Goal: Task Accomplishment & Management: Manage account settings

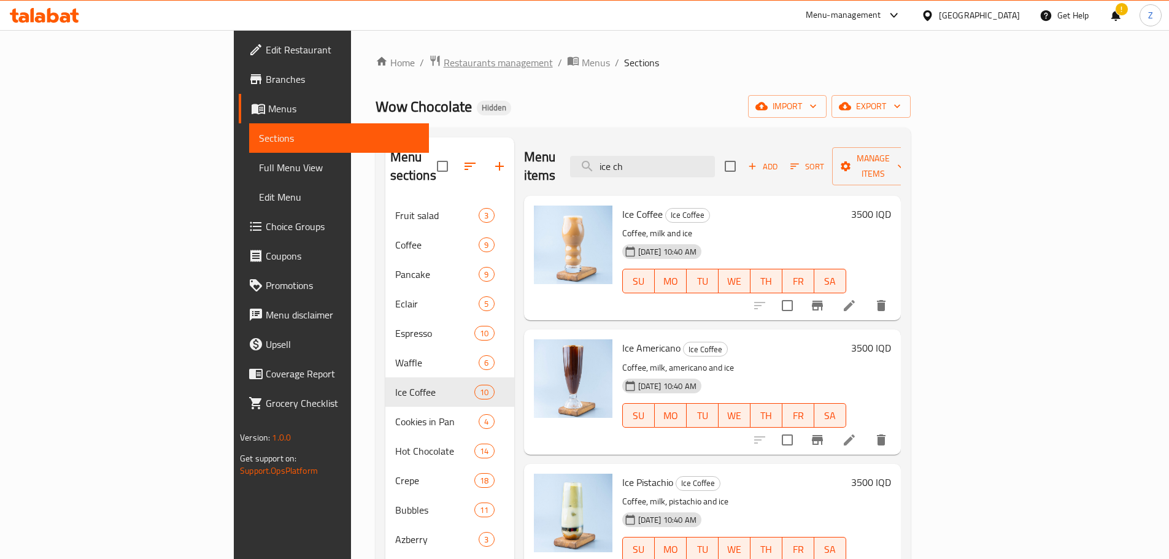
click at [444, 69] on span "Restaurants management" at bounding box center [498, 62] width 109 height 15
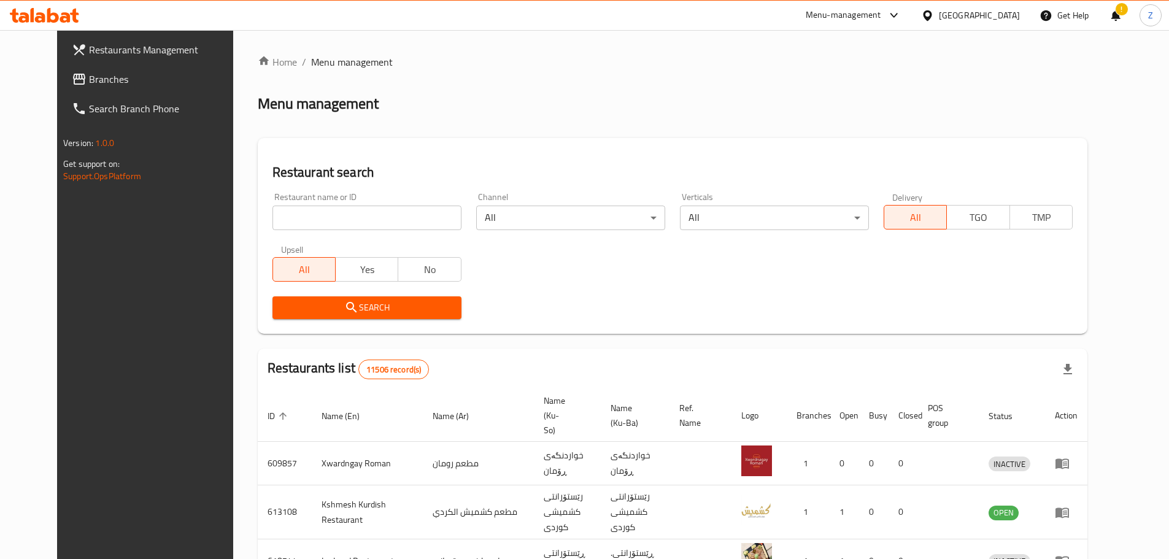
click at [347, 217] on input "search" at bounding box center [367, 218] width 189 height 25
paste input "Abu Al Dukhan Grills and Fishes"
type input "Abu Al Dukhan Grills and Fishes"
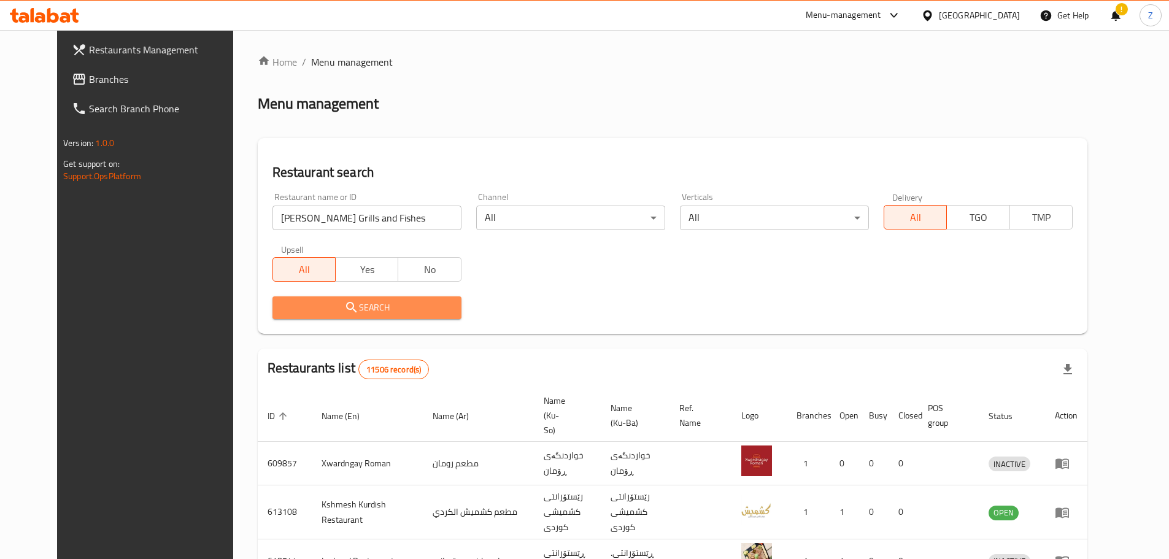
click at [379, 309] on span "Search" at bounding box center [366, 307] width 169 height 15
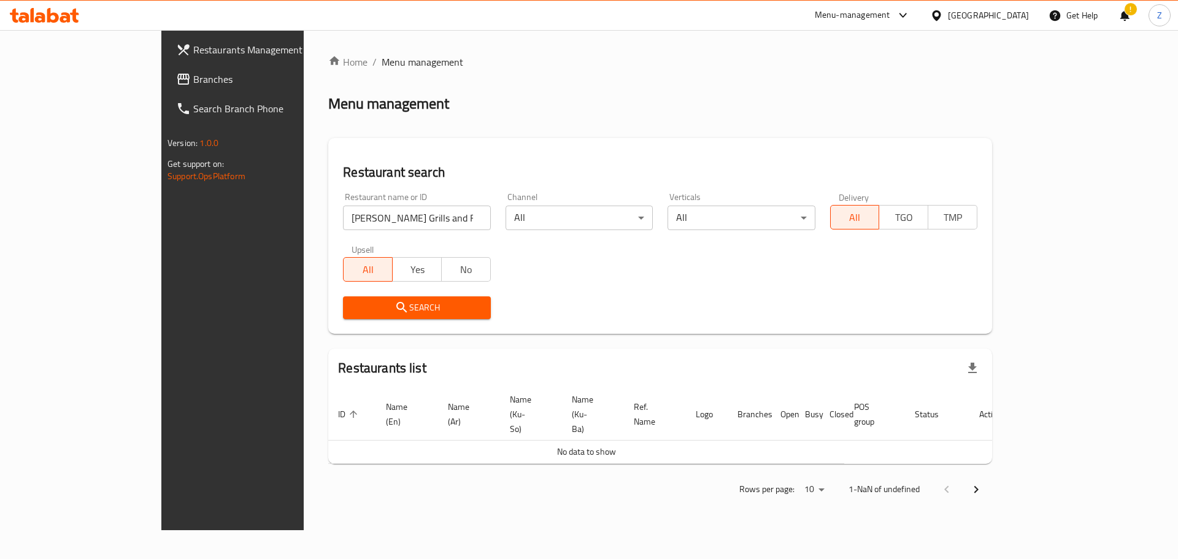
click at [377, 219] on input "Abu Al Dukhan Grills and Fishes" at bounding box center [416, 218] width 147 height 25
click at [166, 87] on link "Branches" at bounding box center [262, 78] width 192 height 29
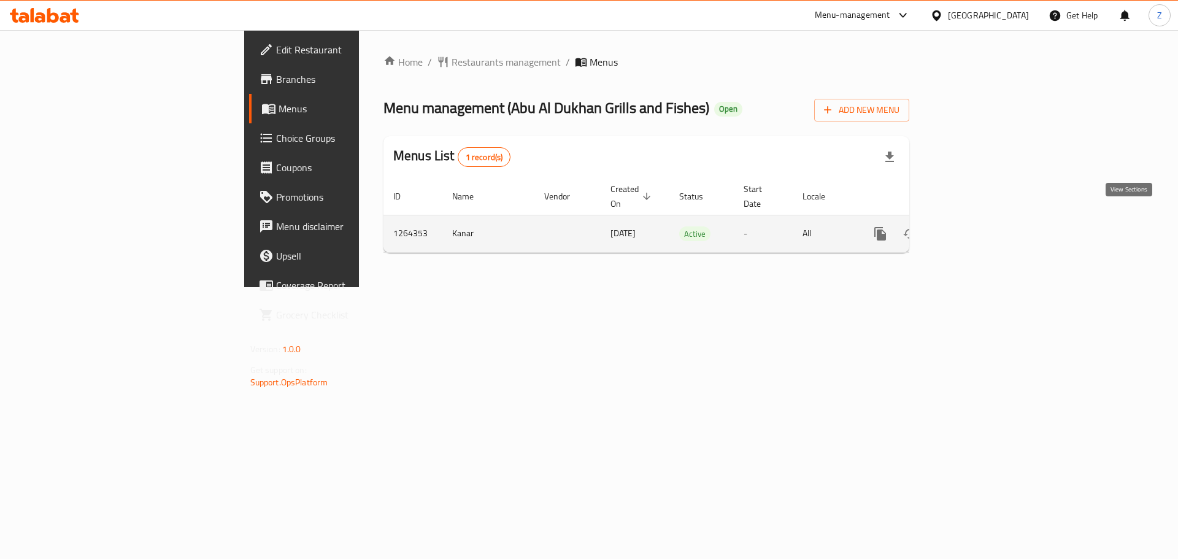
click at [977, 226] on icon "enhanced table" at bounding box center [969, 233] width 15 height 15
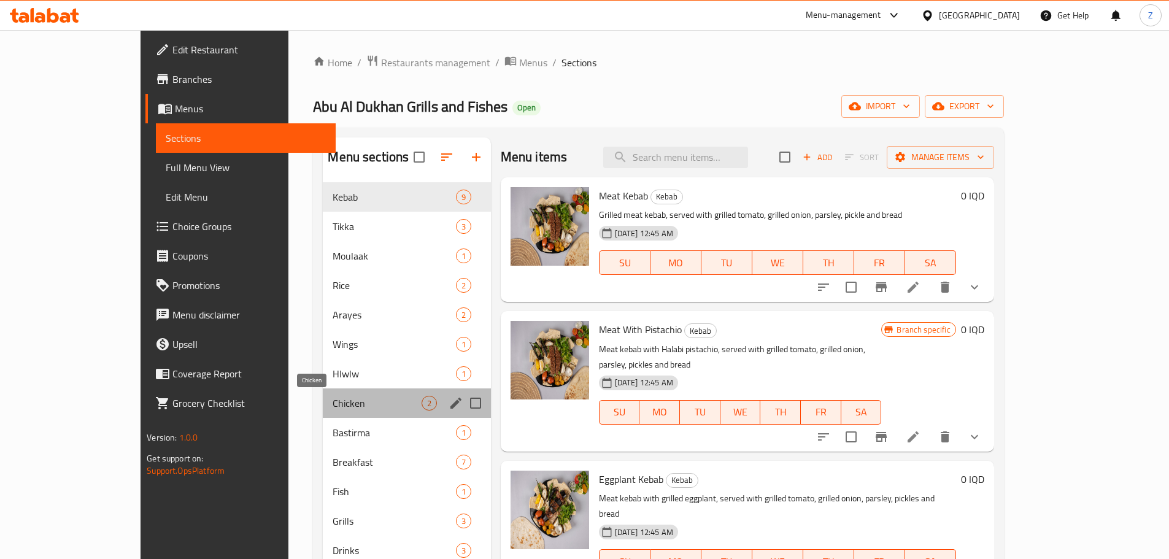
click at [339, 403] on span "Chicken" at bounding box center [377, 403] width 88 height 15
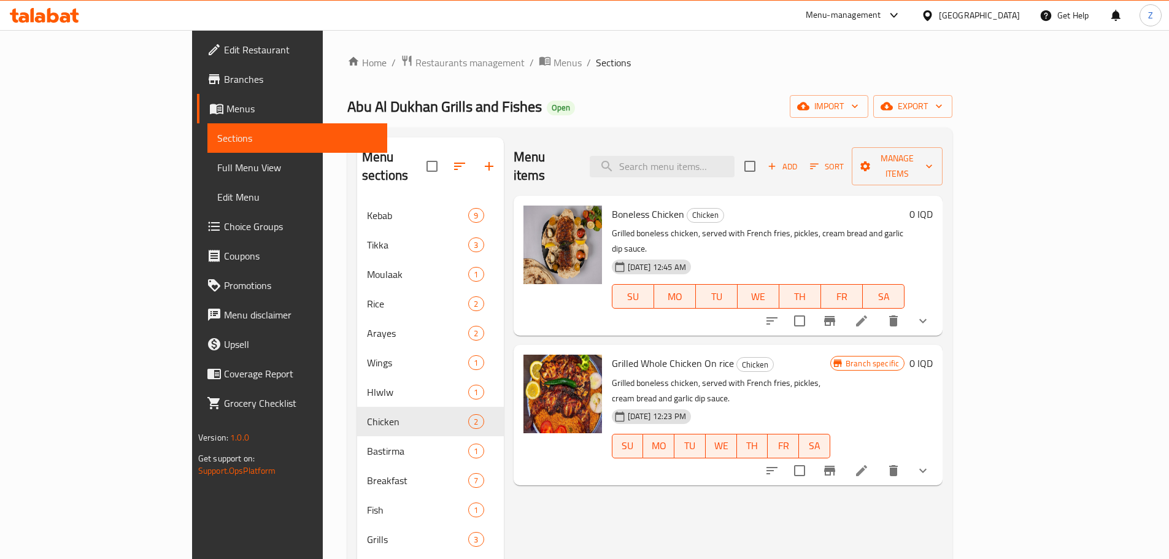
click at [931, 463] on icon "show more" at bounding box center [923, 470] width 15 height 15
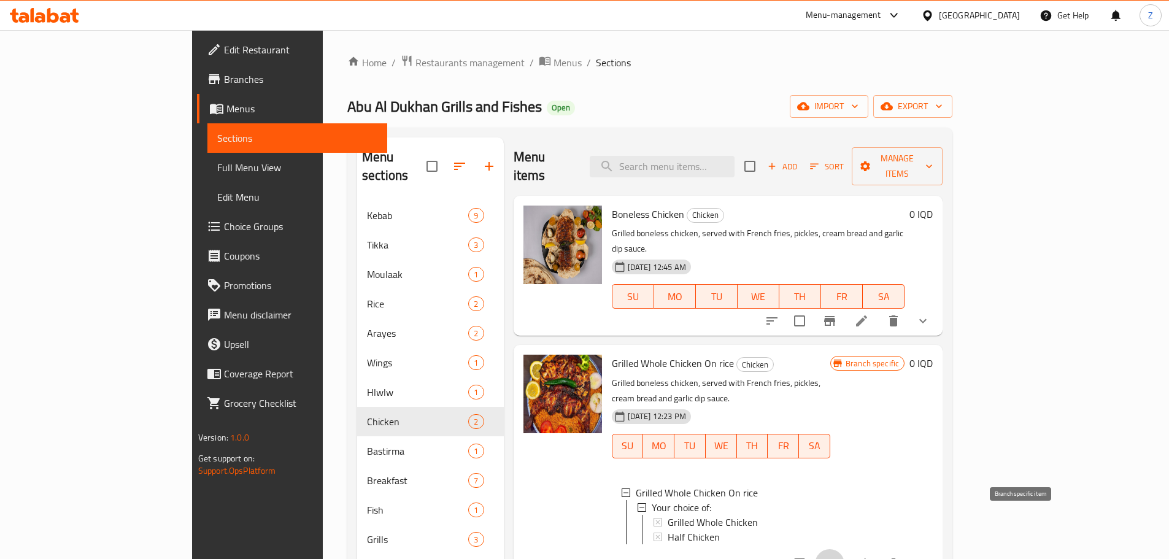
click at [845, 549] on button "Branch-specific-item" at bounding box center [829, 563] width 29 height 29
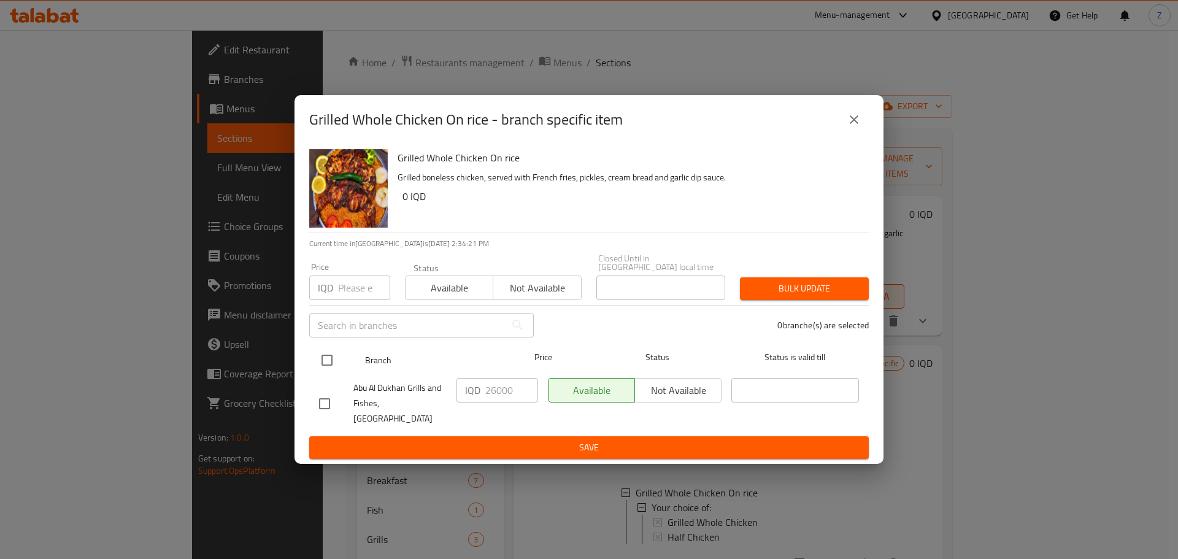
click at [329, 365] on input "checkbox" at bounding box center [327, 360] width 26 height 26
checkbox input "true"
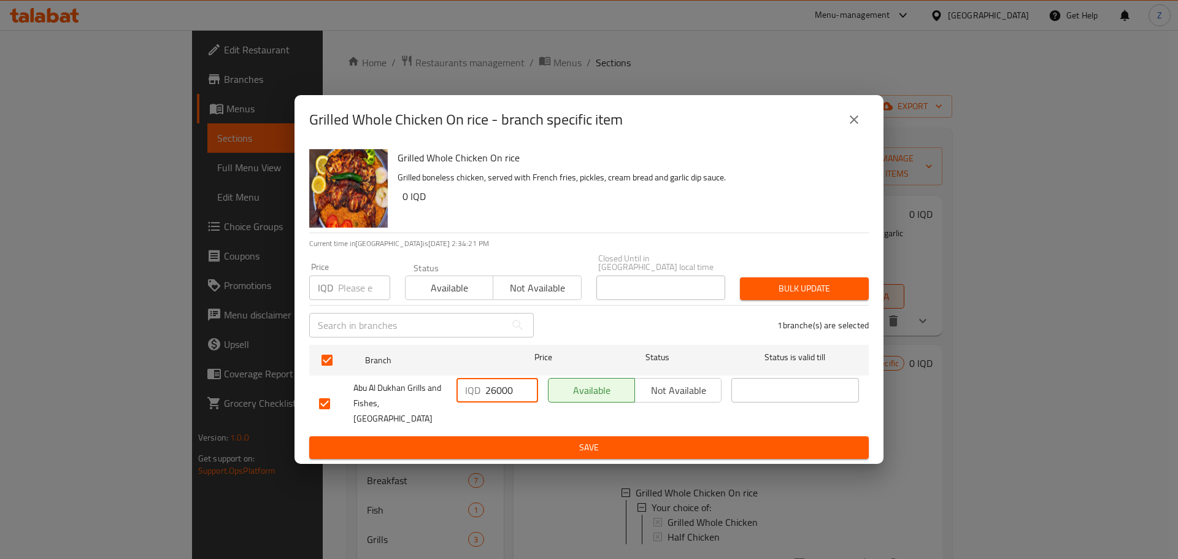
click at [503, 388] on input "26000" at bounding box center [512, 390] width 53 height 25
click at [561, 441] on span "Save" at bounding box center [589, 447] width 540 height 15
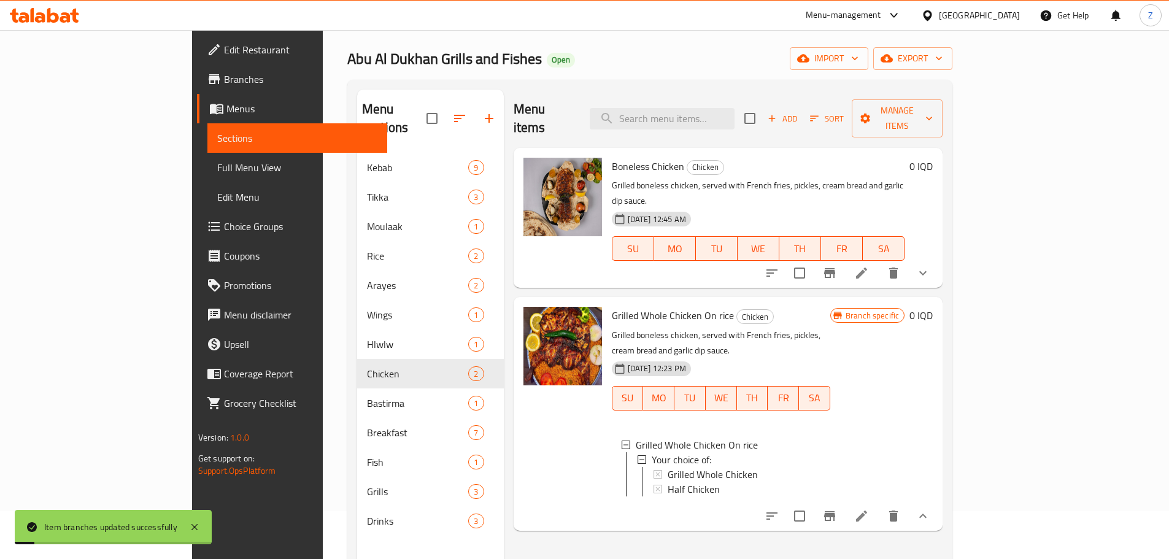
scroll to position [61, 0]
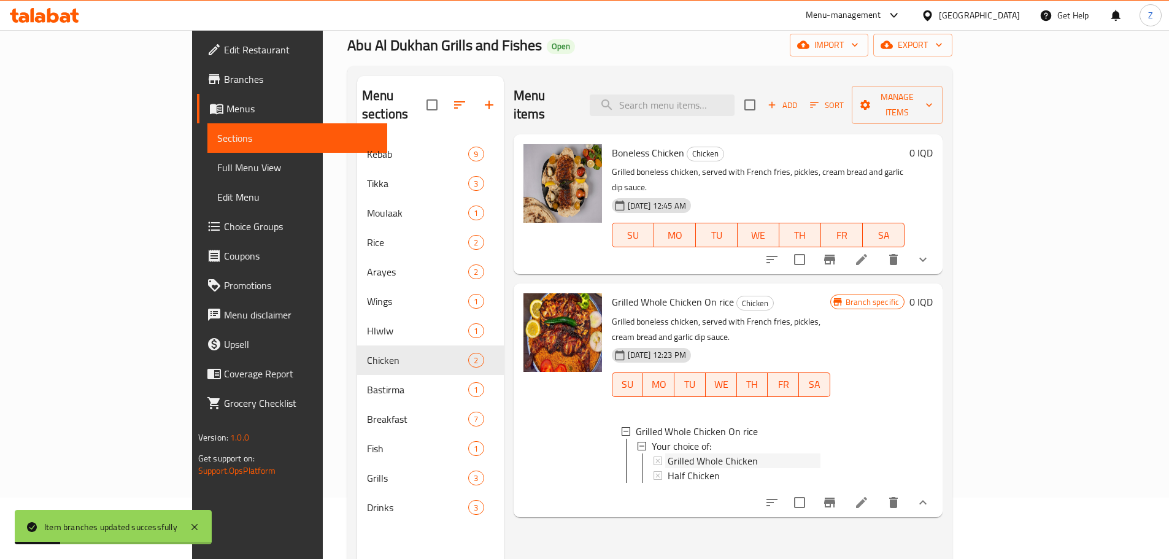
click at [668, 454] on span "Grilled Whole Chicken" at bounding box center [713, 461] width 90 height 15
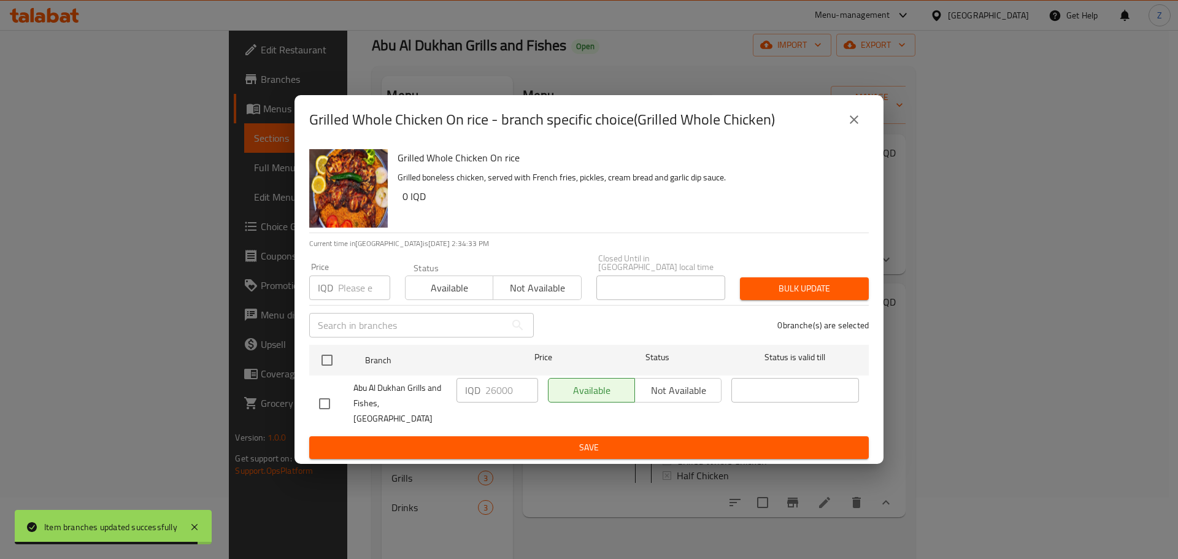
click at [852, 134] on div "Grilled Whole Chicken On rice - branch specific choice(Grilled Whole Chicken)" at bounding box center [589, 119] width 560 height 29
click at [853, 127] on icon "close" at bounding box center [854, 119] width 15 height 15
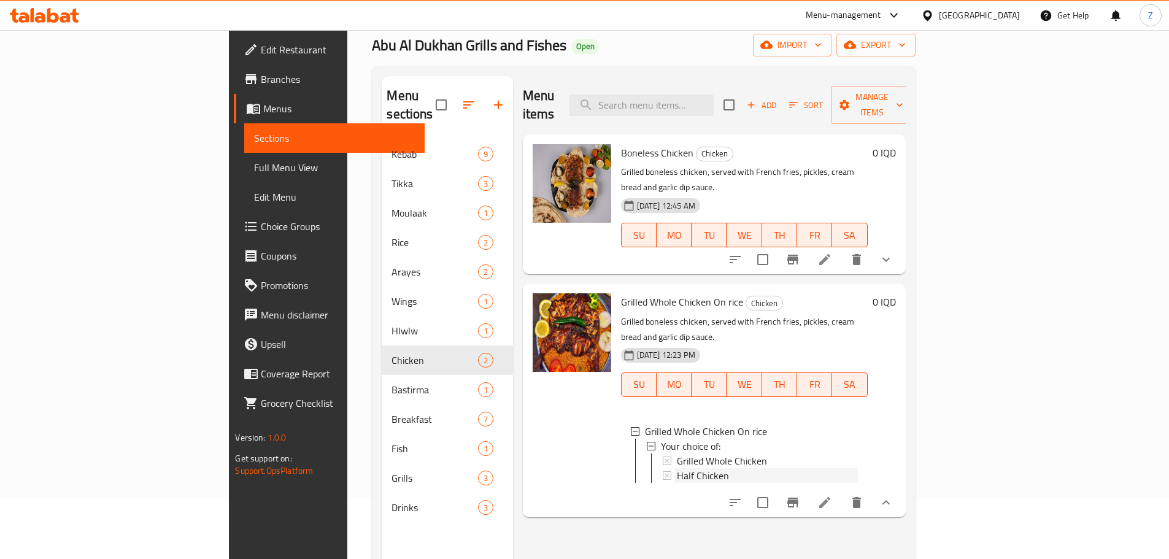
click at [711, 468] on div "Half Chicken" at bounding box center [767, 475] width 181 height 15
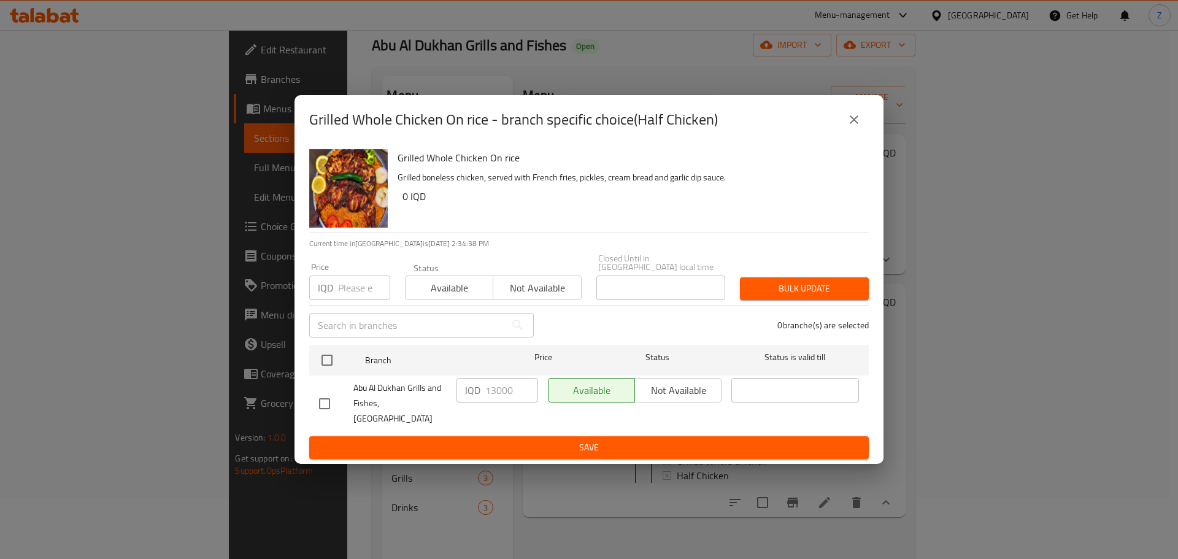
click at [840, 134] on button "close" at bounding box center [854, 119] width 29 height 29
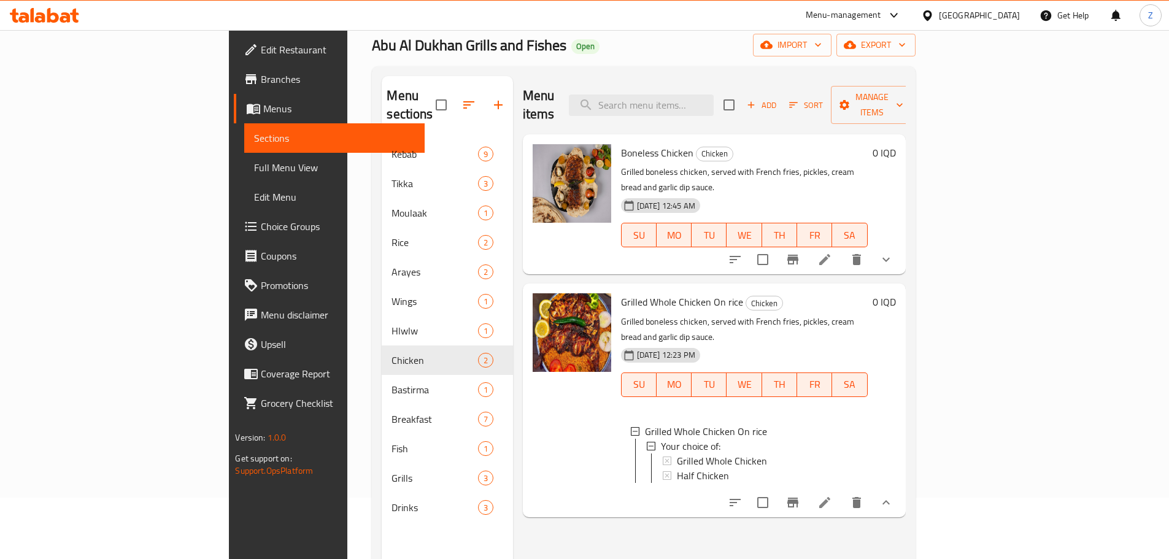
scroll to position [0, 0]
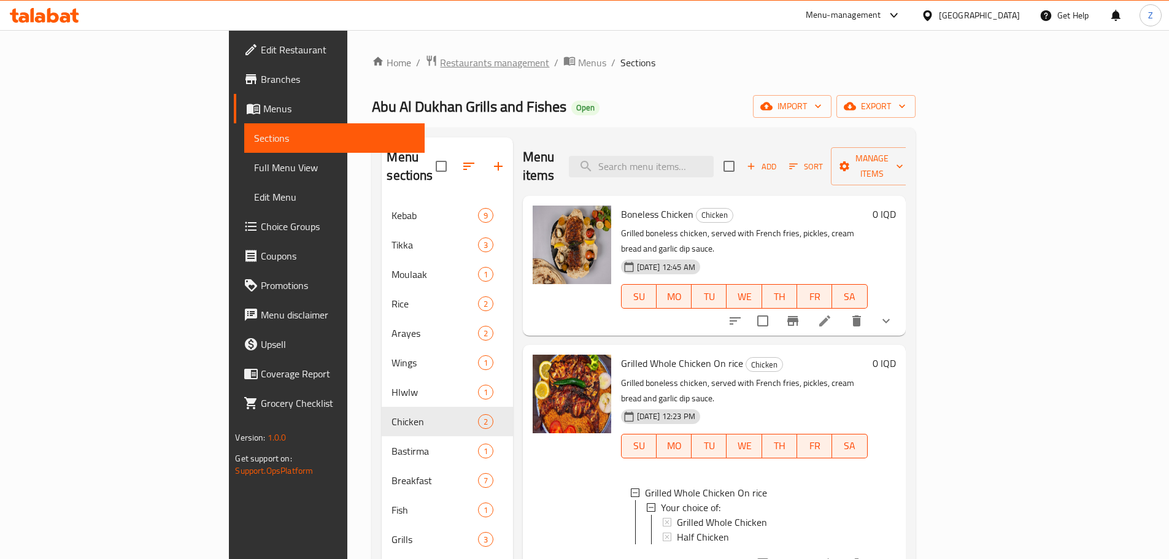
click at [440, 69] on span "Restaurants management" at bounding box center [494, 62] width 109 height 15
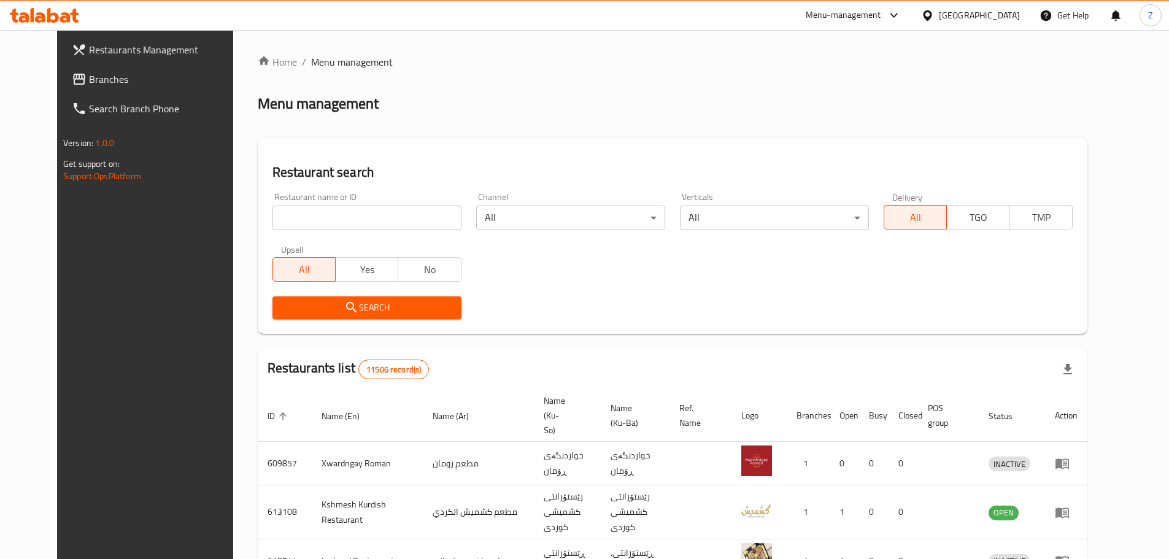
click at [344, 215] on input "search" at bounding box center [367, 218] width 189 height 25
paste input "674340"
type input "674340"
click at [346, 308] on span "Search" at bounding box center [366, 307] width 169 height 15
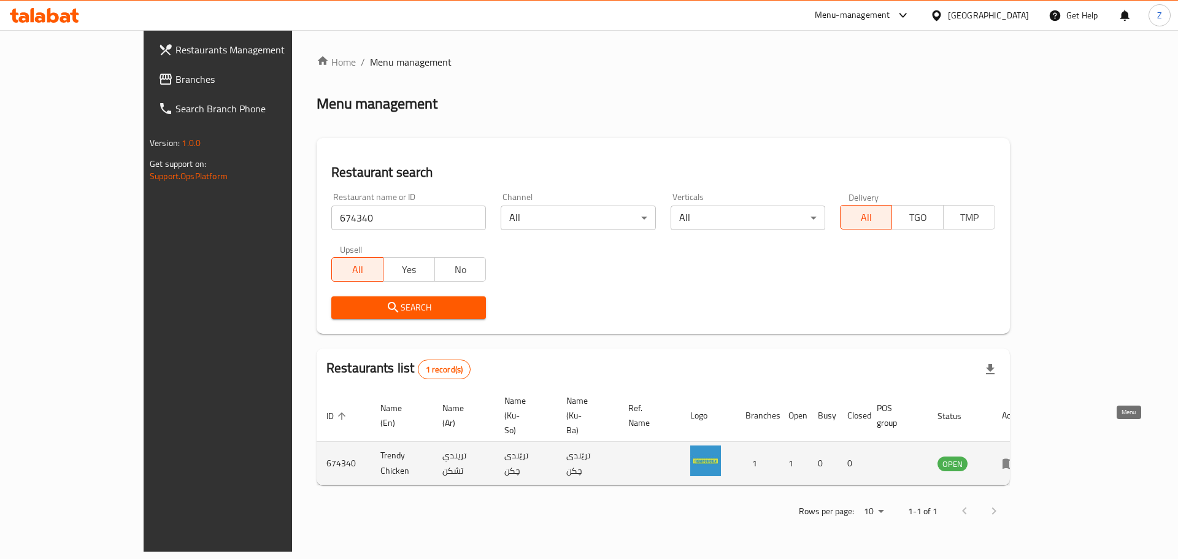
click at [1017, 456] on icon "enhanced table" at bounding box center [1009, 463] width 15 height 15
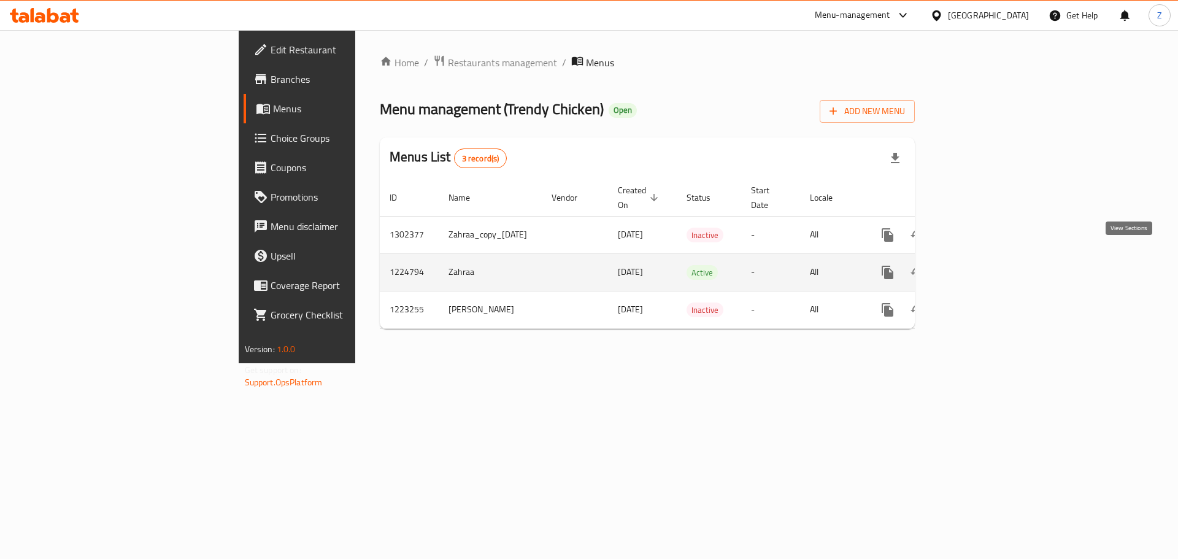
click at [984, 265] on icon "enhanced table" at bounding box center [976, 272] width 15 height 15
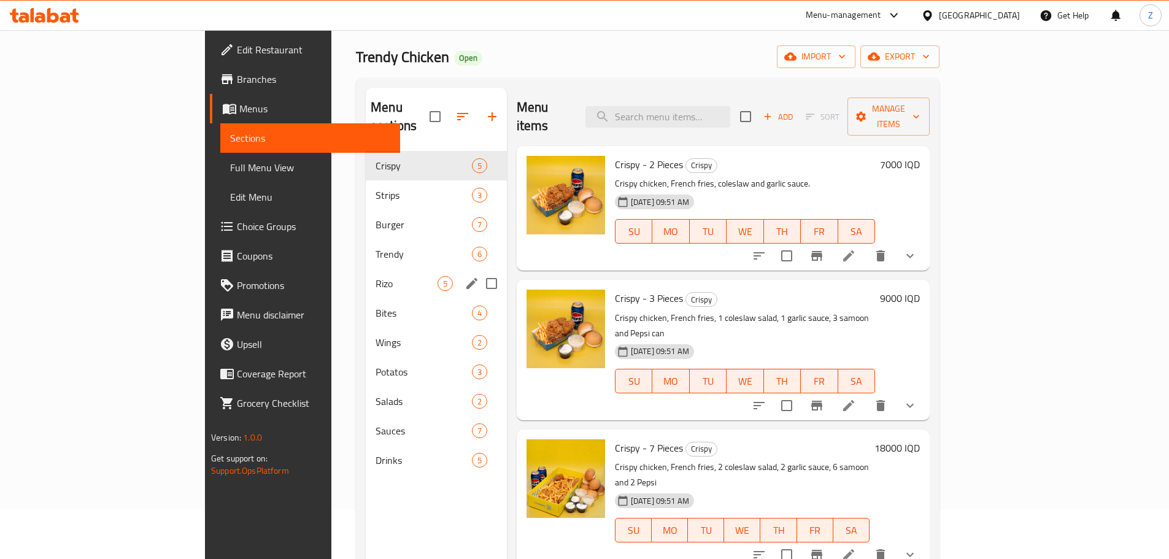
scroll to position [49, 0]
click at [376, 188] on span "Strips" at bounding box center [407, 195] width 62 height 15
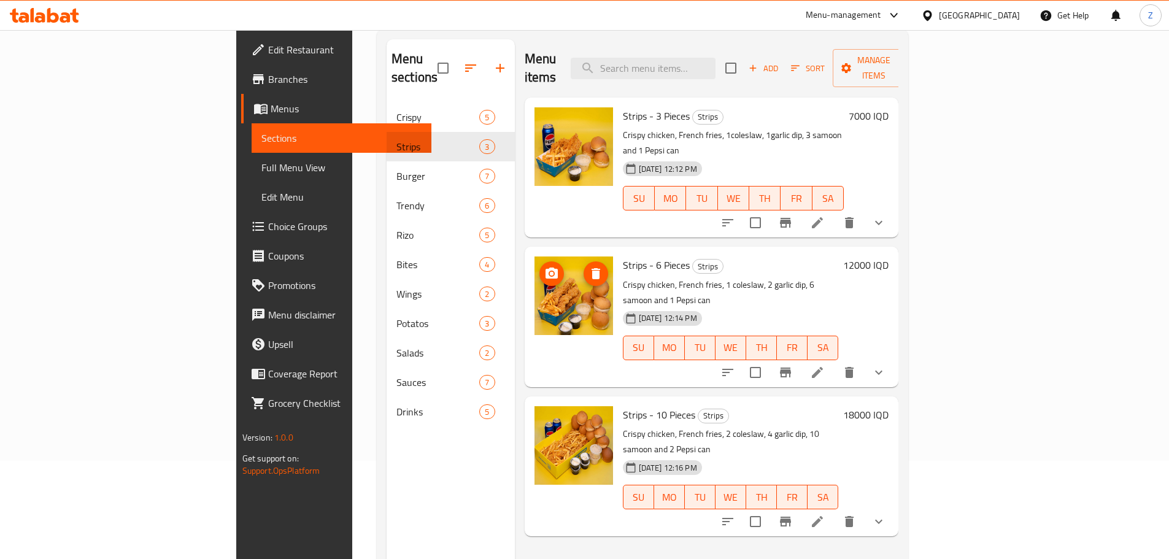
scroll to position [110, 0]
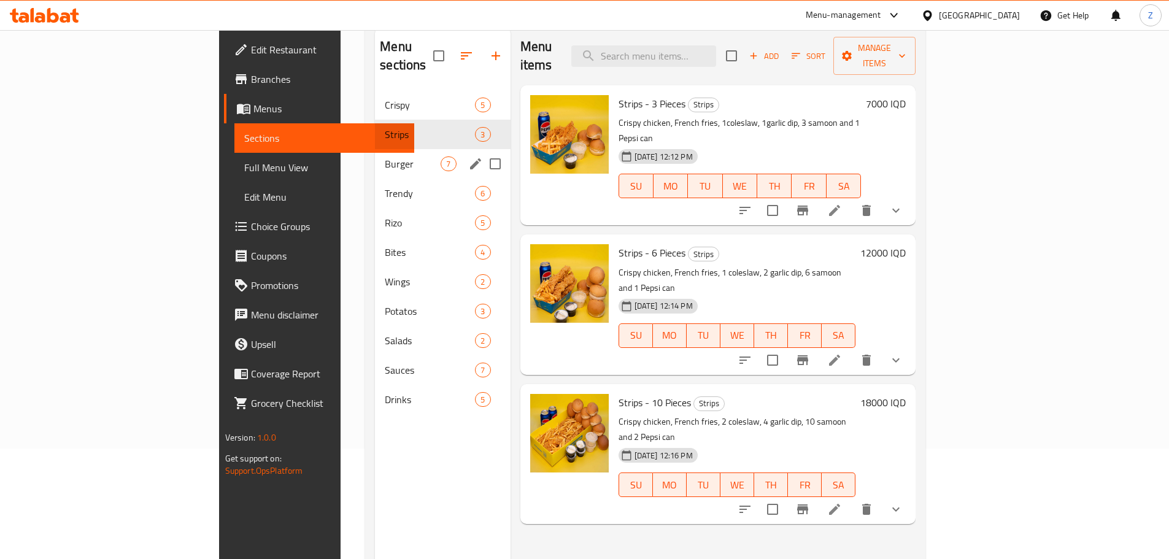
click at [375, 156] on div "Burger 7" at bounding box center [442, 163] width 135 height 29
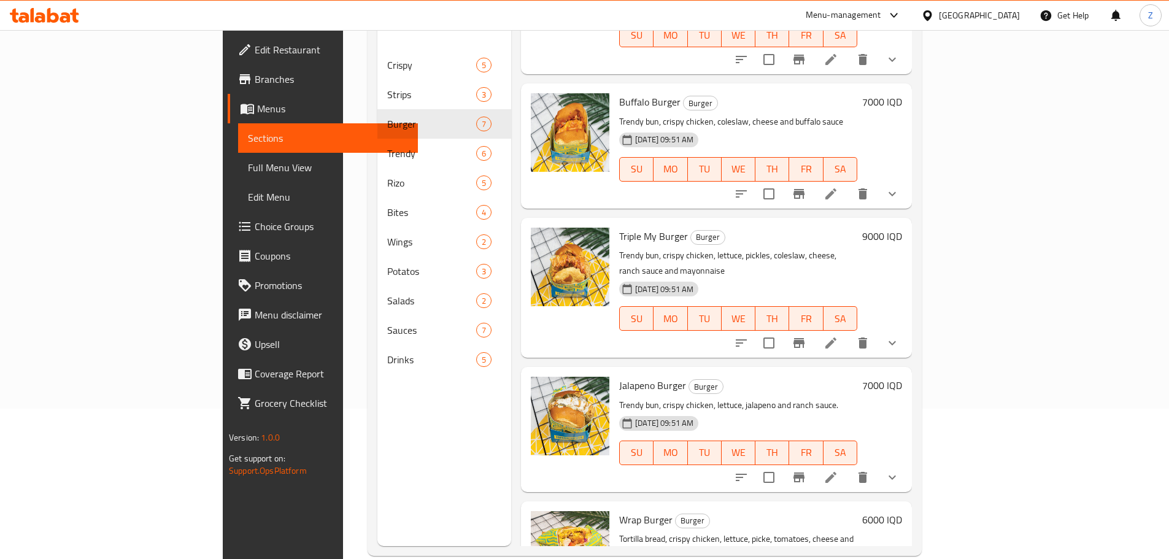
scroll to position [172, 0]
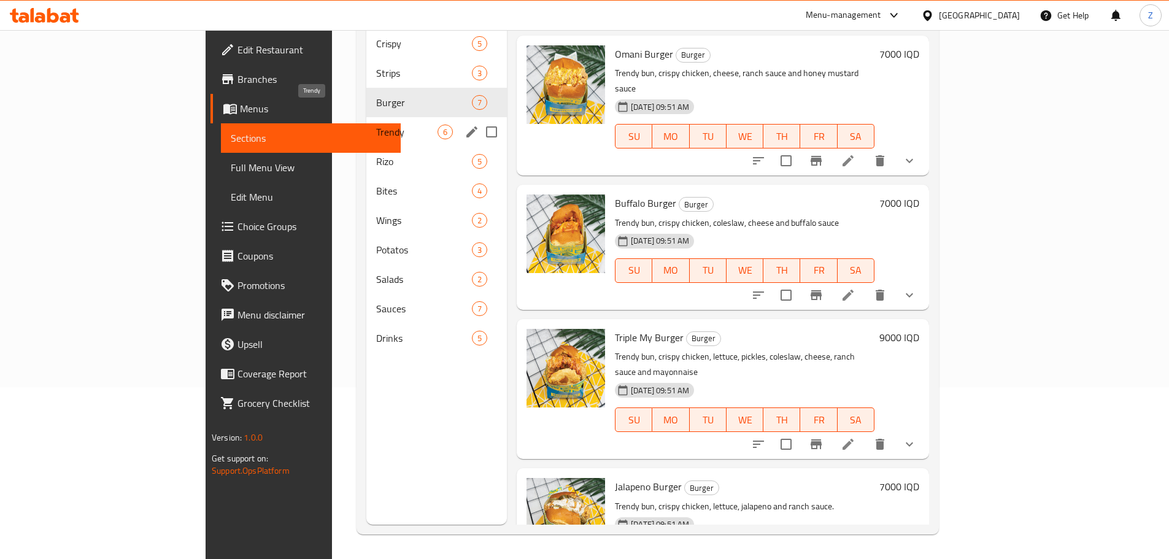
click at [376, 125] on span "Trendy" at bounding box center [406, 132] width 61 height 15
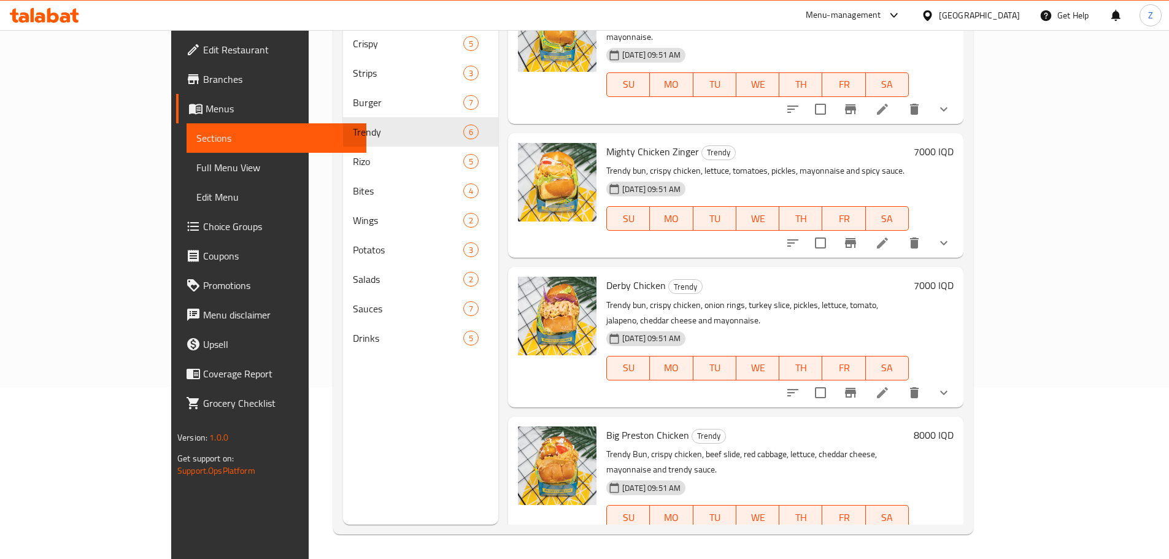
scroll to position [276, 0]
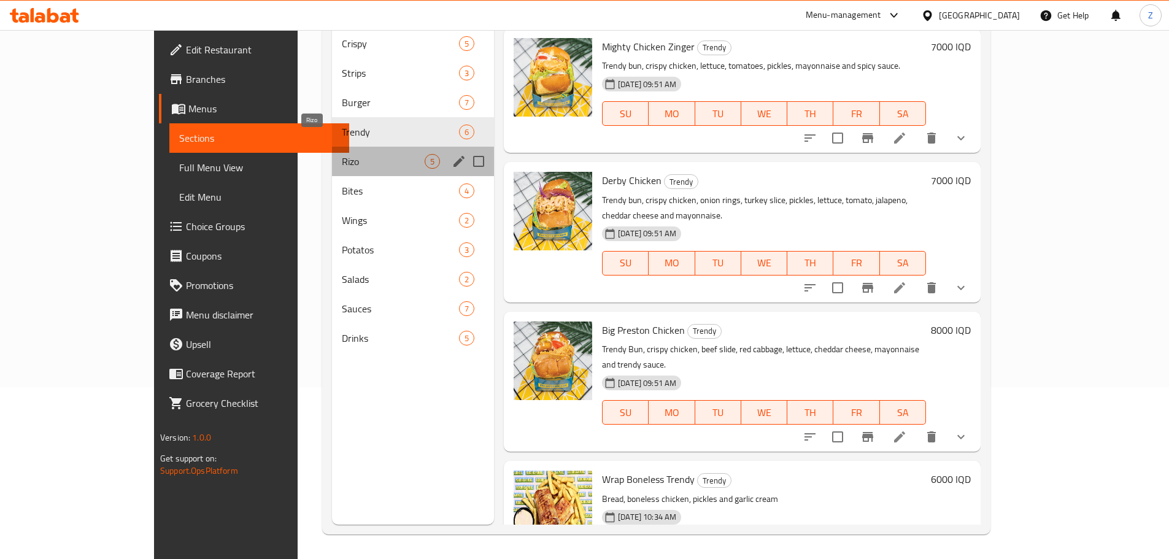
click at [342, 154] on span "Rizo" at bounding box center [383, 161] width 83 height 15
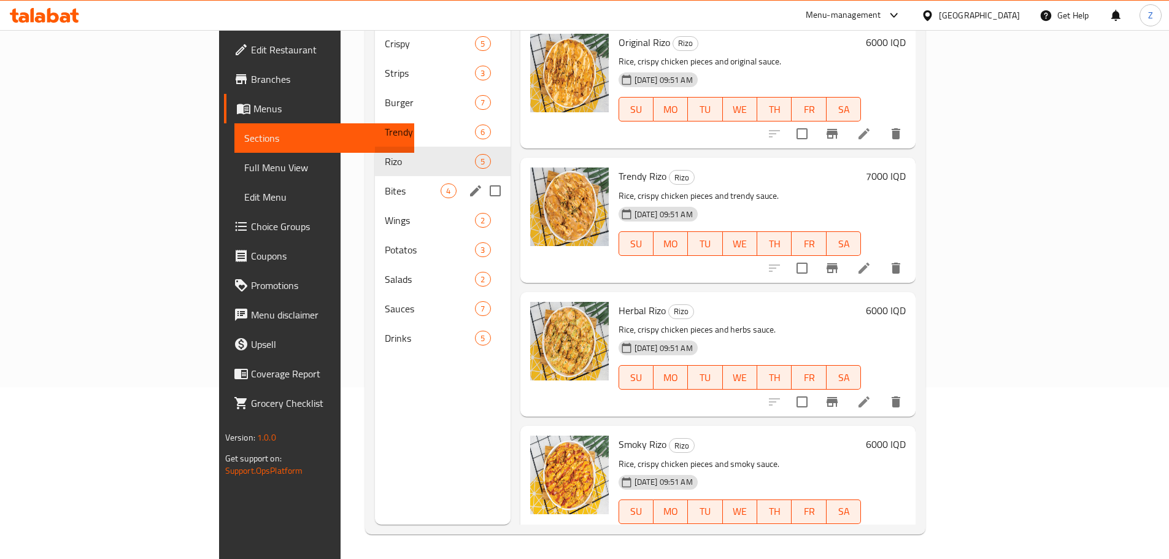
click at [375, 176] on div "Bites 4" at bounding box center [442, 190] width 135 height 29
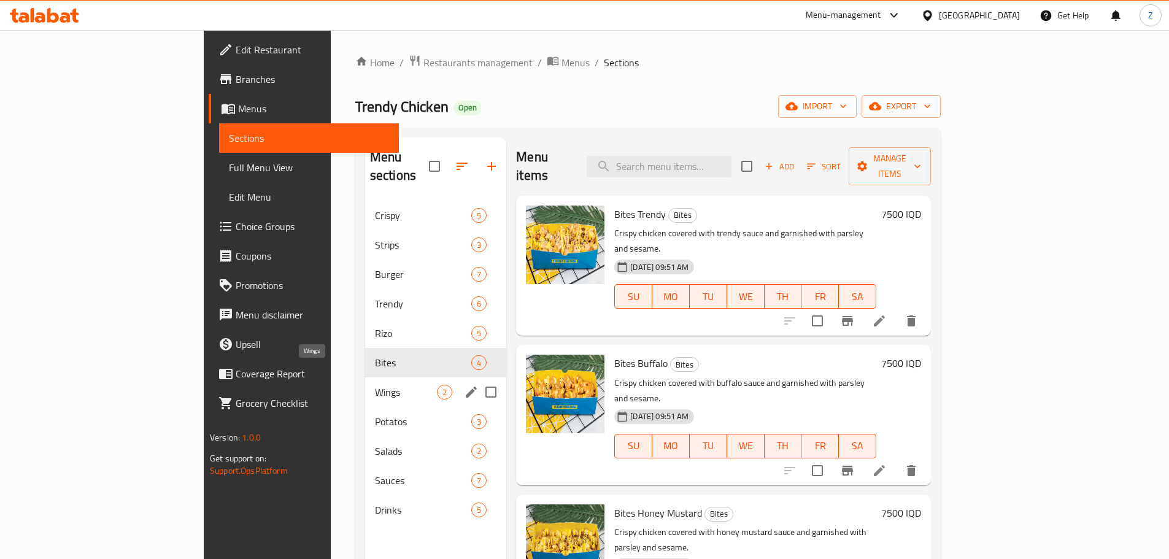
click at [375, 385] on span "Wings" at bounding box center [406, 392] width 62 height 15
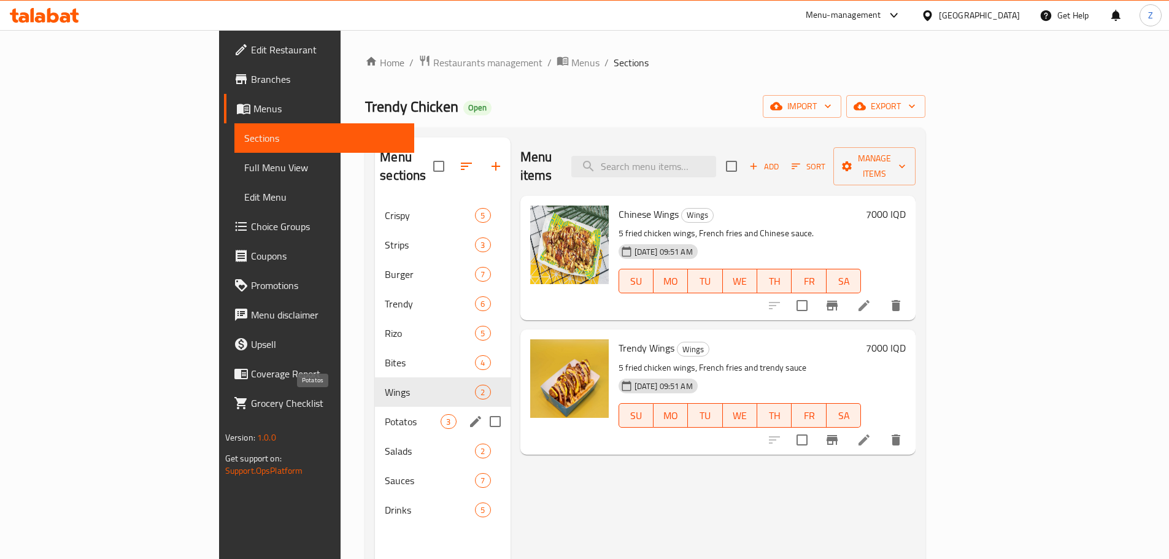
click at [385, 414] on span "Potatos" at bounding box center [413, 421] width 56 height 15
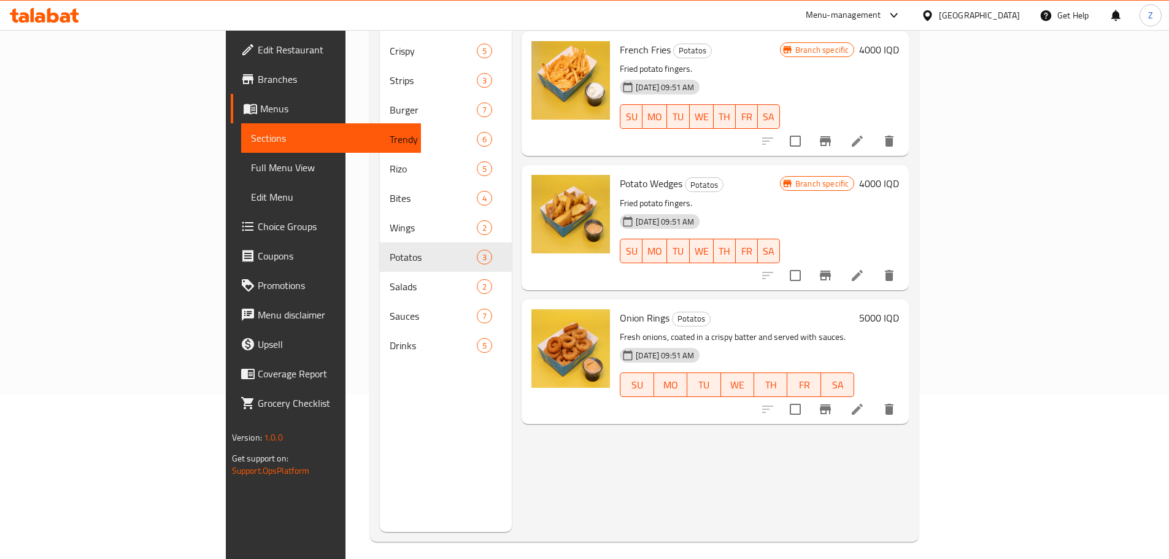
scroll to position [172, 0]
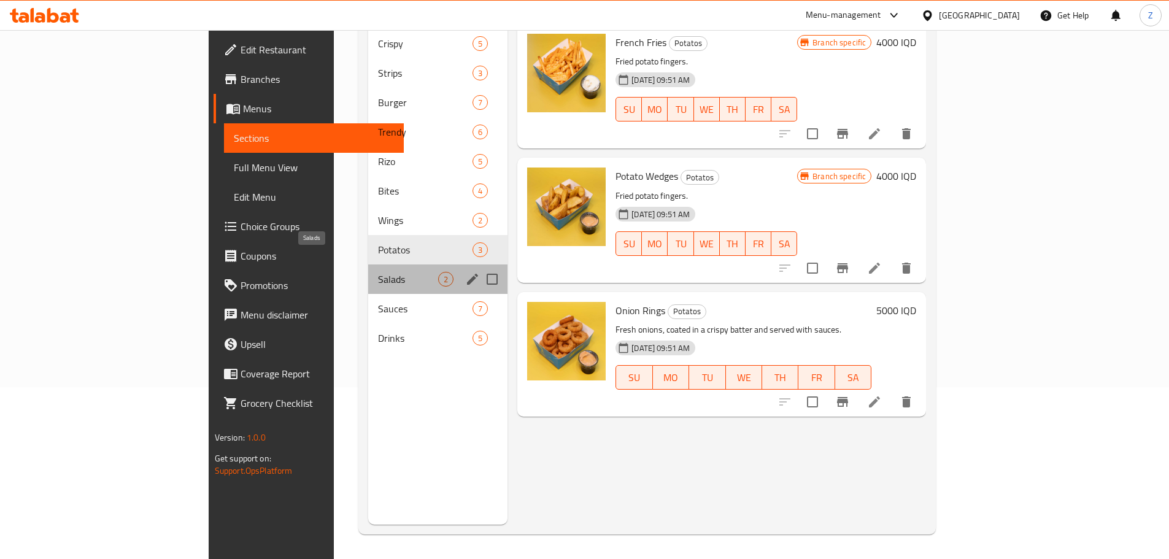
click at [378, 272] on span "Salads" at bounding box center [408, 279] width 60 height 15
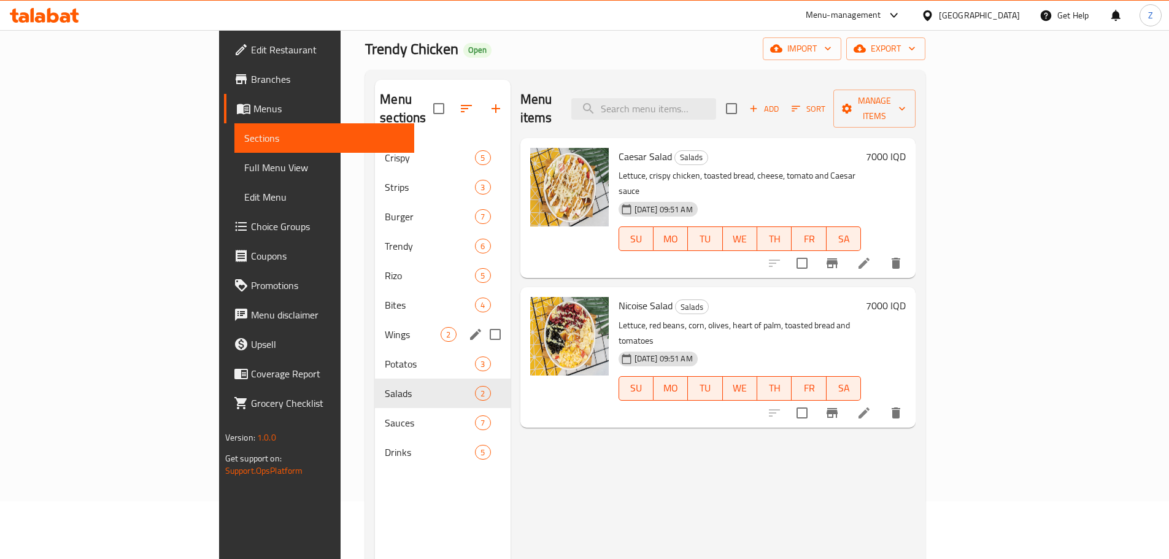
scroll to position [49, 0]
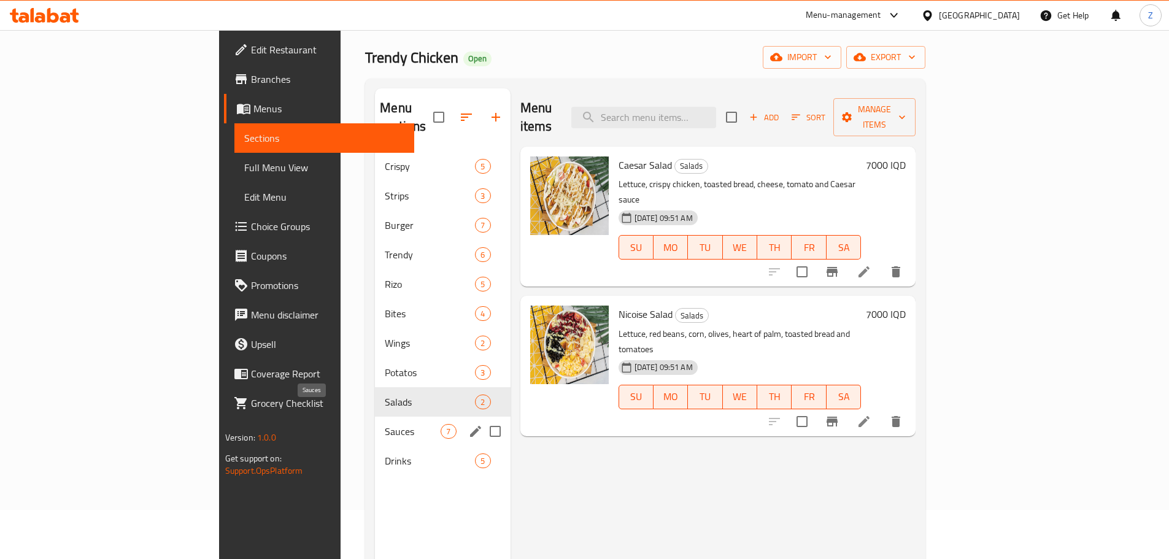
click at [385, 424] on span "Sauces" at bounding box center [413, 431] width 56 height 15
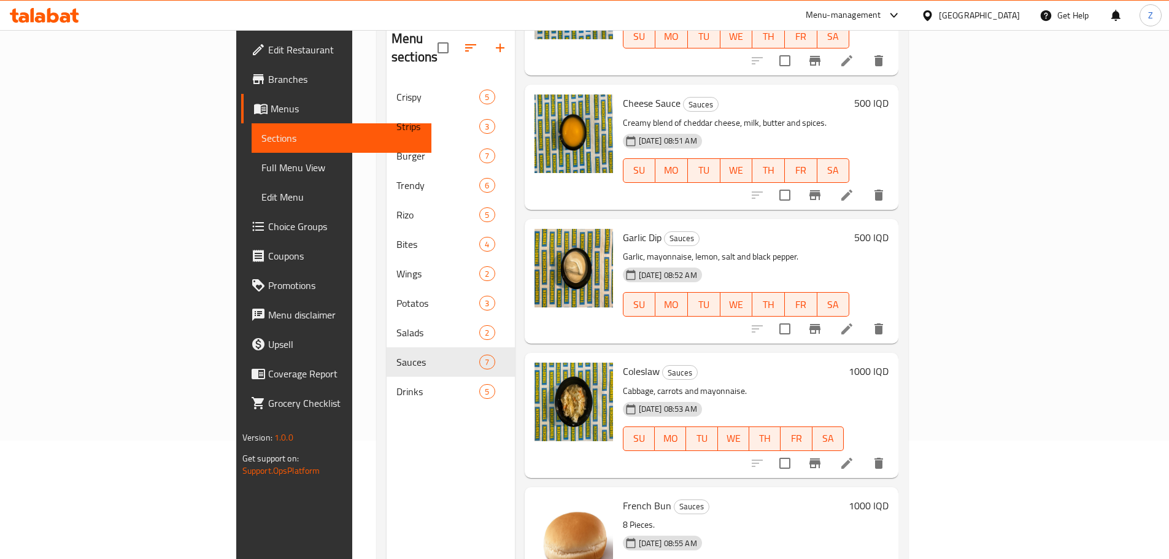
scroll to position [172, 0]
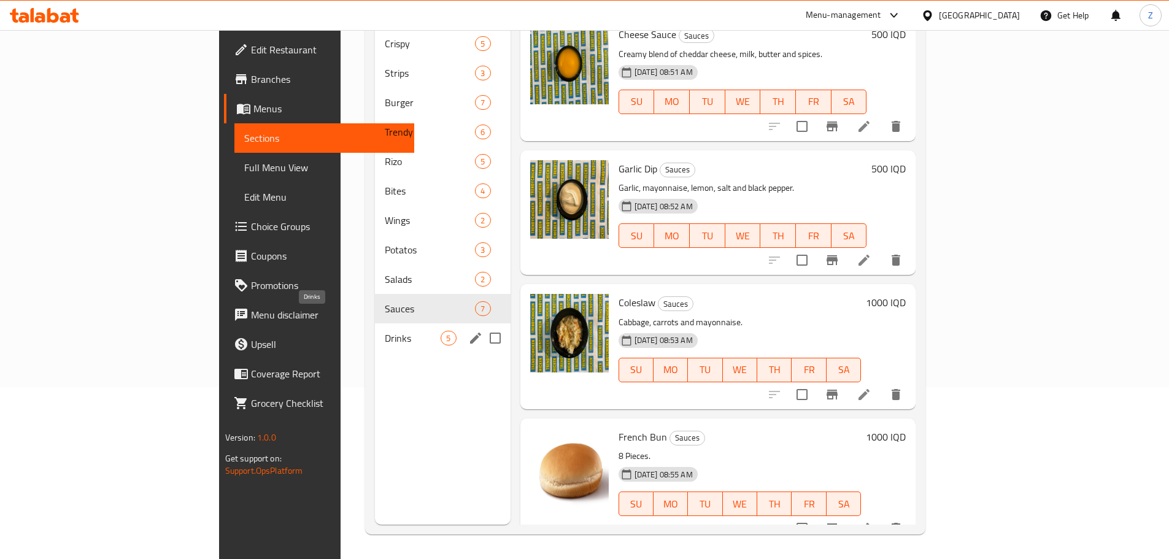
click at [385, 331] on span "Drinks" at bounding box center [413, 338] width 56 height 15
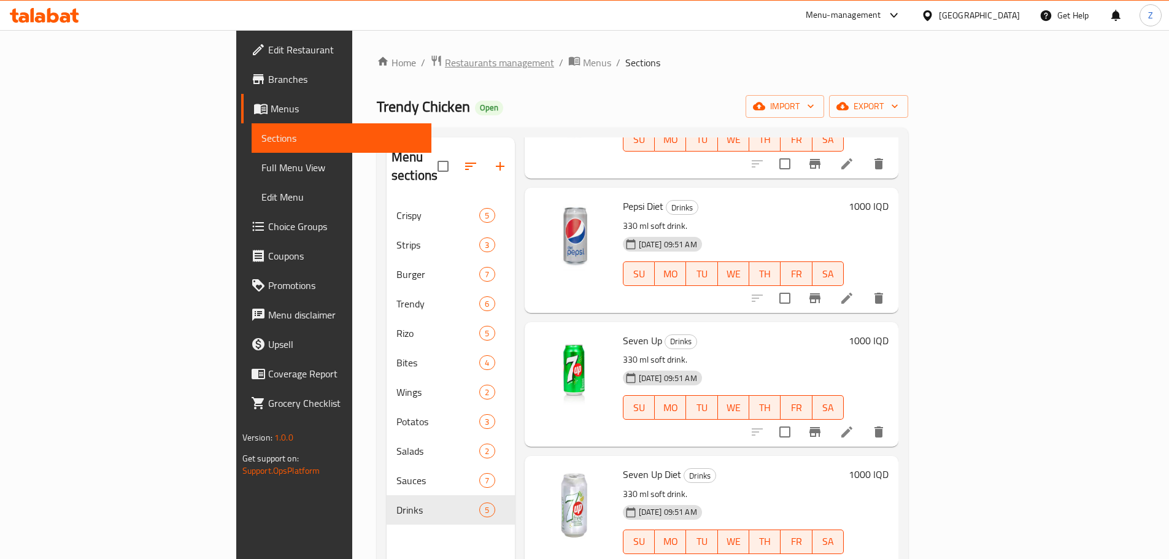
click at [445, 63] on span "Restaurants management" at bounding box center [499, 62] width 109 height 15
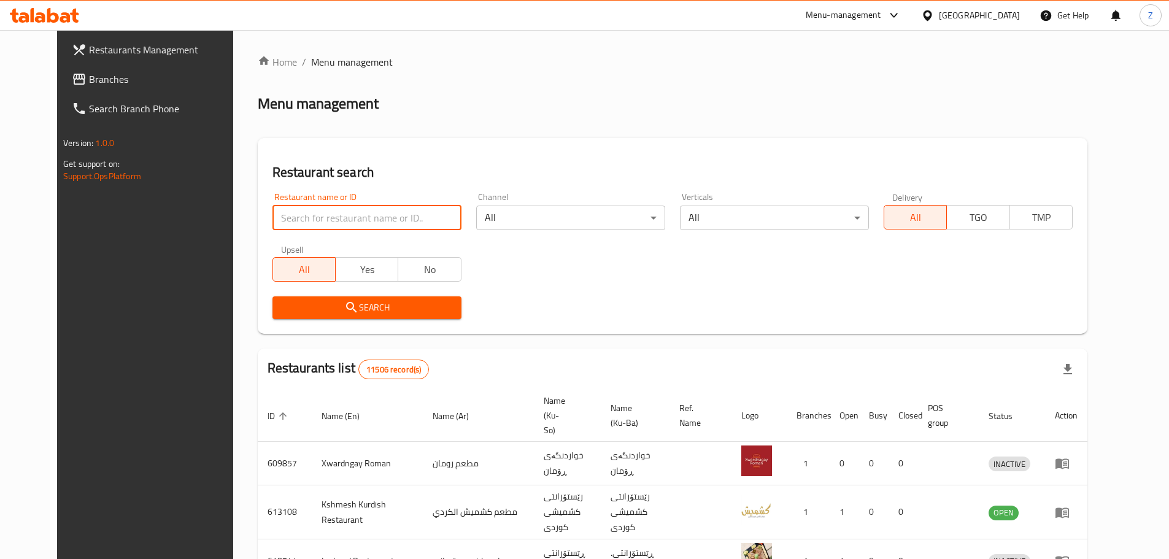
click at [347, 217] on input "search" at bounding box center [367, 218] width 189 height 25
paste input "657478"
type input "657478"
click at [342, 315] on span "Search" at bounding box center [366, 307] width 169 height 15
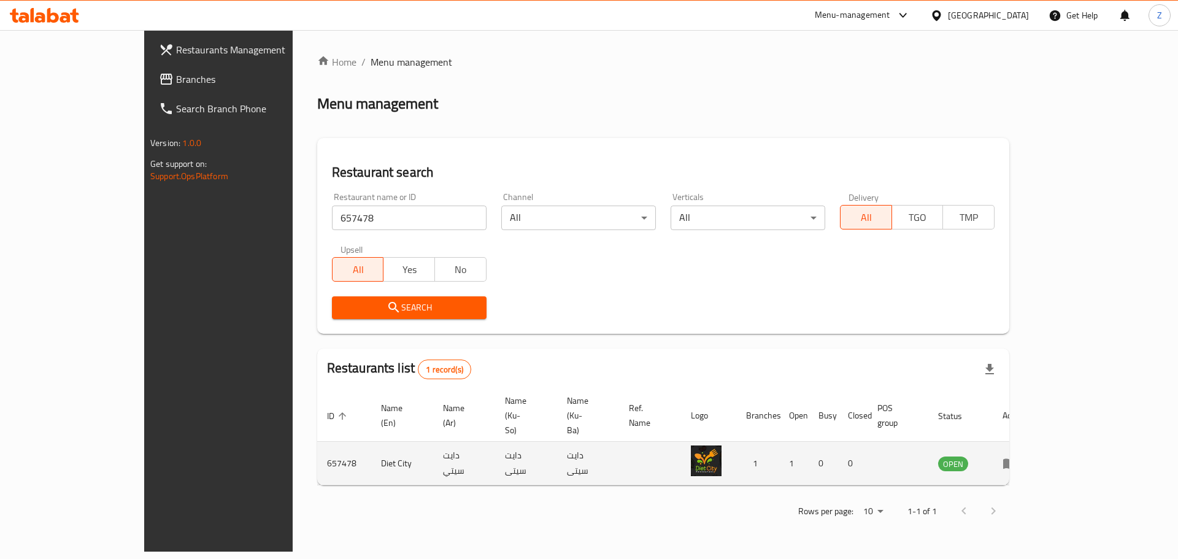
click at [1035, 442] on td "enhanced table" at bounding box center [1014, 464] width 42 height 44
click at [1018, 456] on icon "enhanced table" at bounding box center [1010, 463] width 15 height 15
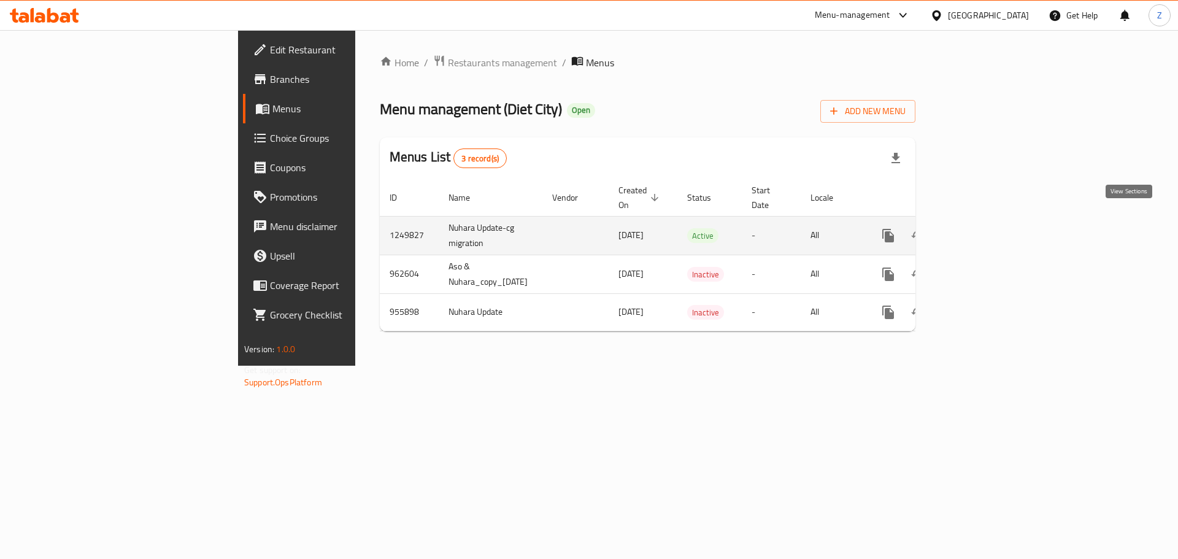
click at [985, 228] on icon "enhanced table" at bounding box center [977, 235] width 15 height 15
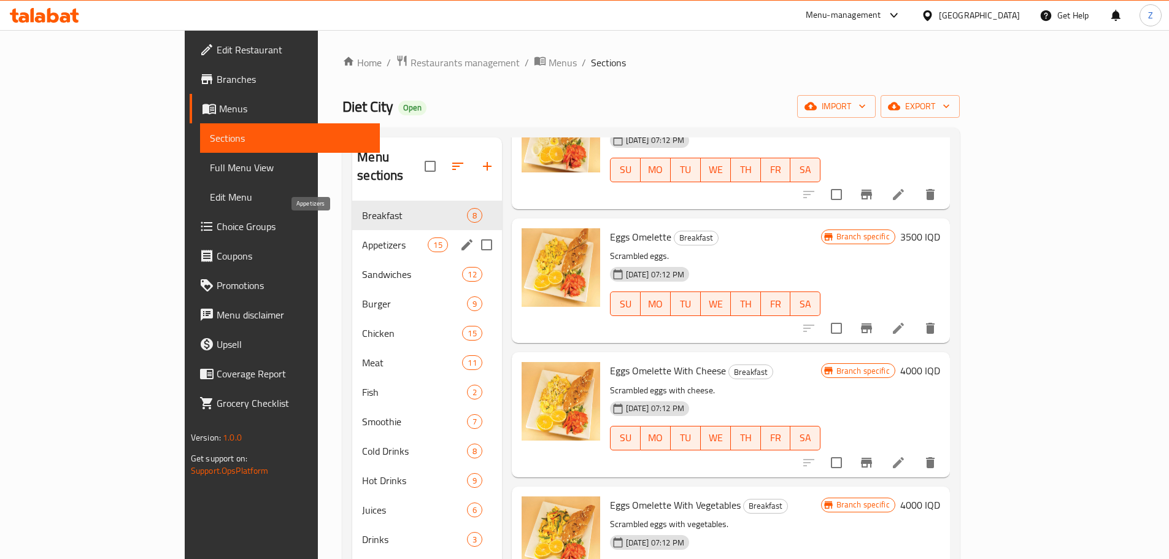
click at [362, 238] on span "Appetizers" at bounding box center [395, 245] width 66 height 15
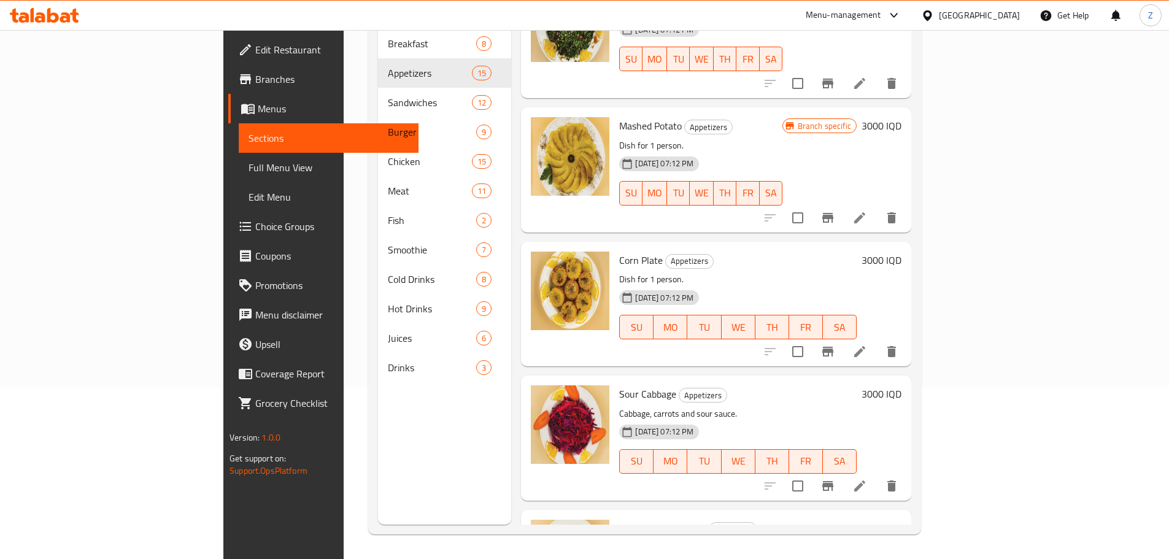
scroll to position [501, 0]
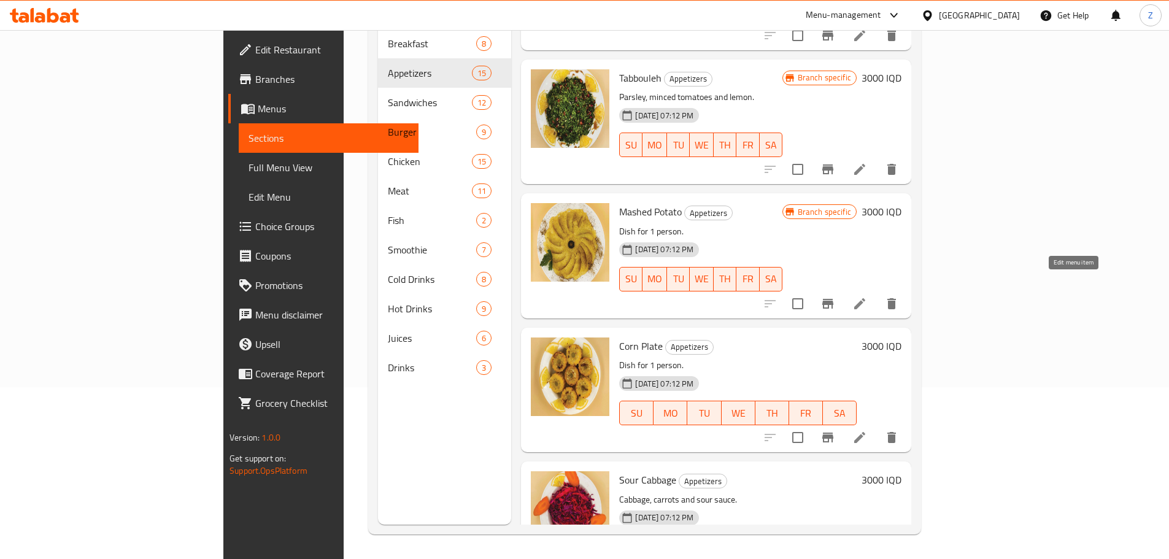
click at [867, 296] on icon at bounding box center [860, 303] width 15 height 15
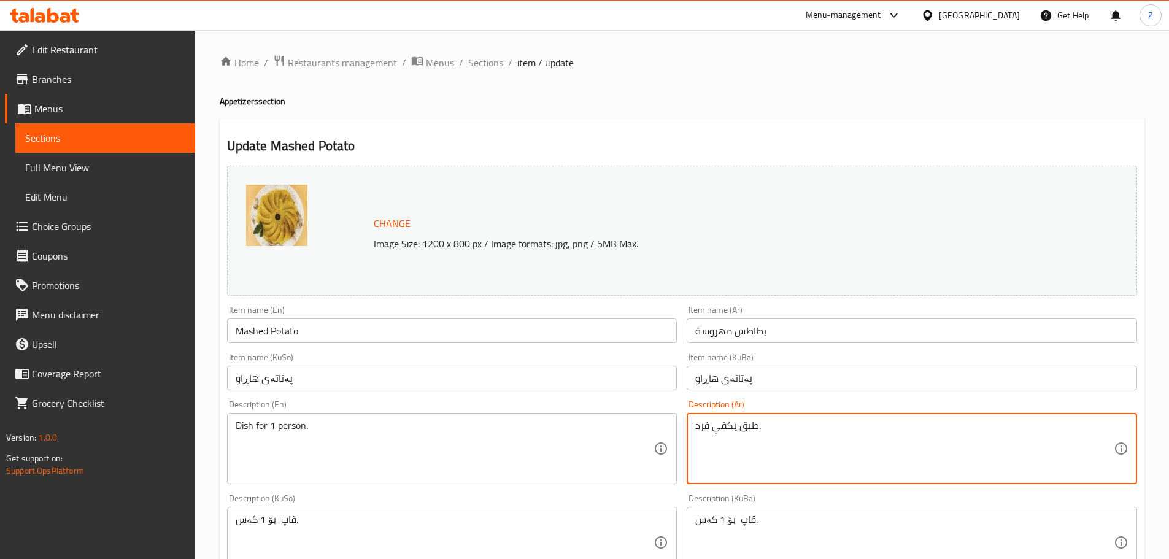
click at [938, 420] on textarea "طبق يكفي فرد." at bounding box center [904, 449] width 419 height 58
click at [778, 439] on textarea "طبق يكفي فرد." at bounding box center [904, 449] width 419 height 58
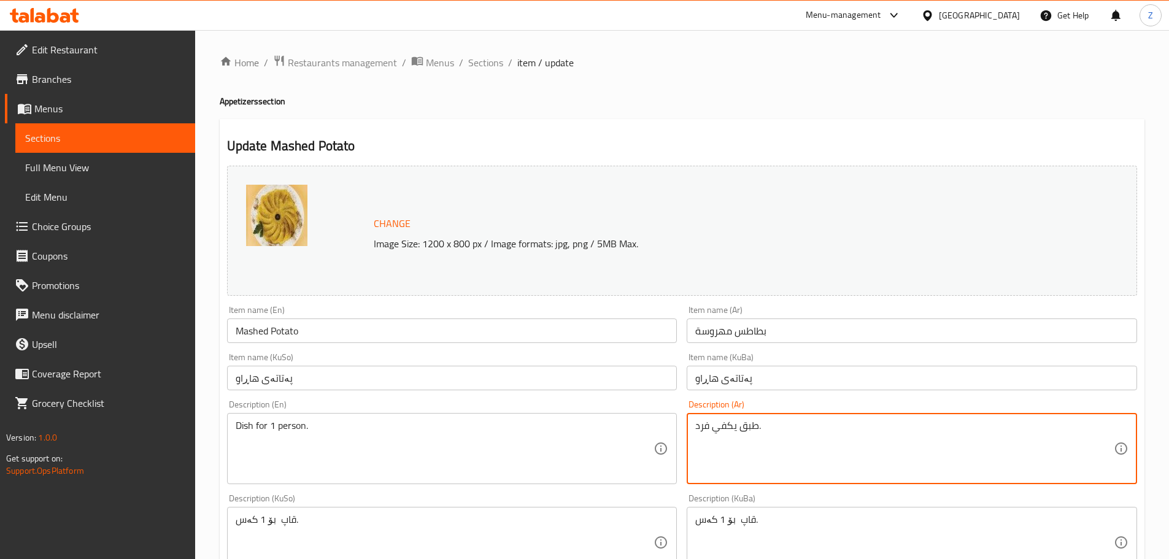
paste textarea "طاطس [PERSON_NAME] بالزبدة والحليب،"
click at [834, 435] on textarea "بطاطس كريمية مهروسة بالزبدة والحليب،" at bounding box center [904, 449] width 419 height 58
drag, startPoint x: 902, startPoint y: 427, endPoint x: 851, endPoint y: 428, distance: 51.0
click at [851, 428] on textarea "بطاطا كريمية مهروسة بالزبدة والحليب،" at bounding box center [904, 449] width 419 height 58
click at [862, 424] on textarea "بطاطا [PERSON_NAME] بالزبدة والحليب." at bounding box center [904, 449] width 419 height 58
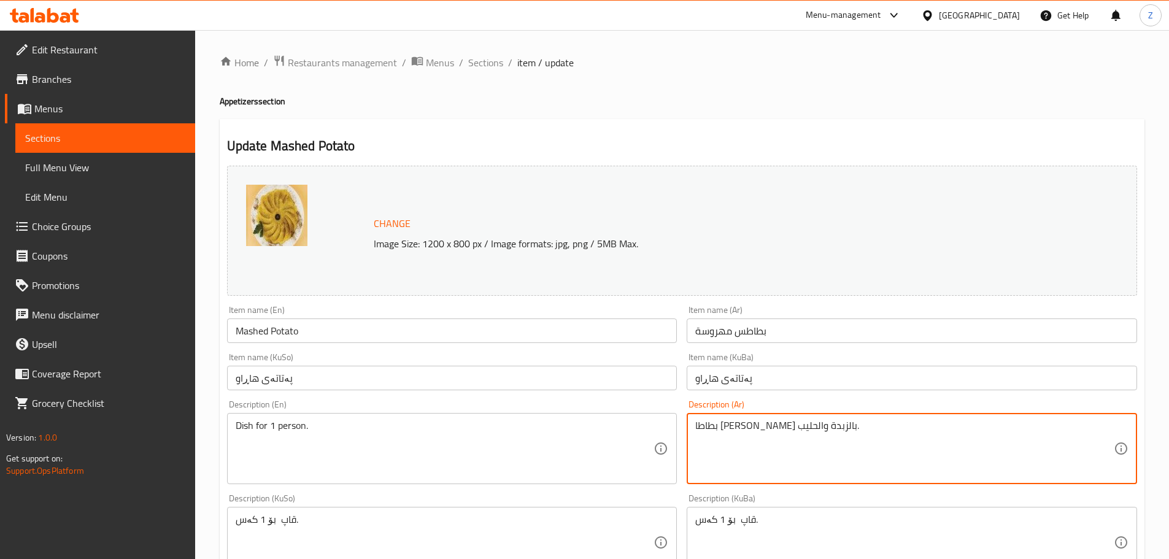
click at [862, 424] on textarea "بطاطا [PERSON_NAME] بالزبدة والحليب." at bounding box center [904, 449] width 419 height 58
type textarea "بطاطا [PERSON_NAME] بالزبدة والحليب."
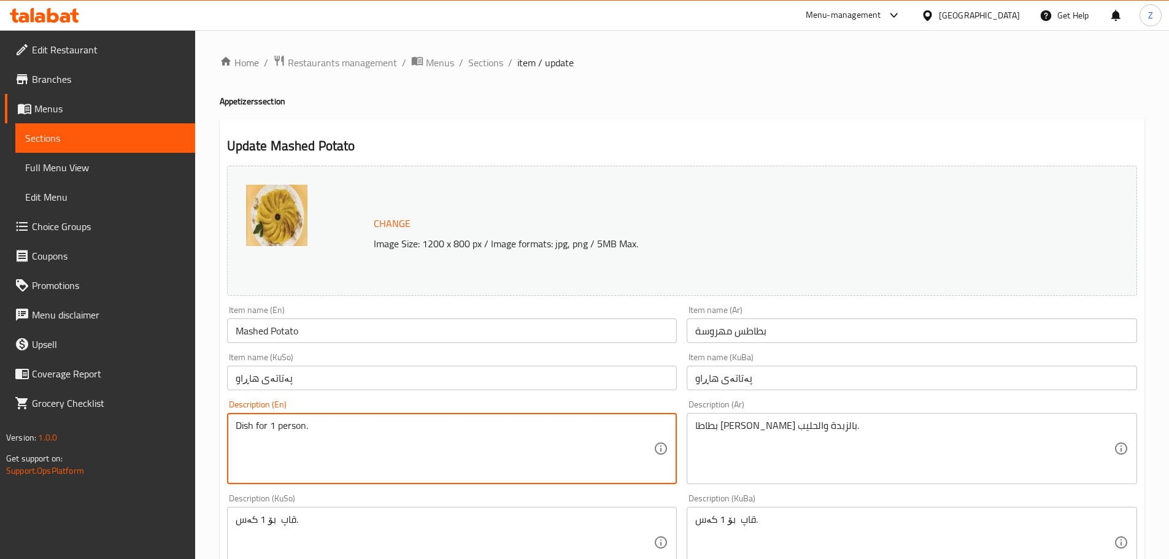
click at [421, 427] on textarea "Dish for 1 person." at bounding box center [445, 449] width 419 height 58
paste textarea "Creamy mashed potatoes with butter and milk"
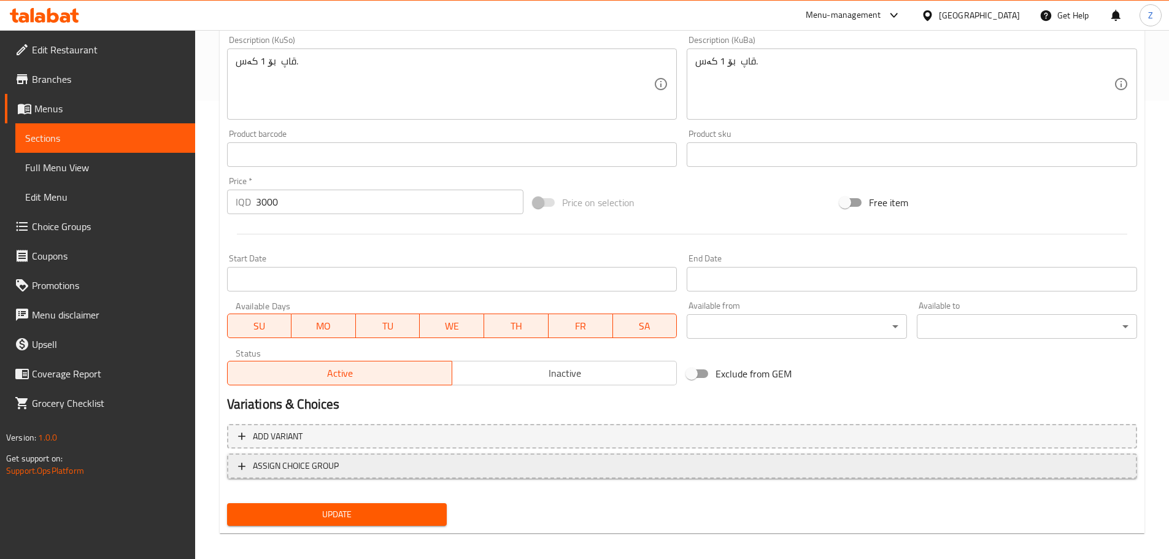
scroll to position [467, 0]
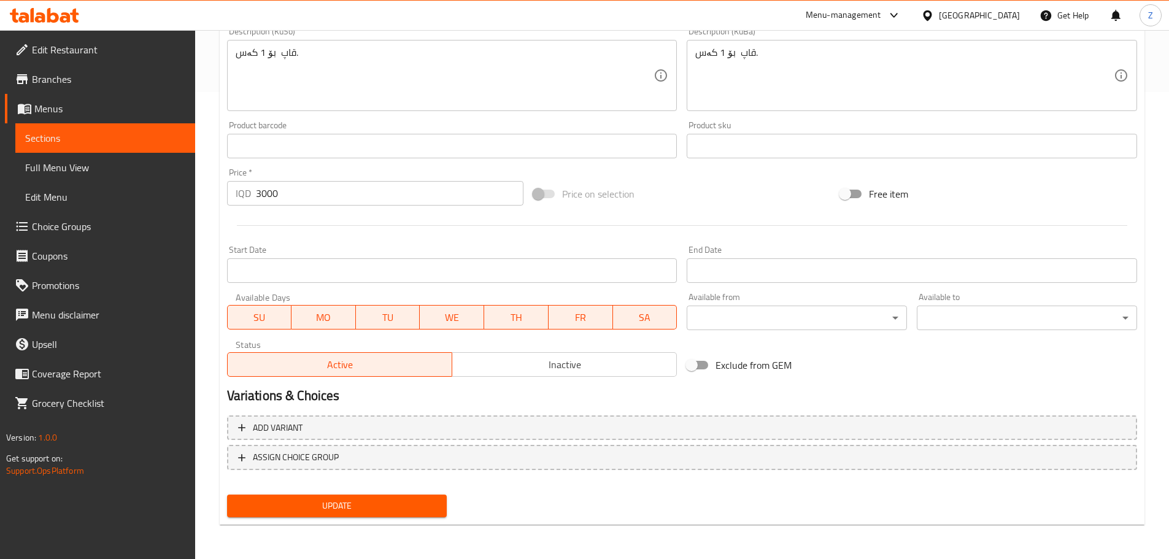
type textarea "Creamy mashed potatoes with butter and milk."
click at [404, 505] on span "Update" at bounding box center [337, 505] width 201 height 15
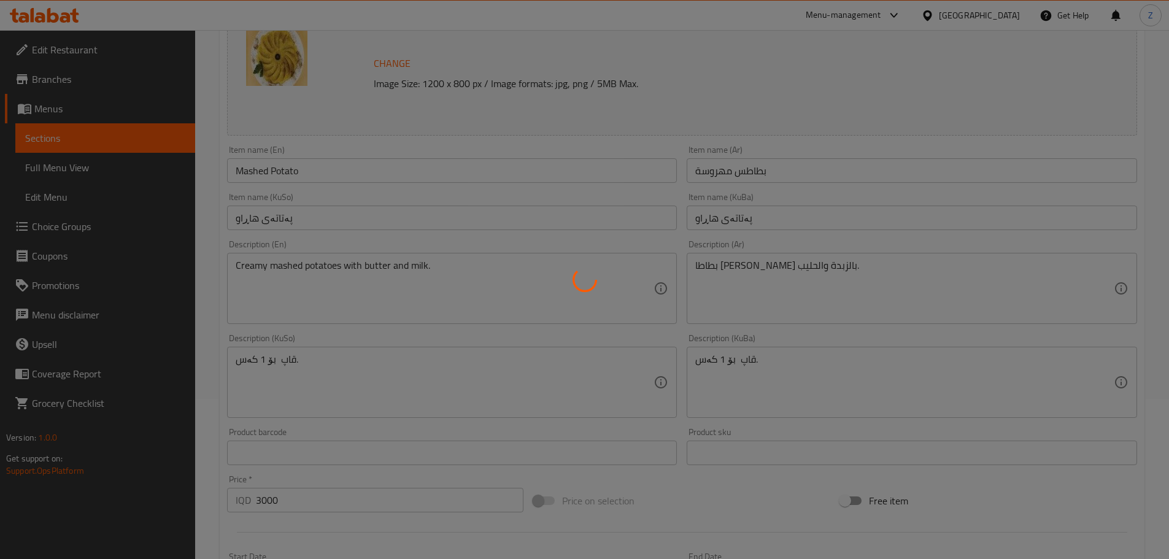
scroll to position [0, 0]
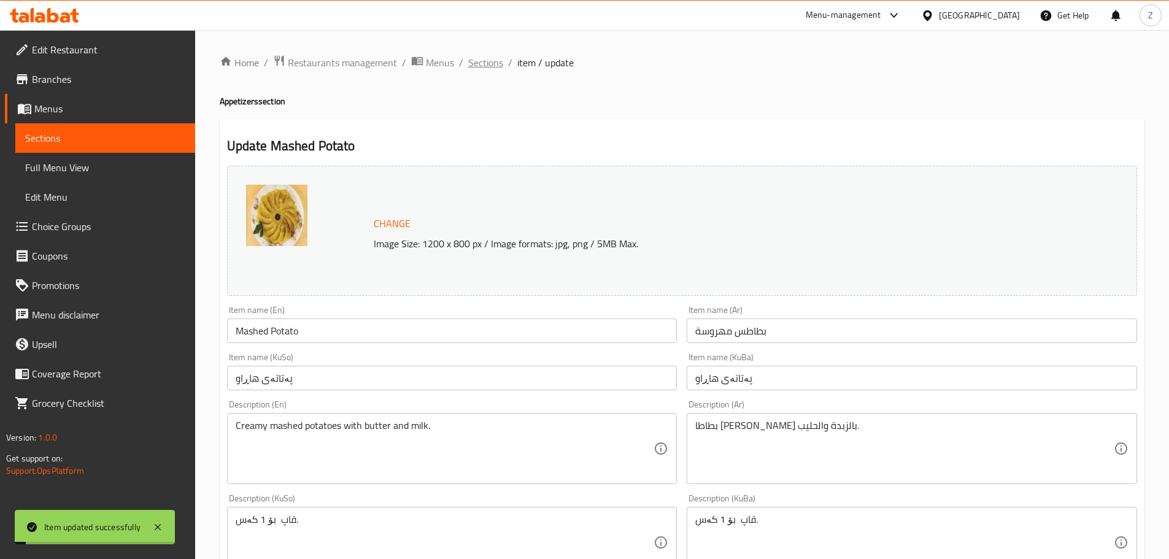
click at [487, 64] on span "Sections" at bounding box center [485, 62] width 35 height 15
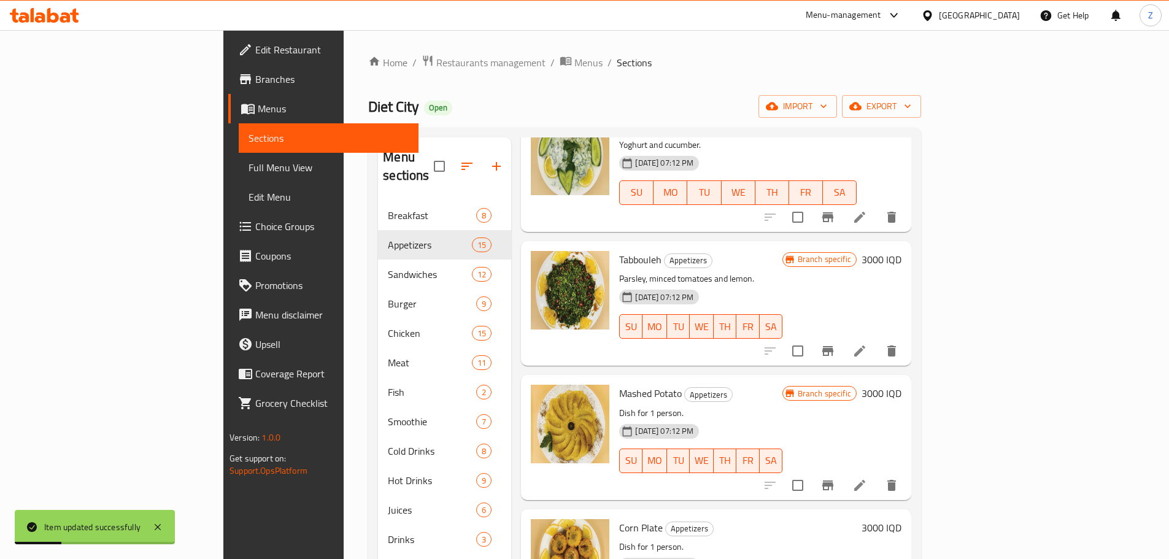
scroll to position [675, 0]
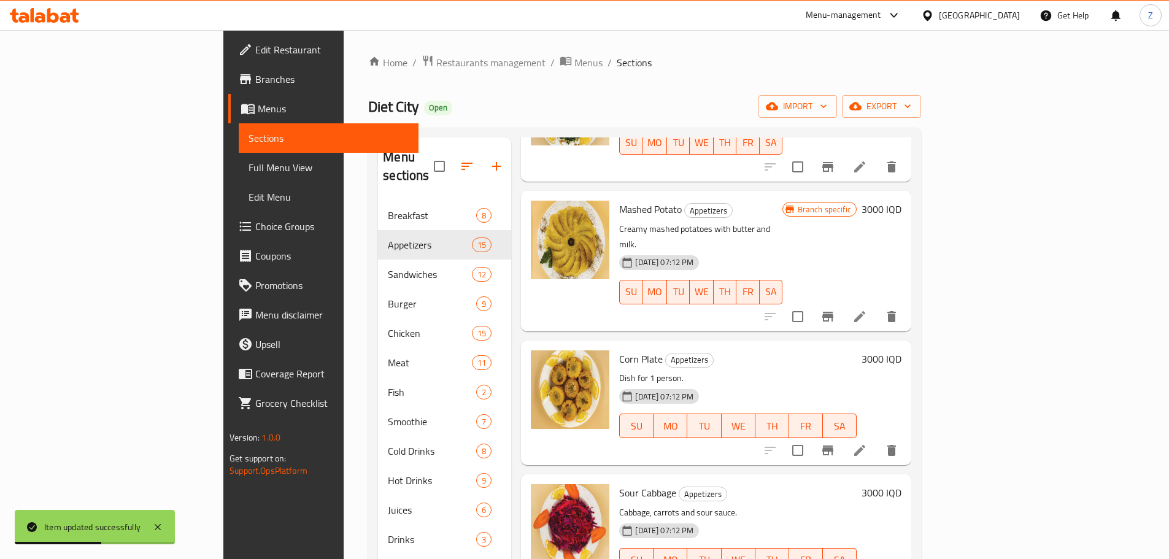
click at [867, 443] on icon at bounding box center [860, 450] width 15 height 15
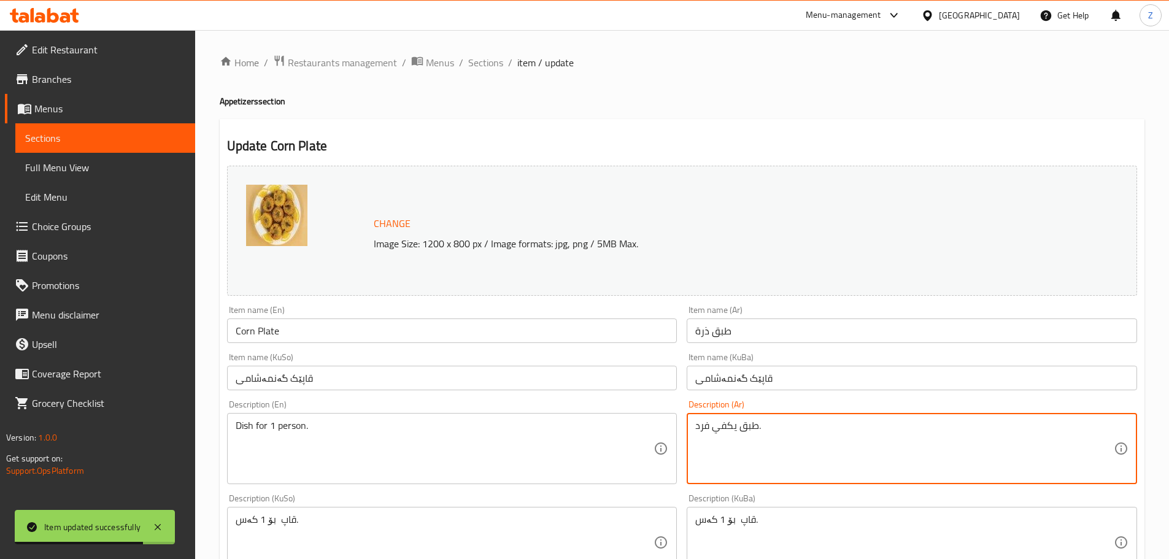
click at [806, 430] on textarea "طبق يكفي فرد." at bounding box center [904, 449] width 419 height 58
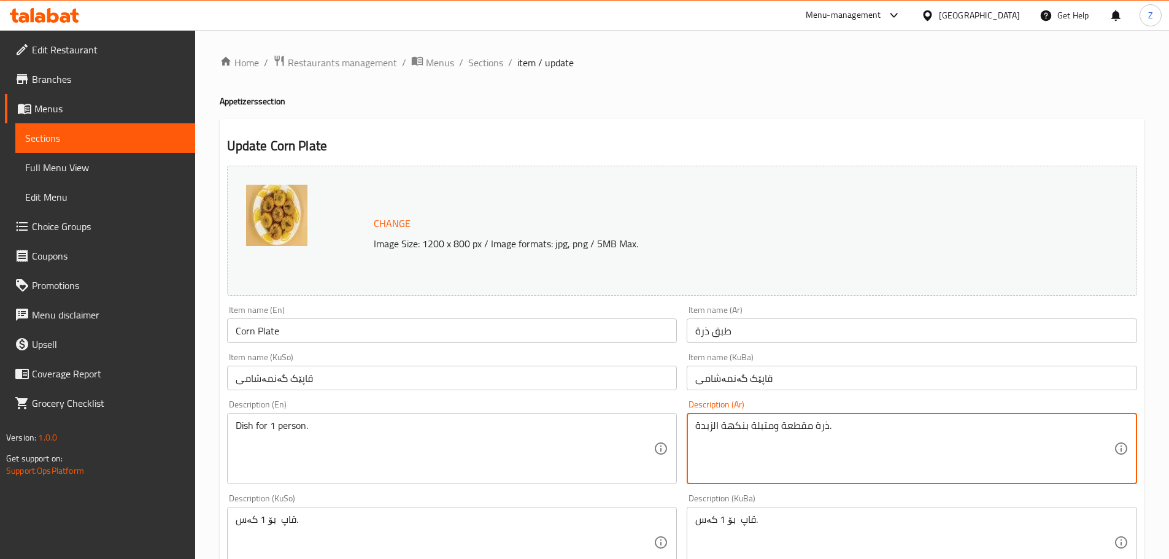
click at [840, 420] on textarea "ذرة مقطعة ومتبلة بنكهة الزبدة." at bounding box center [904, 449] width 419 height 58
type textarea "ذرة مقطعة ومتبلة بنكهة الزبدة."
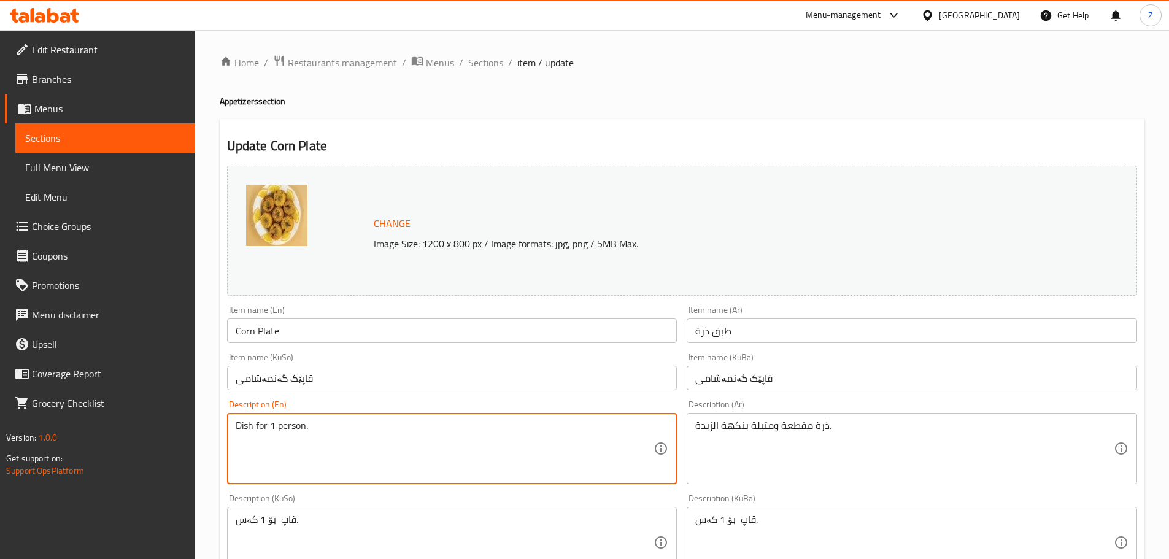
click at [358, 422] on textarea "Dish for 1 person." at bounding box center [445, 449] width 419 height 58
paste textarea "Corn on the cob seasoned with butter"
click at [301, 426] on textarea "Corn on the cob seasoned with butter." at bounding box center [445, 449] width 419 height 58
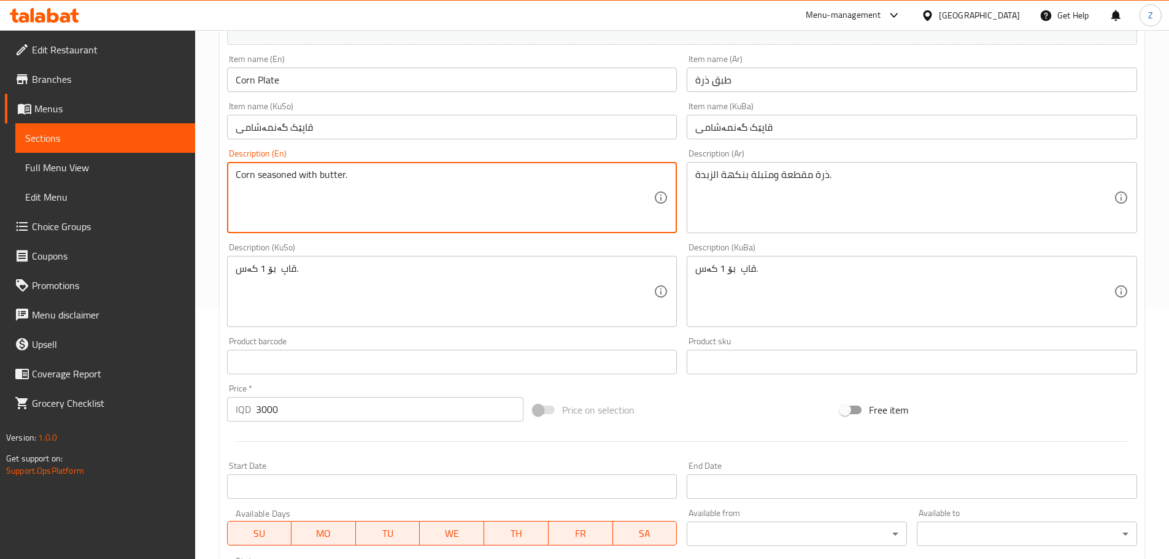
scroll to position [467, 0]
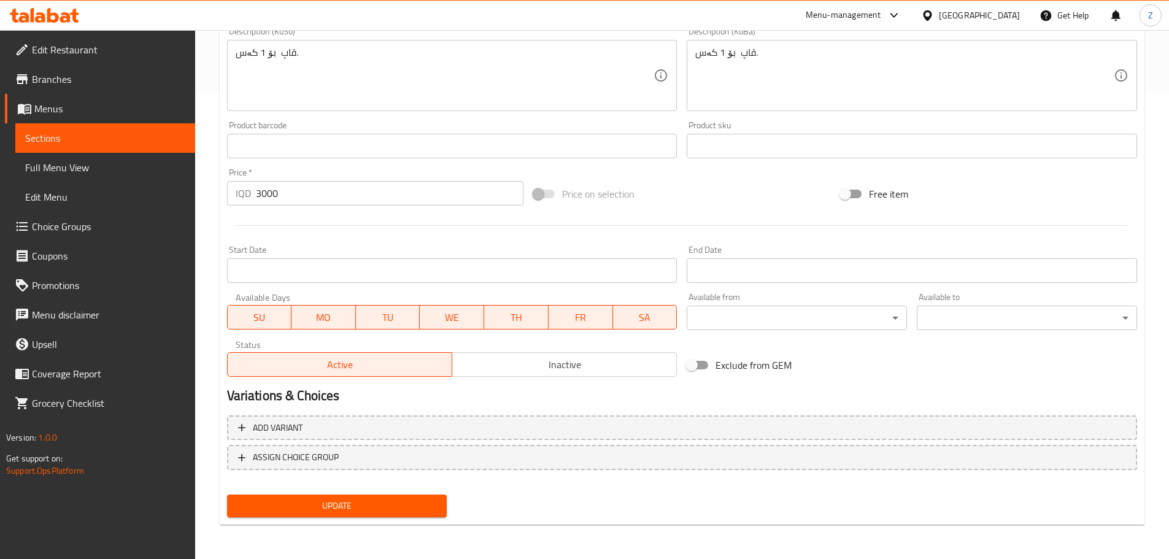
type textarea "Corn seasoned with butter."
click at [338, 498] on span "Update" at bounding box center [337, 505] width 201 height 15
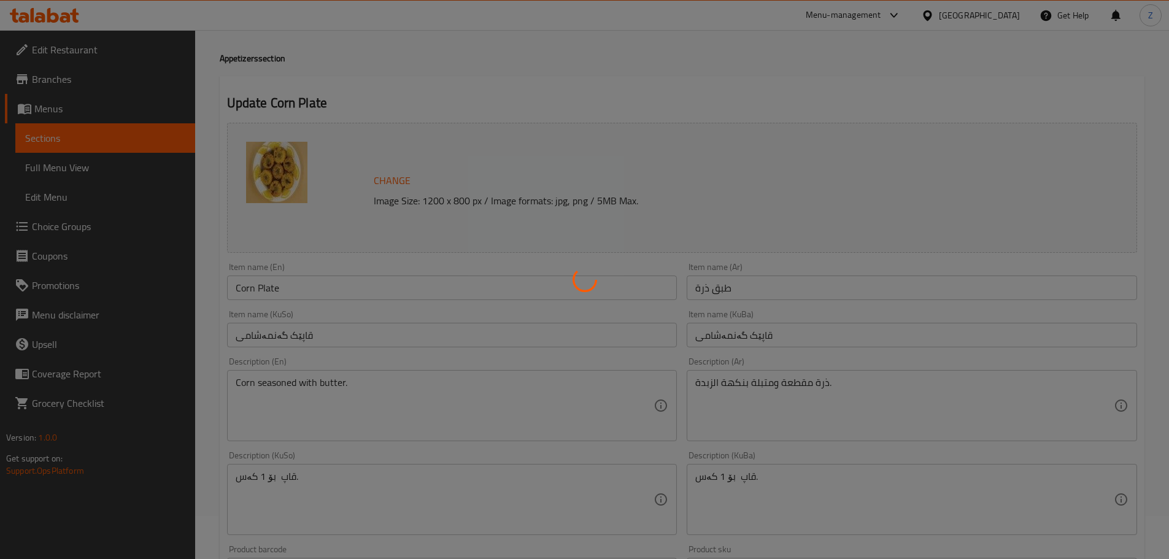
scroll to position [0, 0]
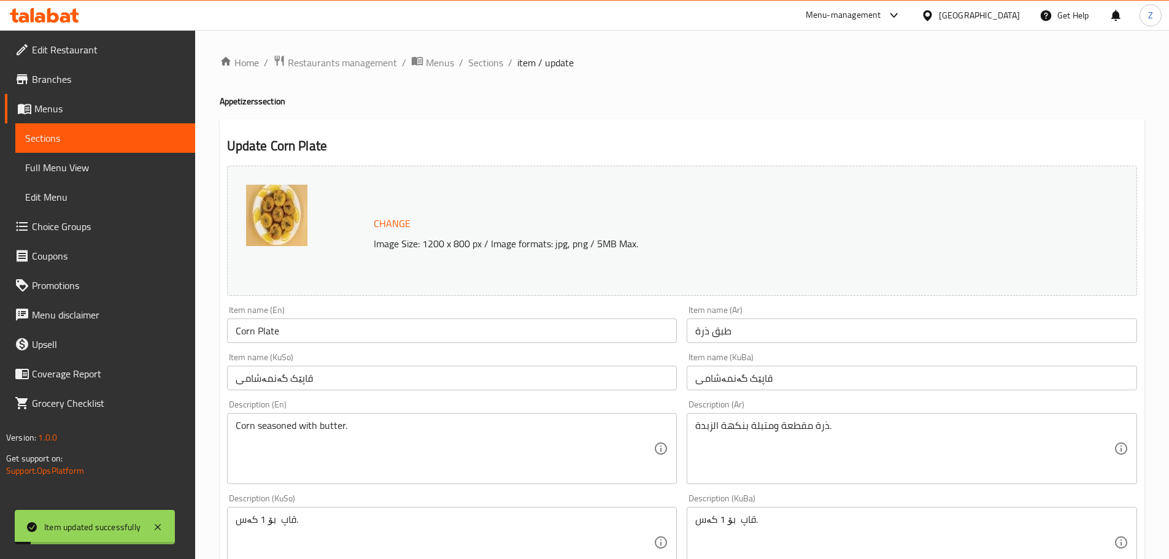
click at [503, 60] on ol "Home / Restaurants management / Menus / Sections / item / update" at bounding box center [682, 63] width 925 height 16
drag, startPoint x: 497, startPoint y: 63, endPoint x: 504, endPoint y: 83, distance: 21.6
click at [495, 63] on span "Sections" at bounding box center [485, 62] width 35 height 15
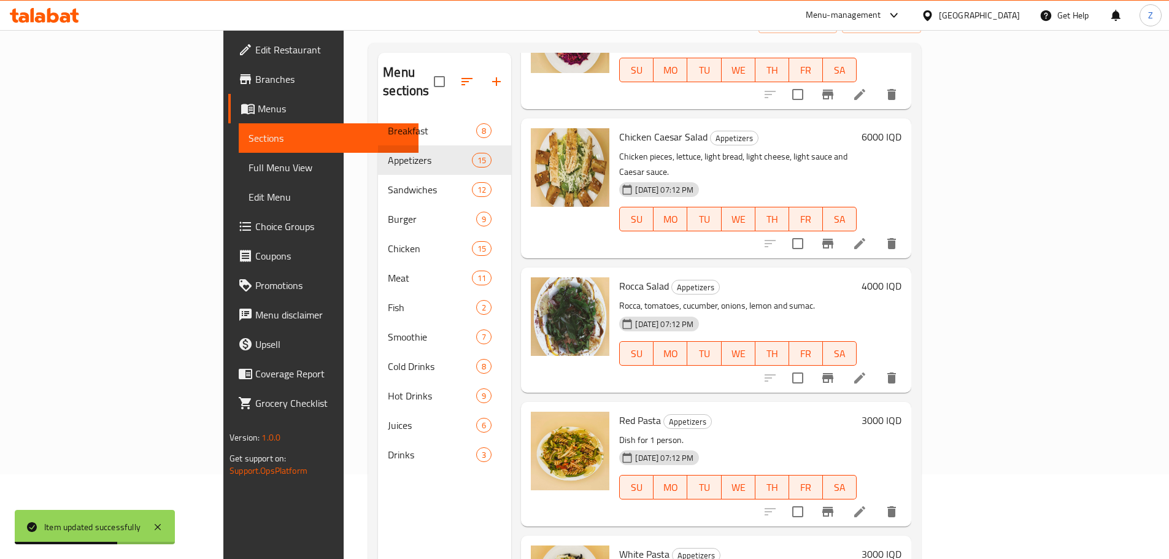
scroll to position [172, 0]
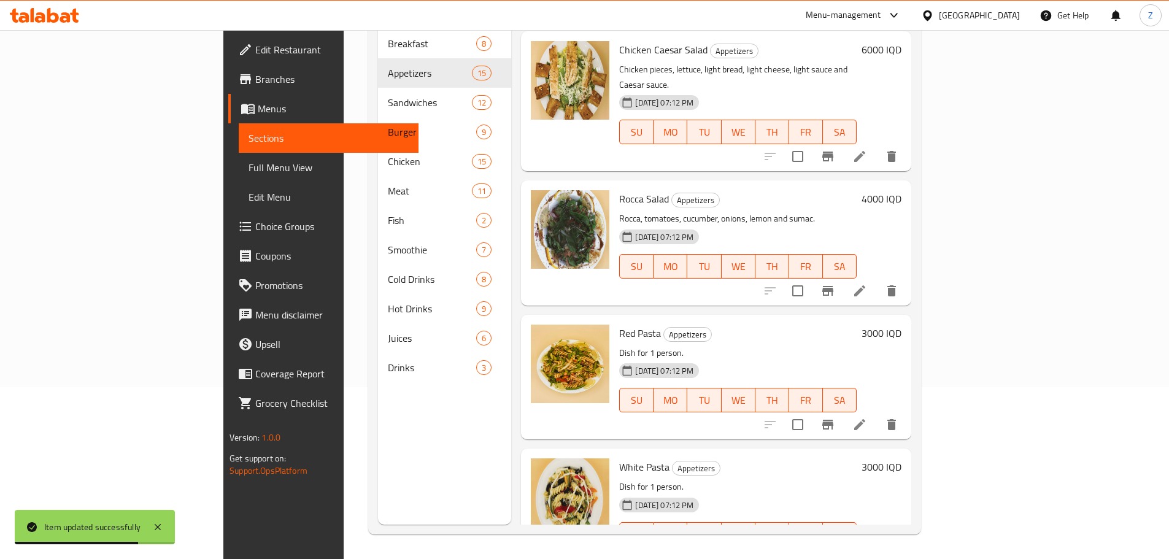
click at [877, 414] on li at bounding box center [860, 425] width 34 height 22
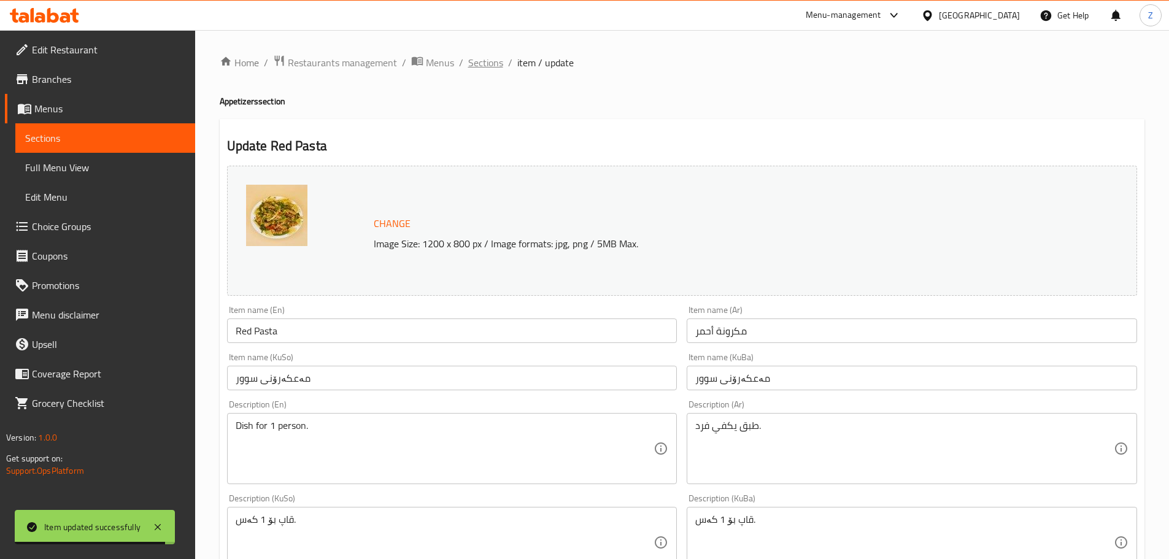
click at [475, 59] on span "Sections" at bounding box center [485, 62] width 35 height 15
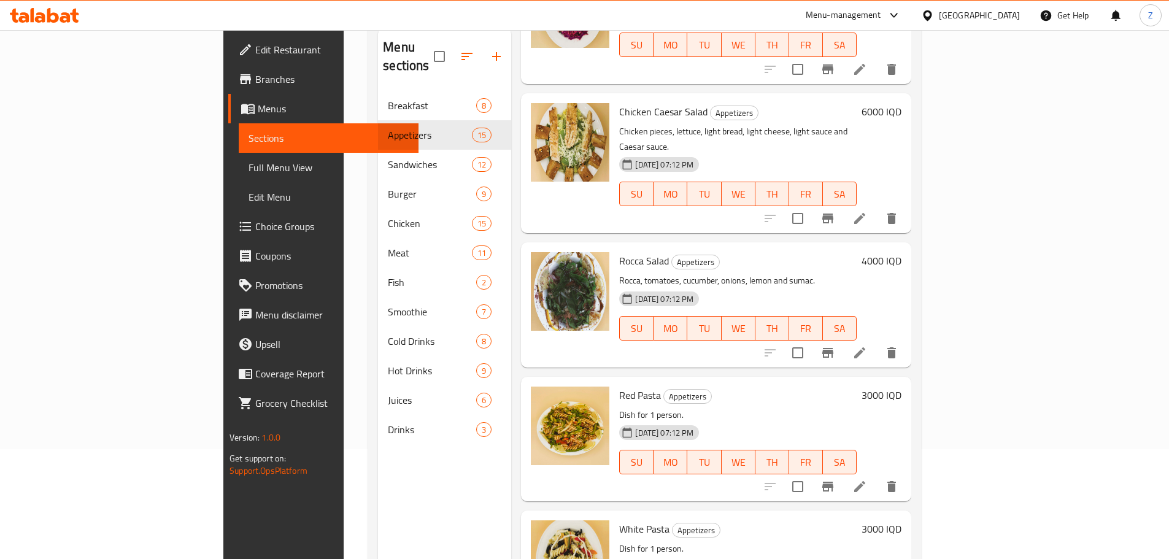
scroll to position [172, 0]
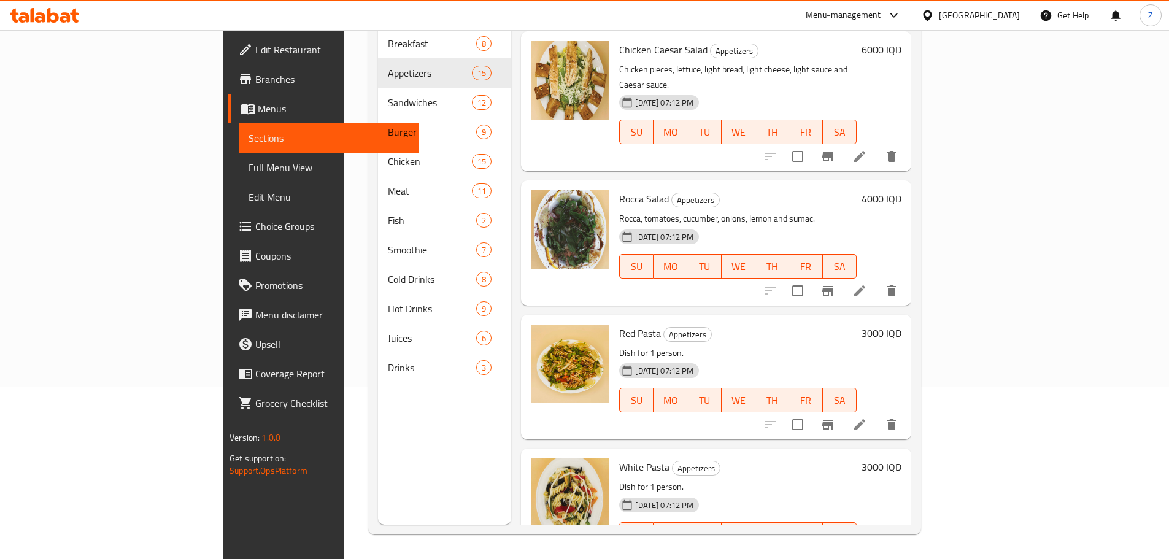
click at [867, 552] on icon at bounding box center [860, 559] width 15 height 15
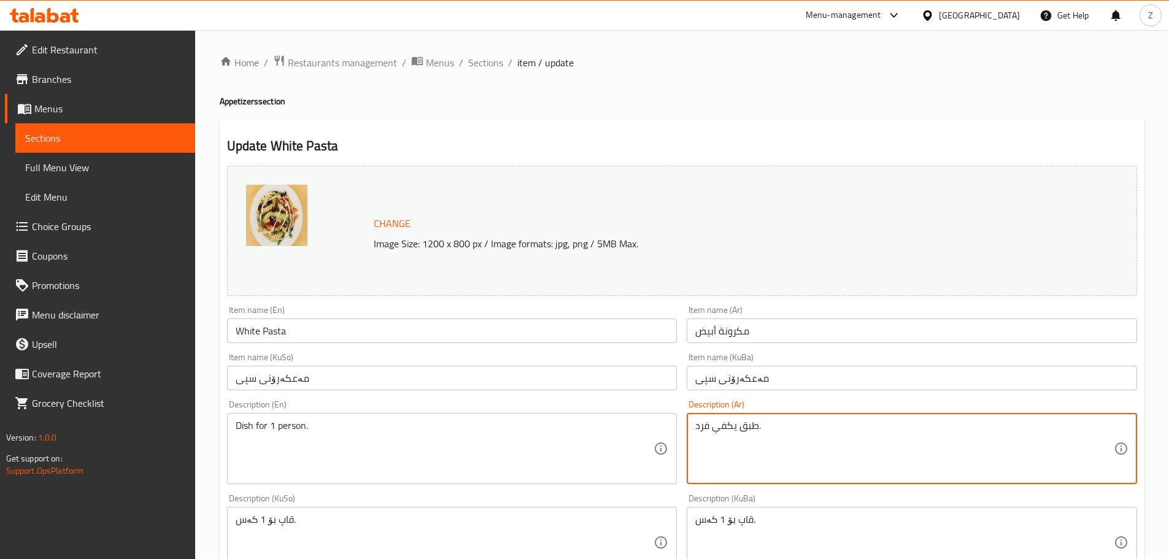
click at [861, 434] on textarea "طبق يكفي فرد." at bounding box center [904, 449] width 419 height 58
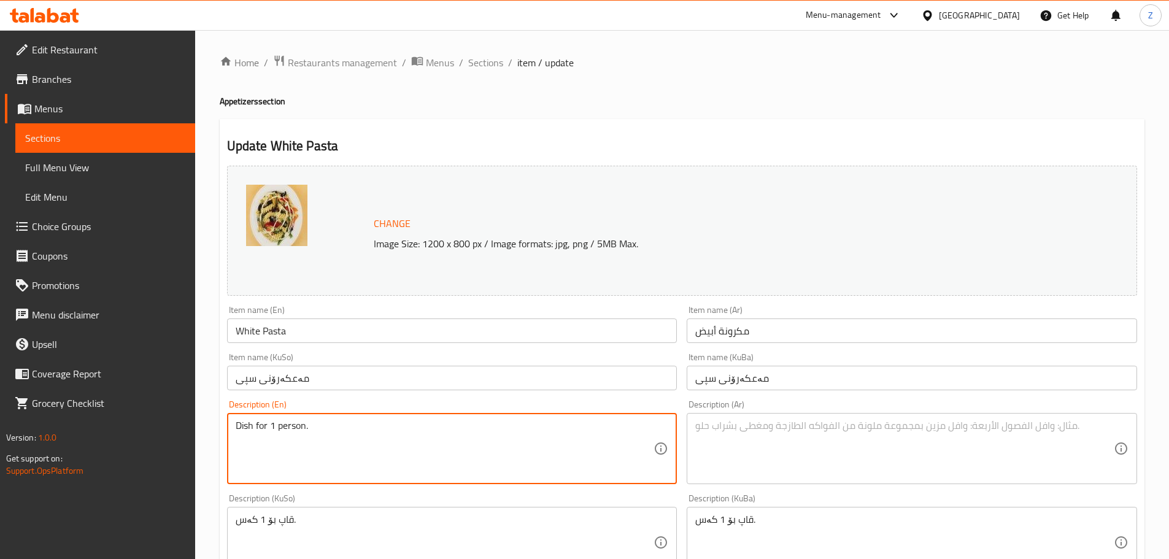
click at [493, 420] on textarea "Dish for 1 person." at bounding box center [445, 449] width 419 height 58
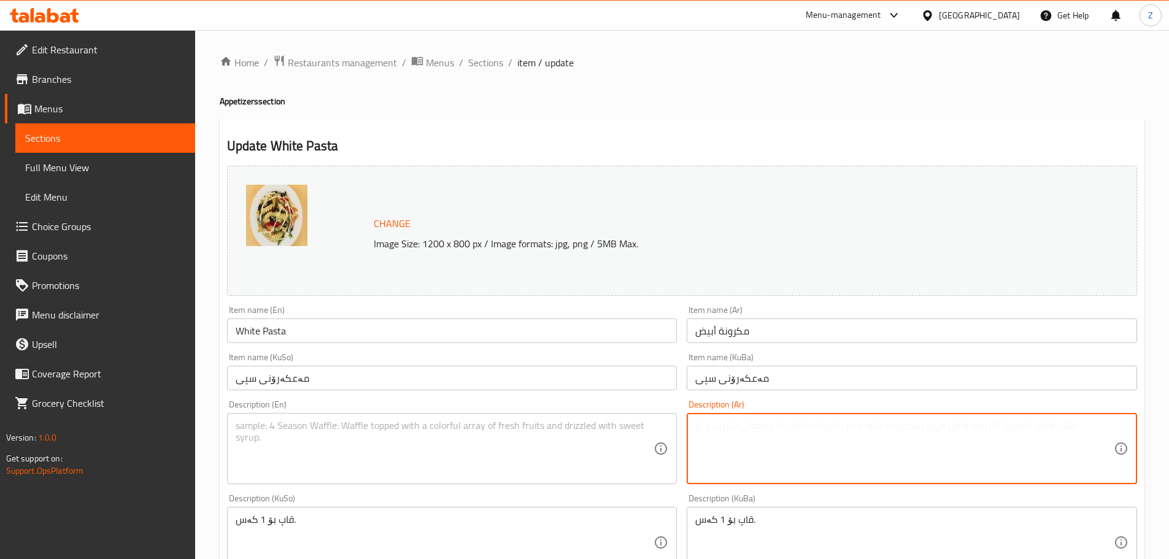
click at [756, 445] on textarea at bounding box center [904, 449] width 419 height 58
click at [885, 434] on textarea at bounding box center [904, 449] width 419 height 58
type textarea "باستا, [PERSON_NAME], [PERSON_NAME] ومايونيز دايت."
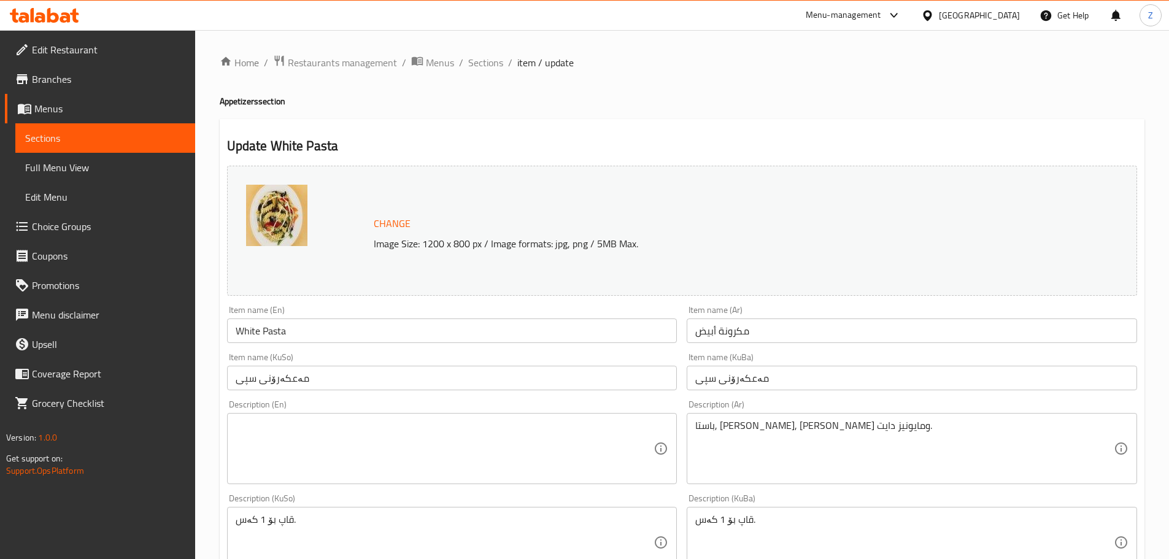
drag, startPoint x: 929, startPoint y: 408, endPoint x: 918, endPoint y: 414, distance: 12.4
click at [918, 414] on div "Description (Ar) باستا, زيتون اسود, فلفل ملون ومايونيز دايت. Description (Ar)" at bounding box center [912, 442] width 451 height 84
click at [918, 414] on div "باستا, [PERSON_NAME], [PERSON_NAME] ومايونيز دايت. Description (Ar)" at bounding box center [912, 448] width 451 height 71
click at [912, 428] on textarea "باستا, [PERSON_NAME], [PERSON_NAME] ومايونيز دايت." at bounding box center [904, 449] width 419 height 58
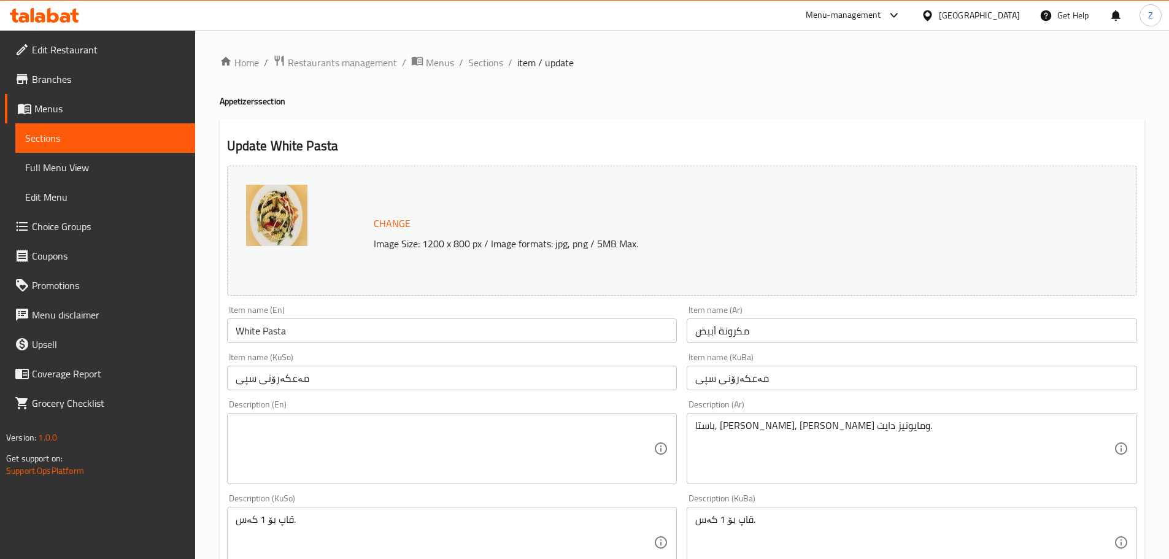
click at [912, 428] on textarea "باستا, [PERSON_NAME], [PERSON_NAME] ومايونيز دايت." at bounding box center [904, 449] width 419 height 58
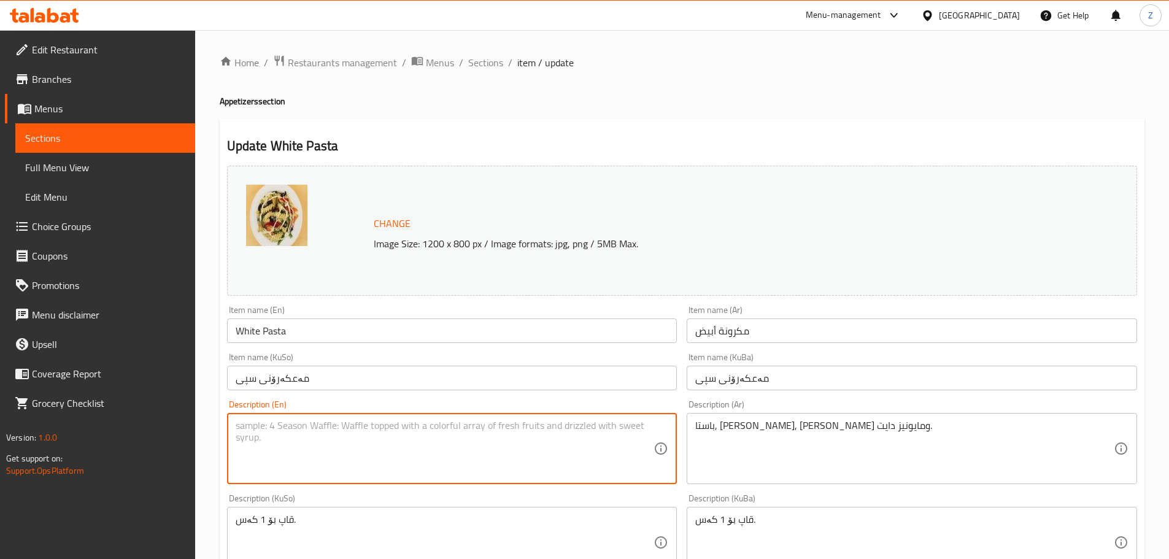
click at [433, 436] on textarea at bounding box center [445, 449] width 419 height 58
paste textarea "Pasta, black olives, colored pepper and diet mayonnaise."
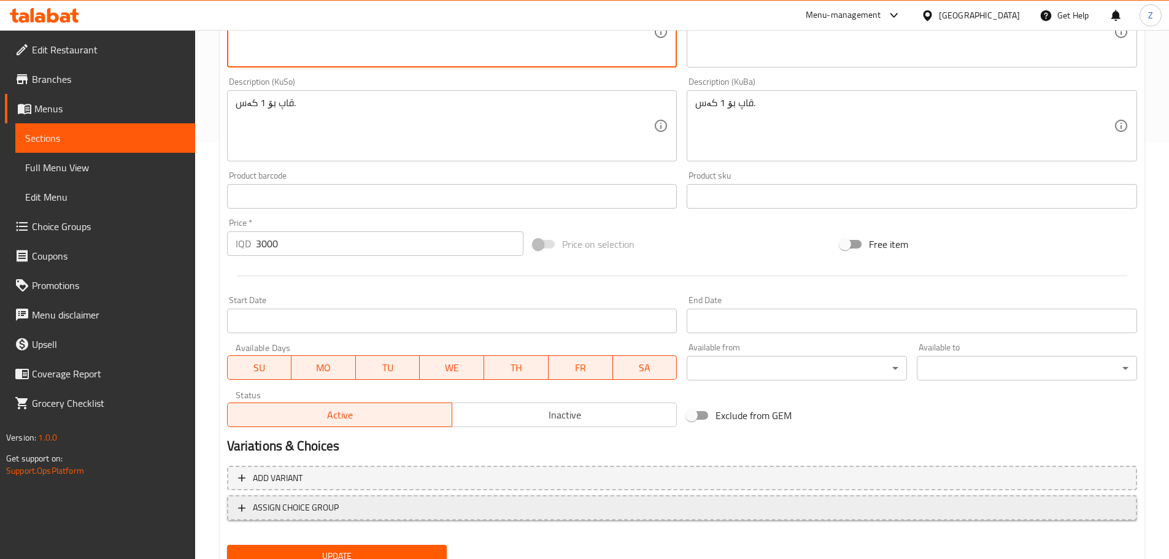
scroll to position [467, 0]
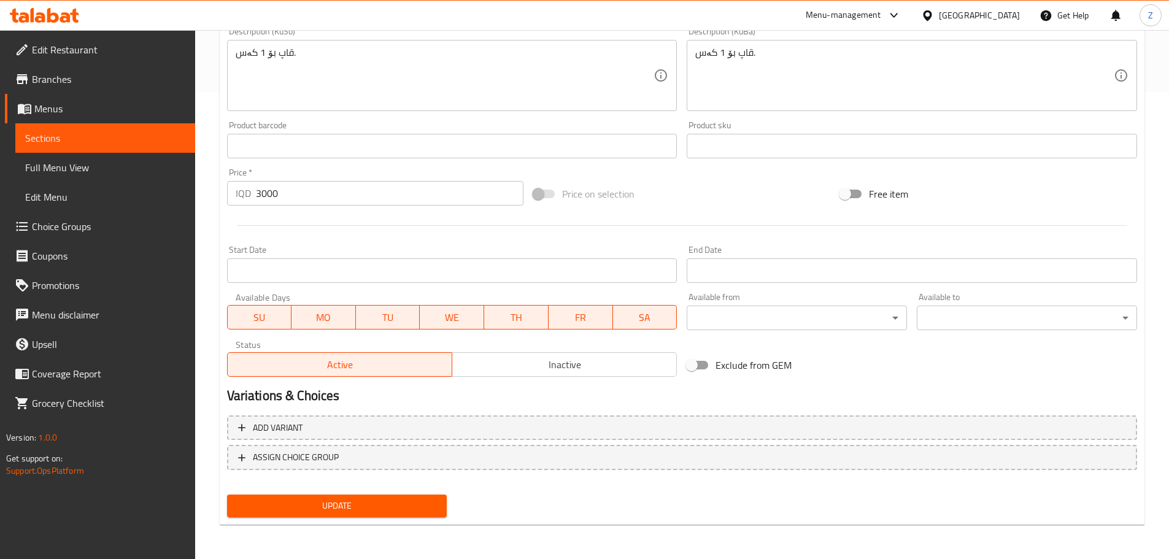
type textarea "Pasta, black olives, colored pepper and diet mayonnaise."
click at [389, 509] on span "Update" at bounding box center [337, 505] width 201 height 15
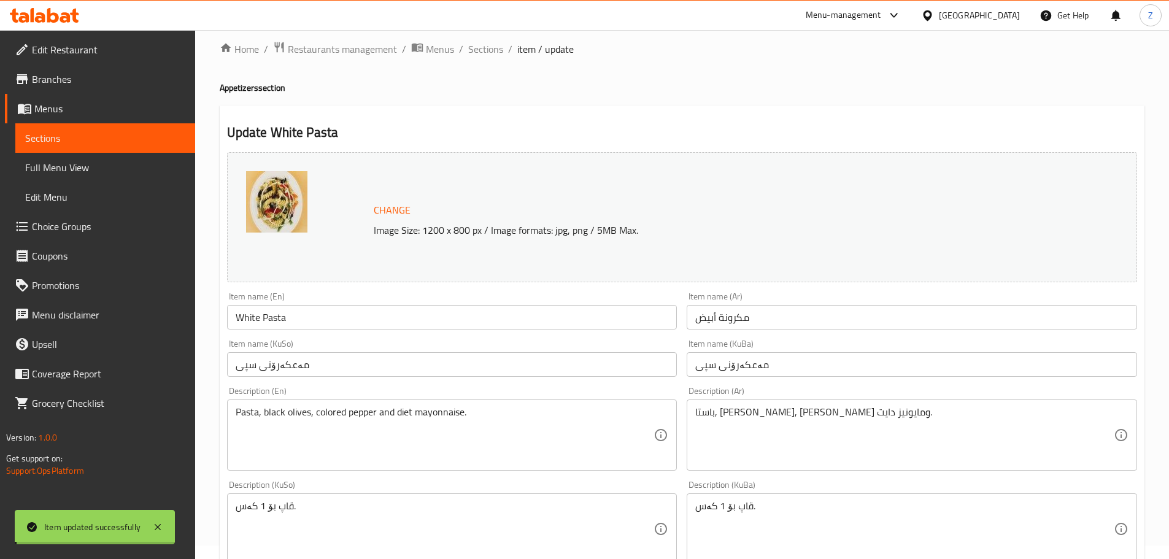
scroll to position [0, 0]
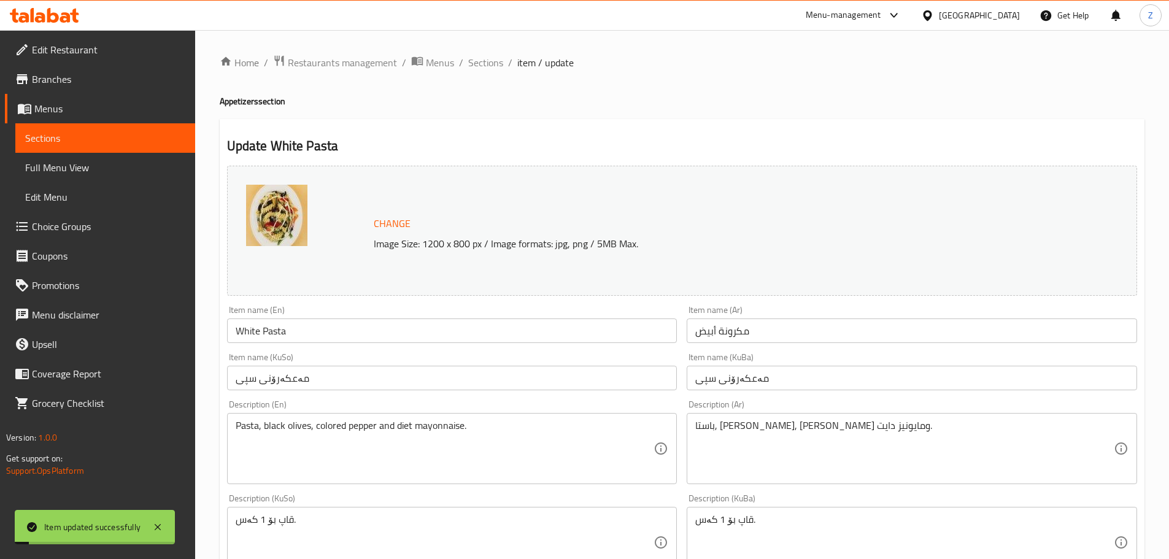
click at [483, 41] on div "Home / Restaurants management / Menus / Sections / item / update Appetizers sec…" at bounding box center [682, 528] width 974 height 996
click at [479, 63] on span "Sections" at bounding box center [485, 62] width 35 height 15
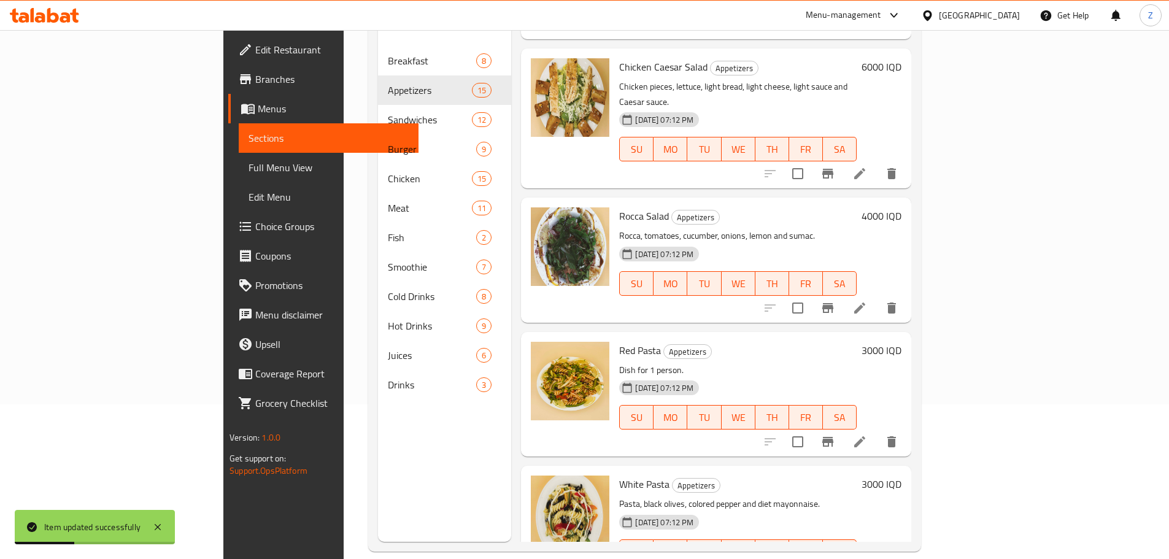
scroll to position [172, 0]
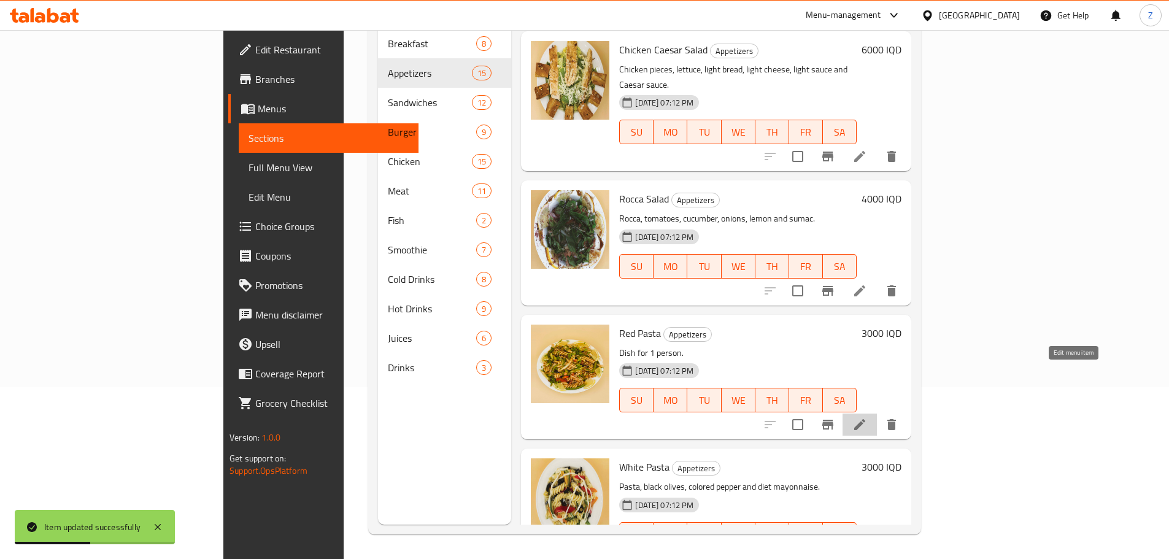
click at [865, 419] on icon at bounding box center [859, 424] width 11 height 11
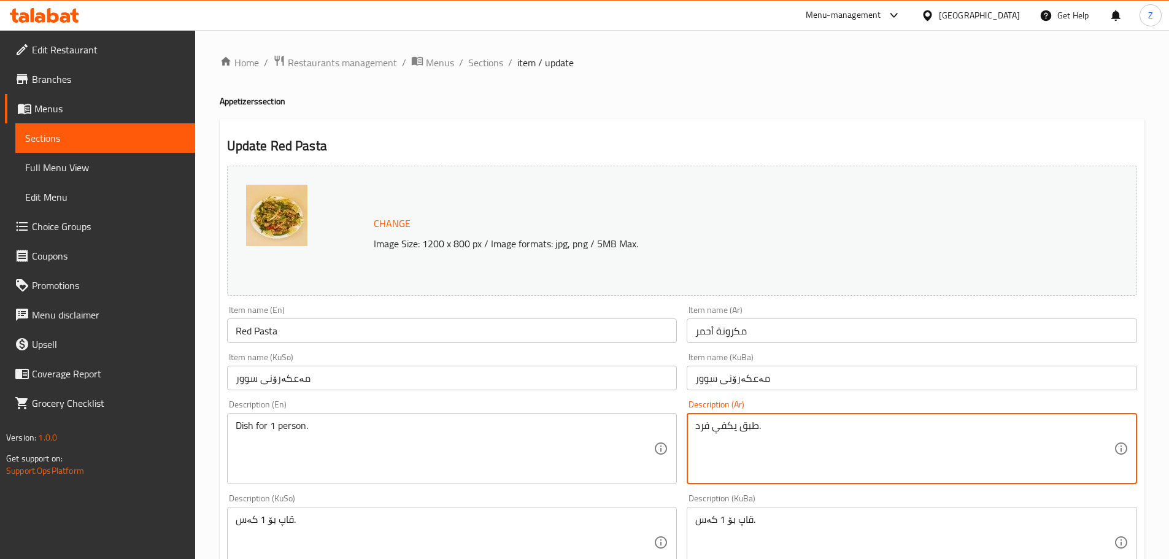
click at [803, 441] on textarea "طبق يكفي فرد." at bounding box center [904, 449] width 419 height 58
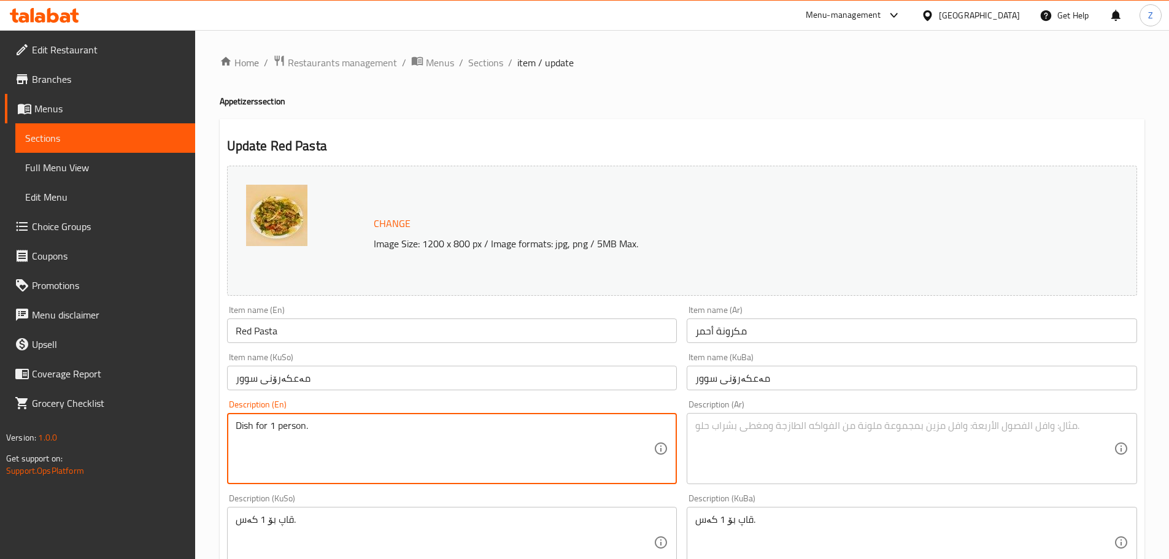
click at [388, 467] on textarea "Dish for 1 person." at bounding box center [445, 449] width 419 height 58
click at [872, 452] on textarea at bounding box center [904, 449] width 419 height 58
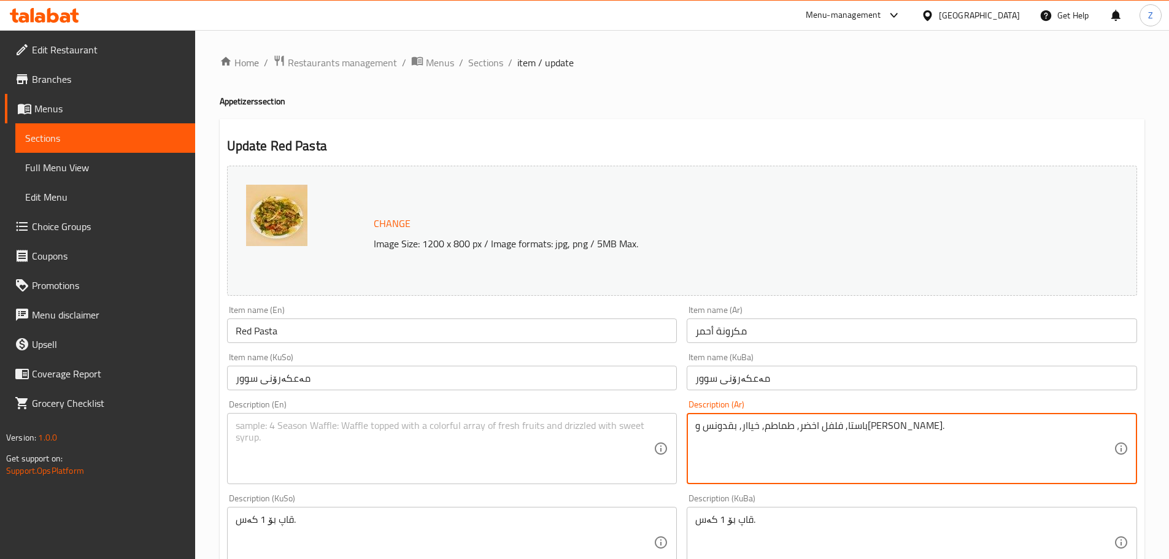
click at [888, 447] on textarea "باستا, فلفل اخضر, طماطم, خياار, بقدونس و[PERSON_NAME]." at bounding box center [904, 449] width 419 height 58
click at [794, 438] on textarea "باستا, فلفل اخضر, طماطم, خياار, بقدونس و[PERSON_NAME]." at bounding box center [904, 449] width 419 height 58
click at [768, 424] on textarea "باستا, فلفل اخضر, طماطم, خياار, بقدونس و[PERSON_NAME]." at bounding box center [904, 449] width 419 height 58
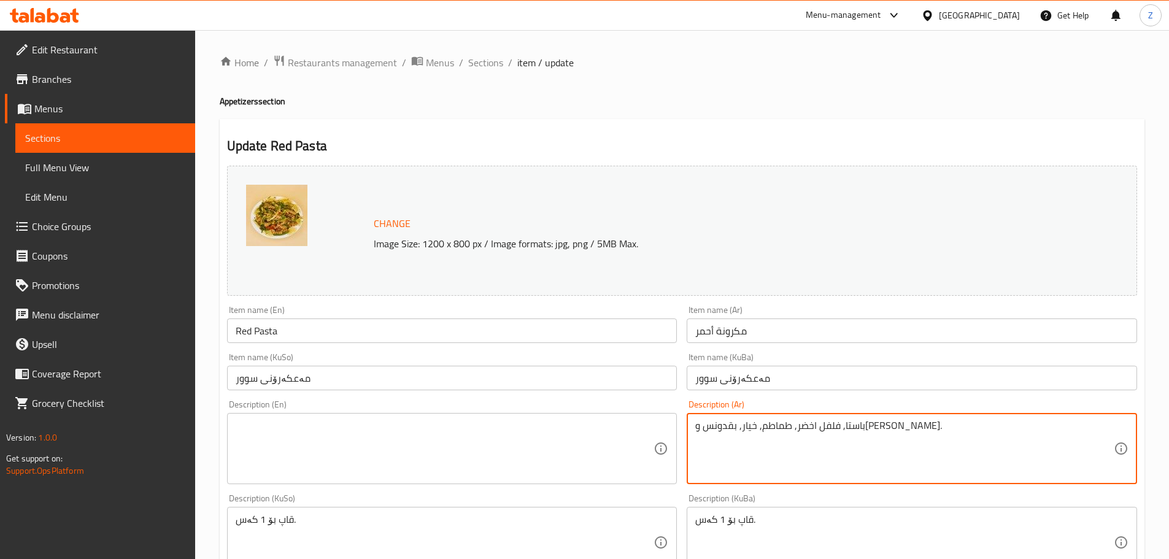
click at [819, 426] on textarea "باستا, فلفل اخضر, طماطم, خيار, بقدونس و[PERSON_NAME]." at bounding box center [904, 449] width 419 height 58
type textarea "باستا, فلفل اخضر, طماطم, خيار, بقدونس و[PERSON_NAME]."
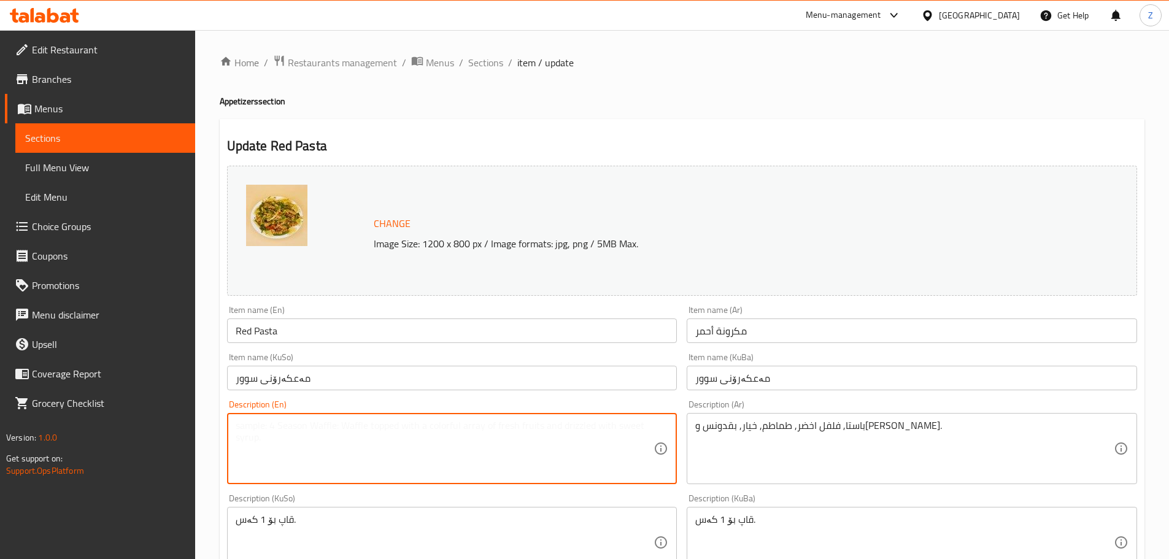
click at [493, 433] on textarea at bounding box center [445, 449] width 419 height 58
paste textarea "Pasta, green pepper, tomatoes, cucumber, parsley and lemon."
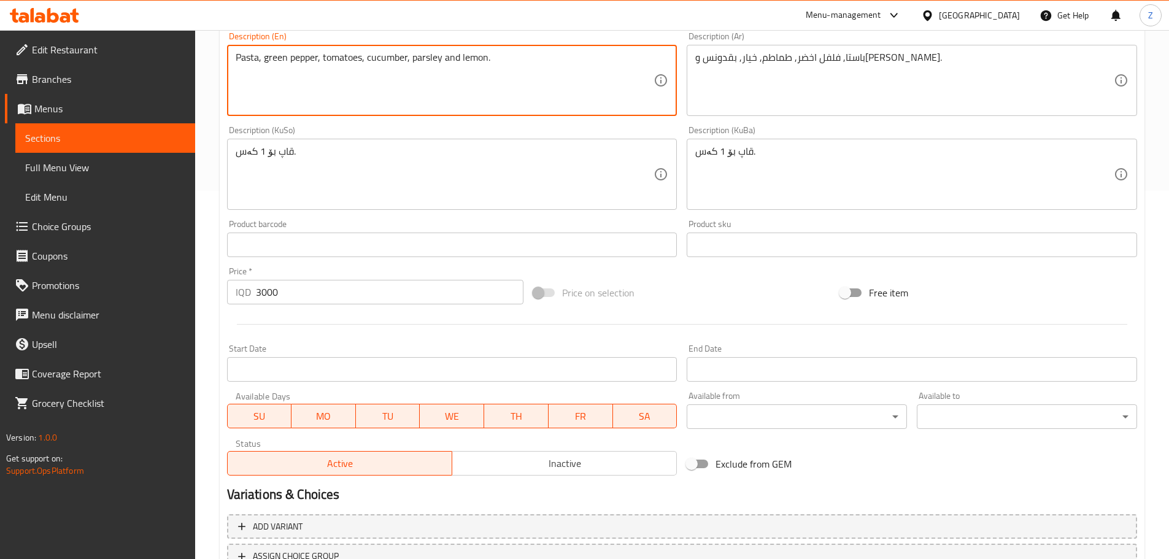
scroll to position [467, 0]
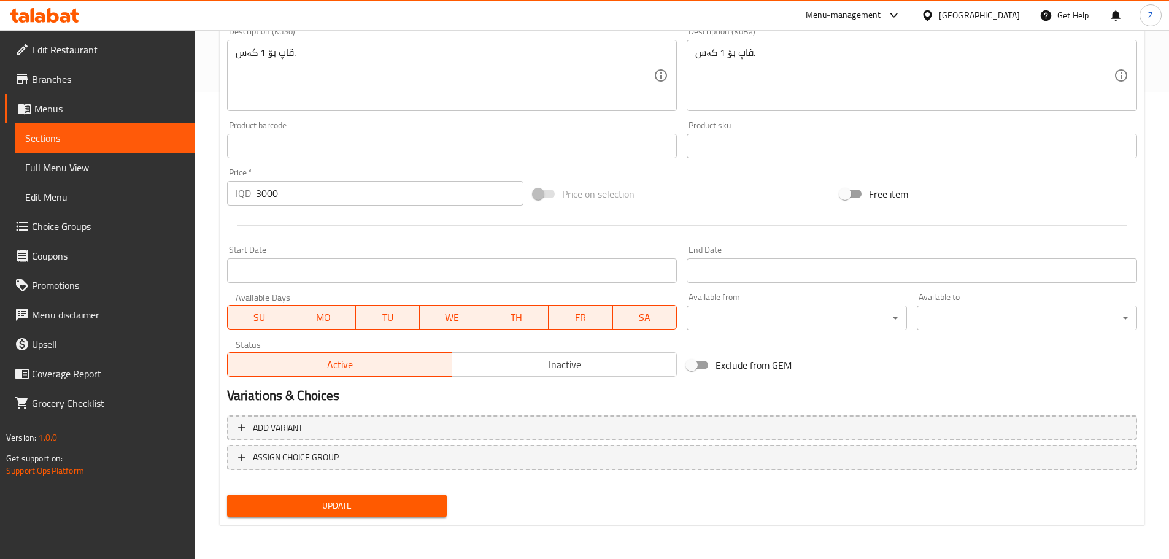
type textarea "Pasta, green pepper, tomatoes, cucumber, parsley and lemon."
click at [389, 514] on span "Update" at bounding box center [337, 505] width 201 height 15
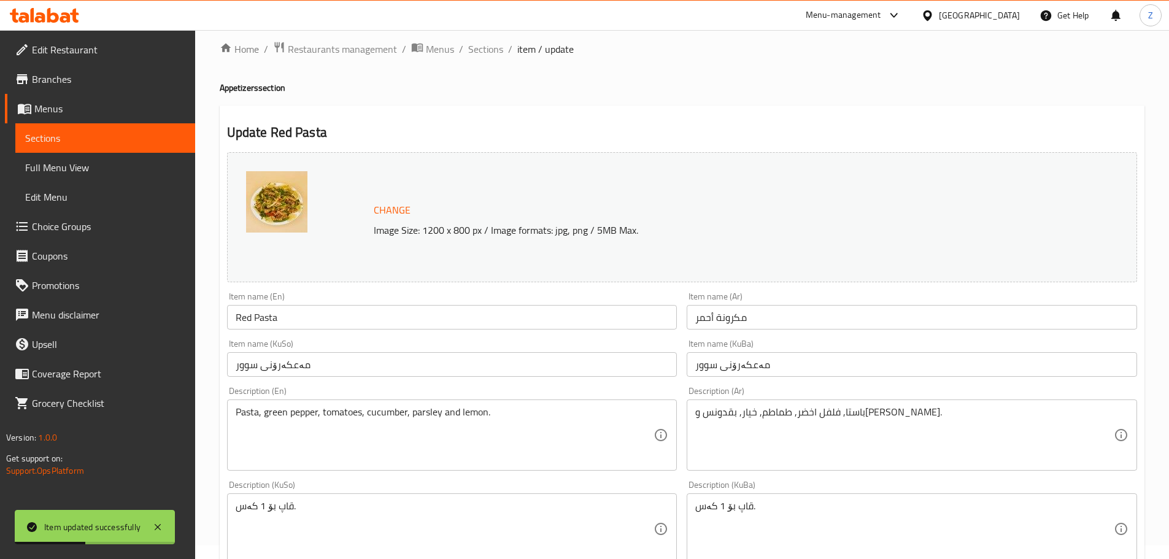
scroll to position [0, 0]
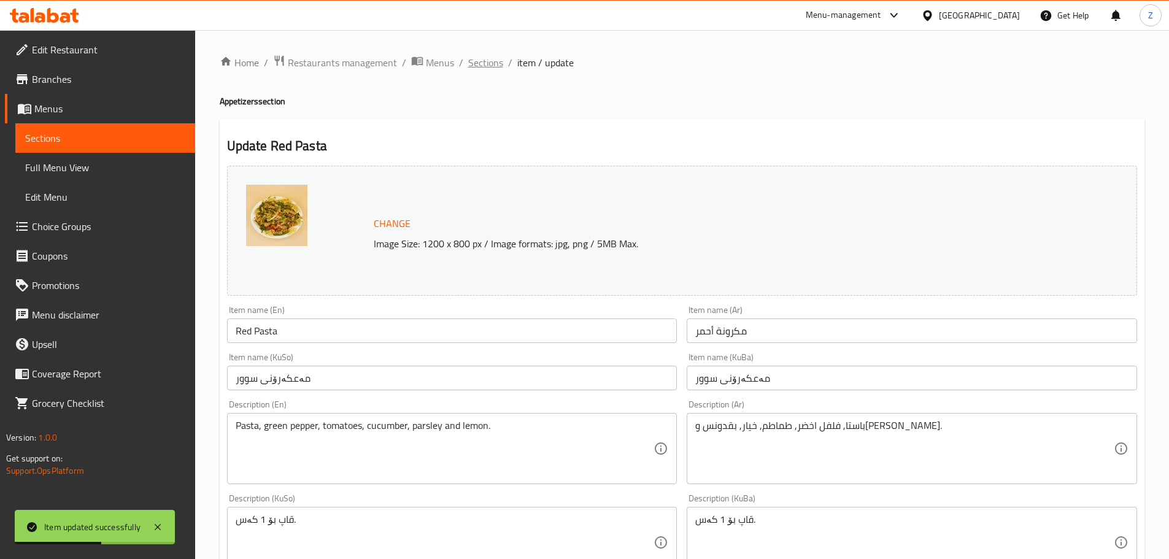
click at [489, 67] on span "Sections" at bounding box center [485, 62] width 35 height 15
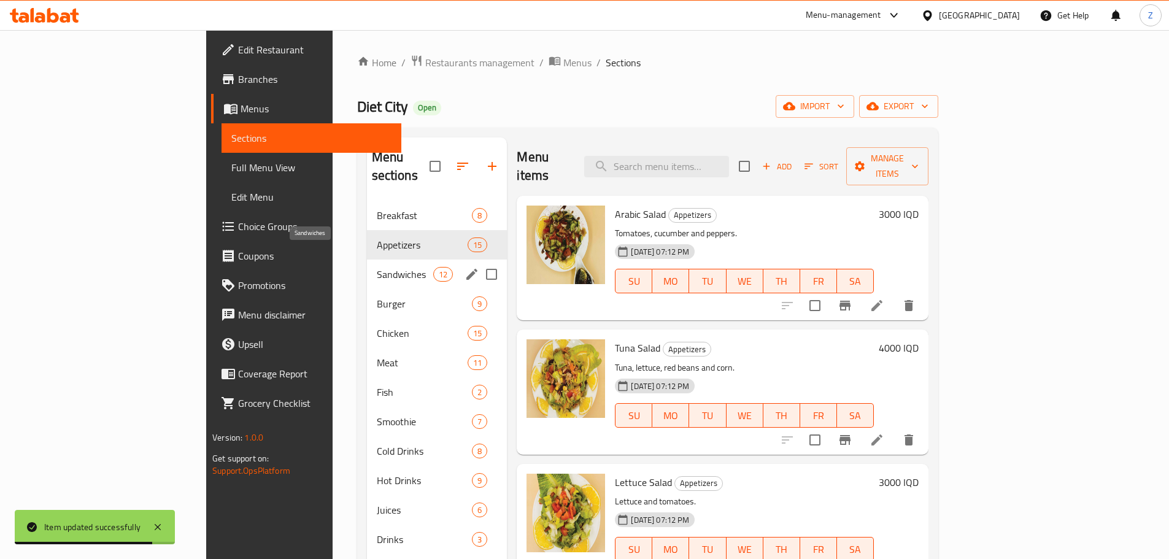
click at [377, 267] on span "Sandwiches" at bounding box center [405, 274] width 57 height 15
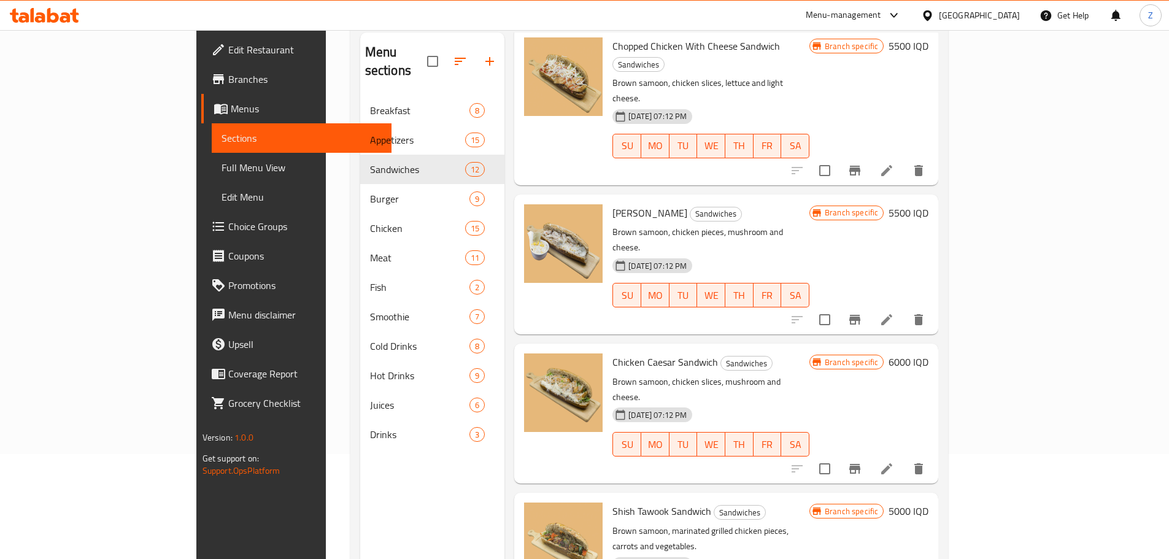
scroll to position [172, 0]
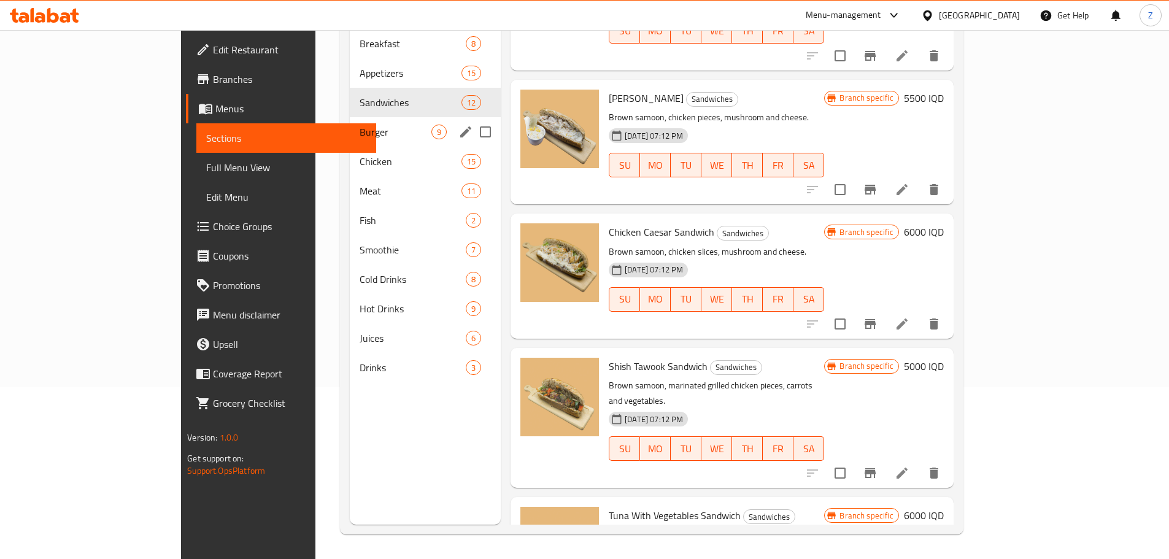
click at [360, 125] on span "Burger" at bounding box center [396, 132] width 72 height 15
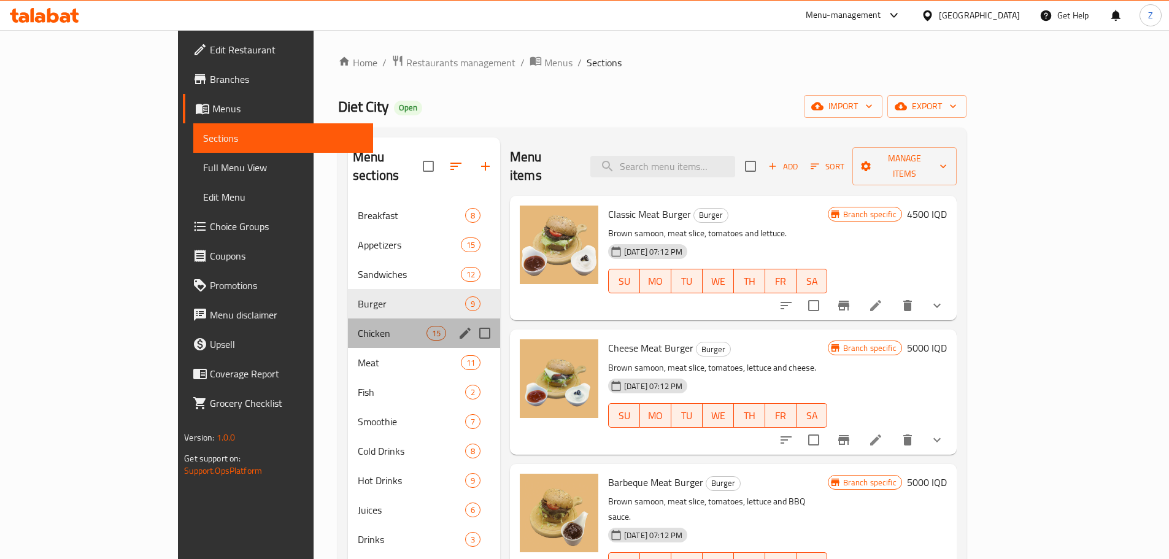
click at [348, 325] on div "Chicken 15" at bounding box center [424, 333] width 152 height 29
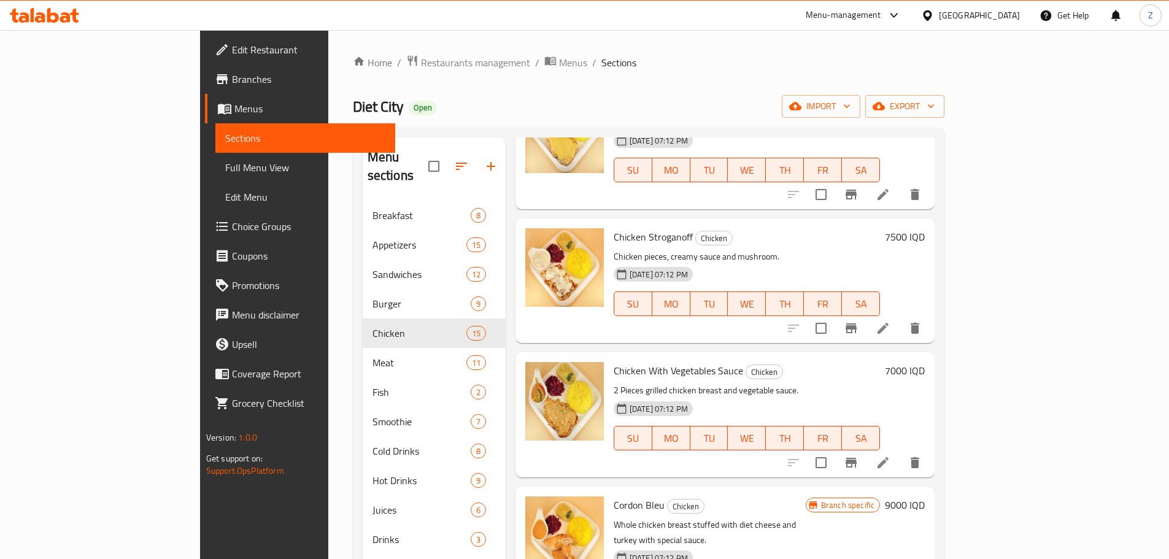
scroll to position [172, 0]
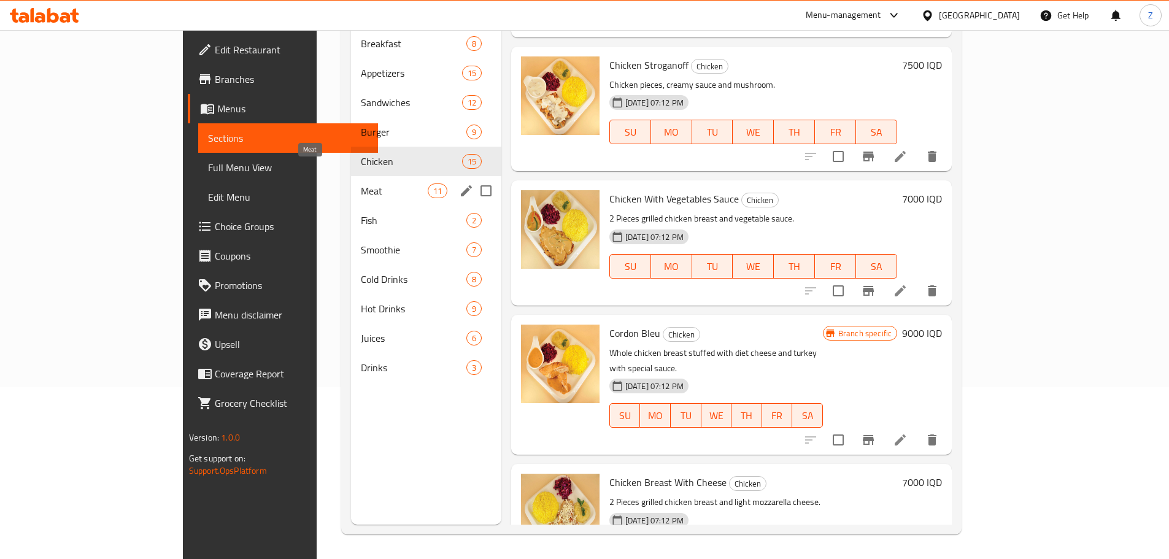
click at [361, 184] on span "Meat" at bounding box center [394, 191] width 66 height 15
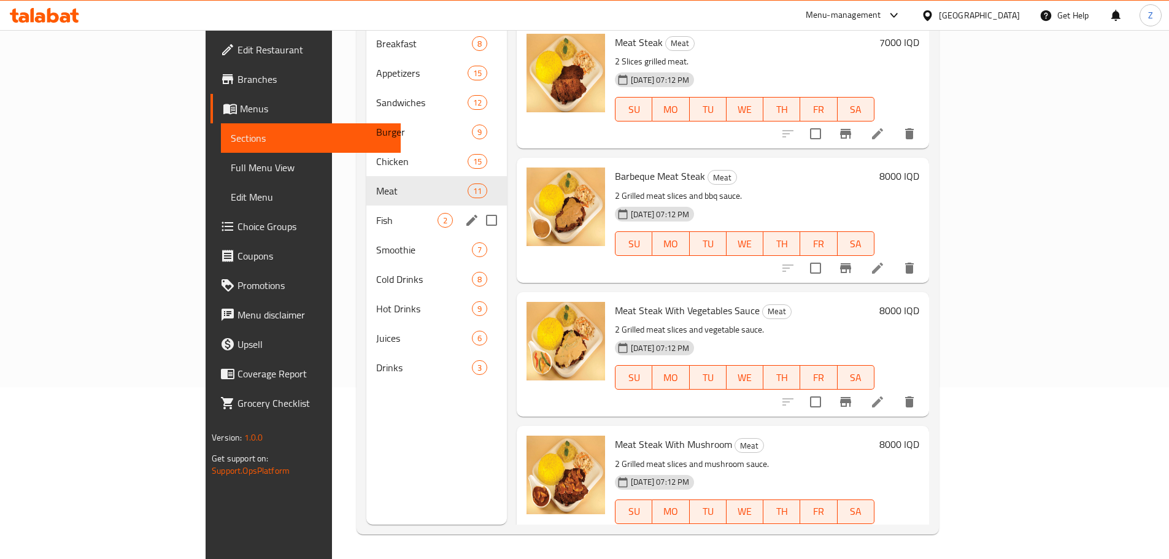
click at [366, 209] on div "Fish 2" at bounding box center [436, 220] width 141 height 29
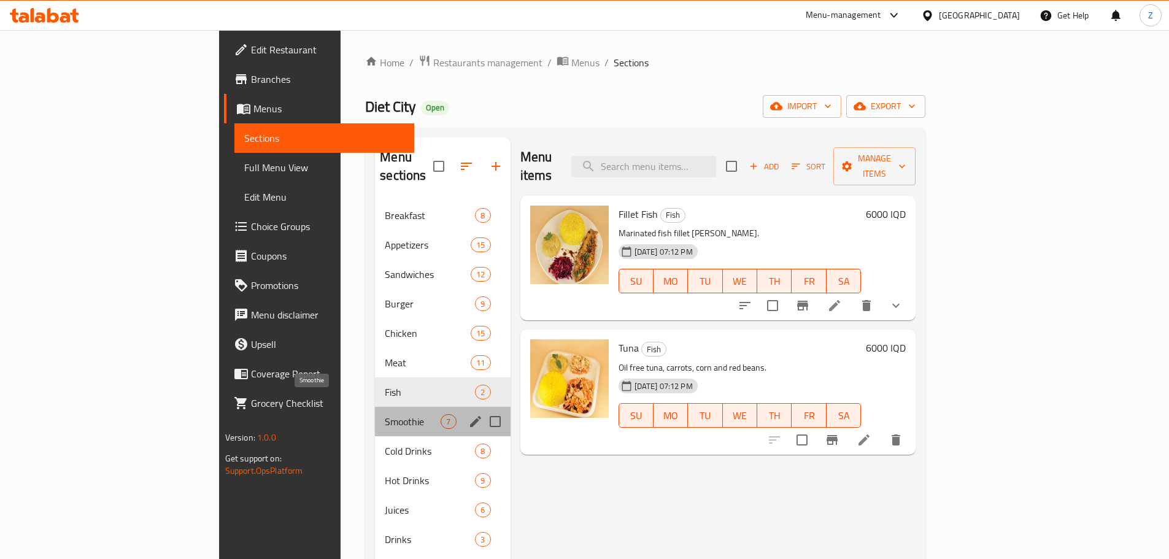
click at [385, 414] on span "Smoothie" at bounding box center [413, 421] width 56 height 15
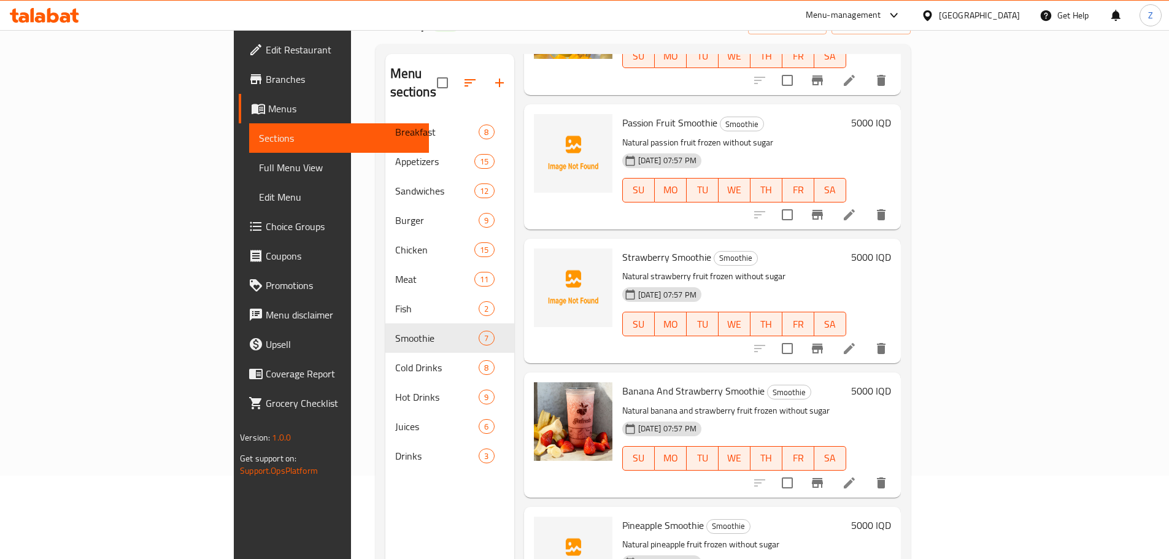
scroll to position [172, 0]
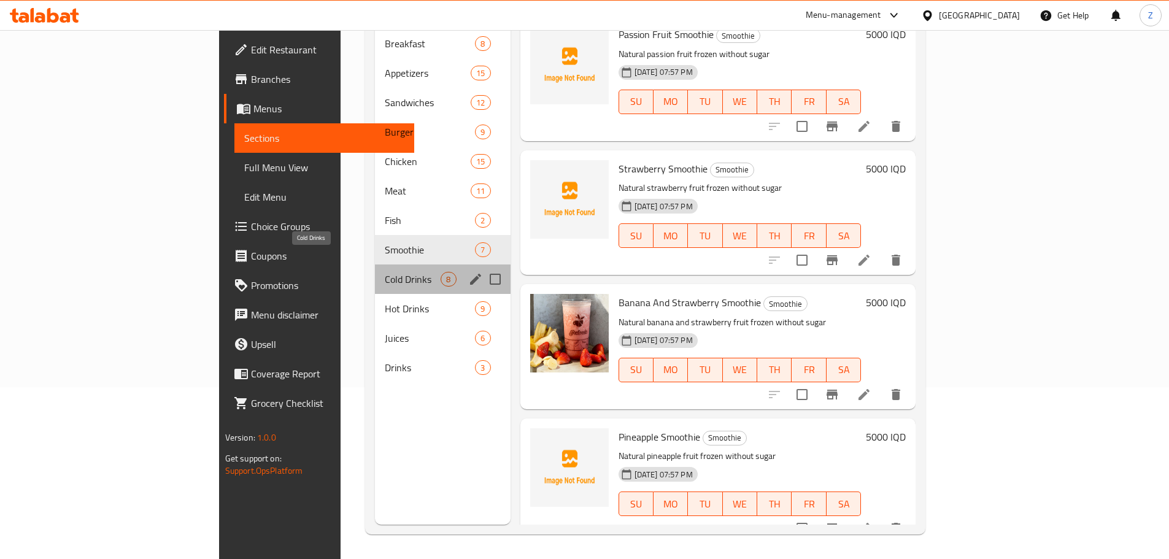
click at [385, 272] on span "Cold Drinks" at bounding box center [413, 279] width 56 height 15
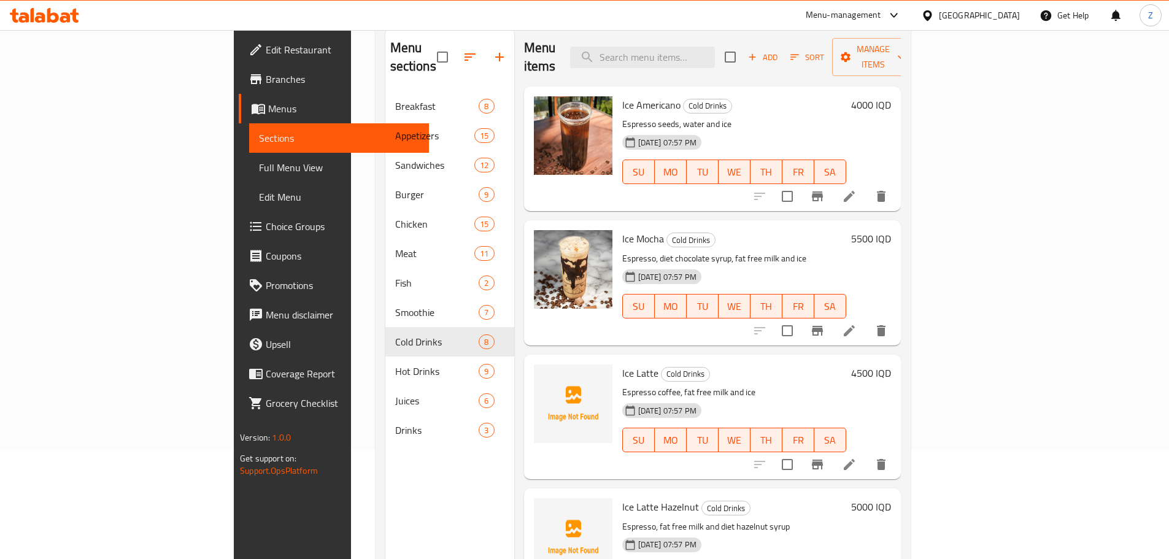
scroll to position [49, 0]
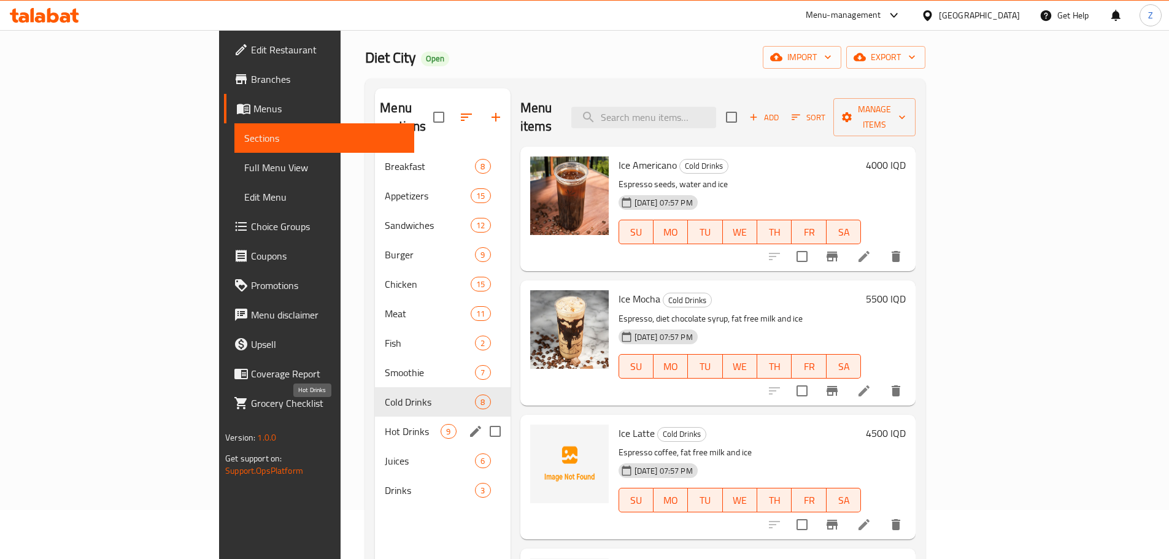
click at [385, 424] on span "Hot Drinks" at bounding box center [413, 431] width 56 height 15
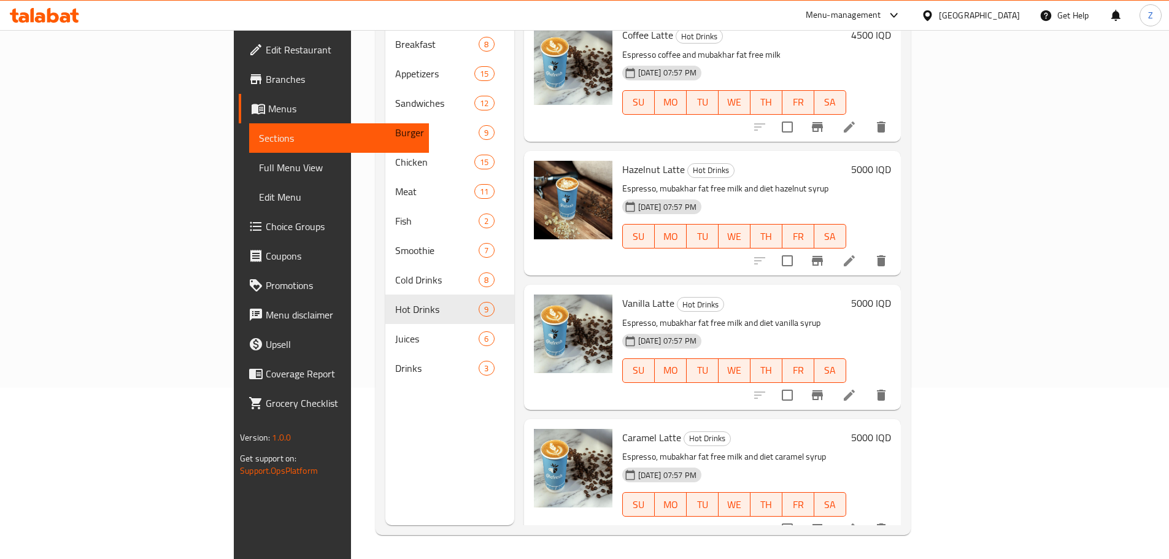
scroll to position [172, 0]
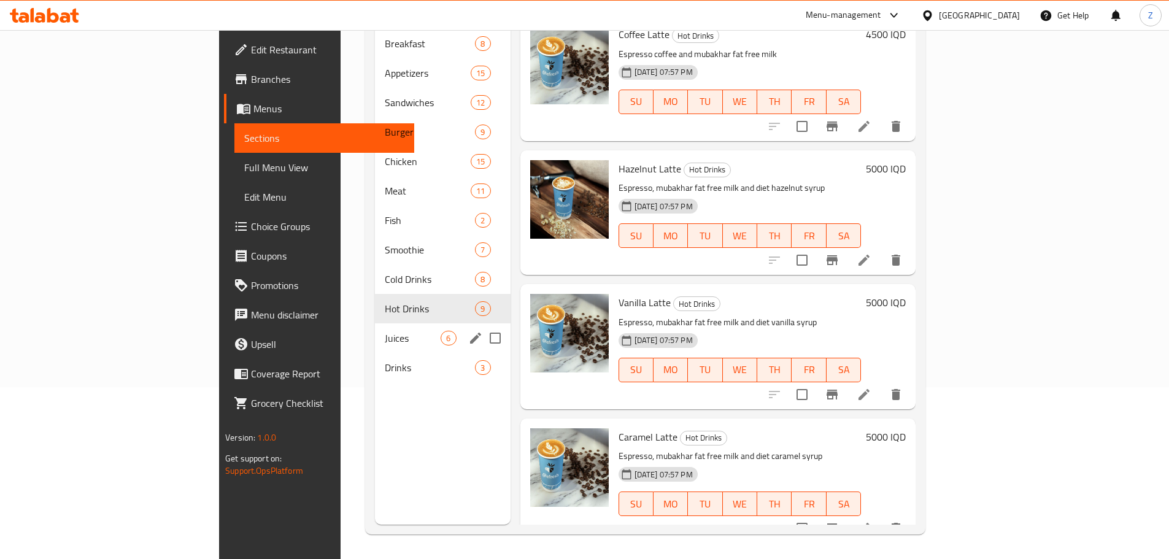
click at [385, 331] on span "Juices" at bounding box center [413, 338] width 56 height 15
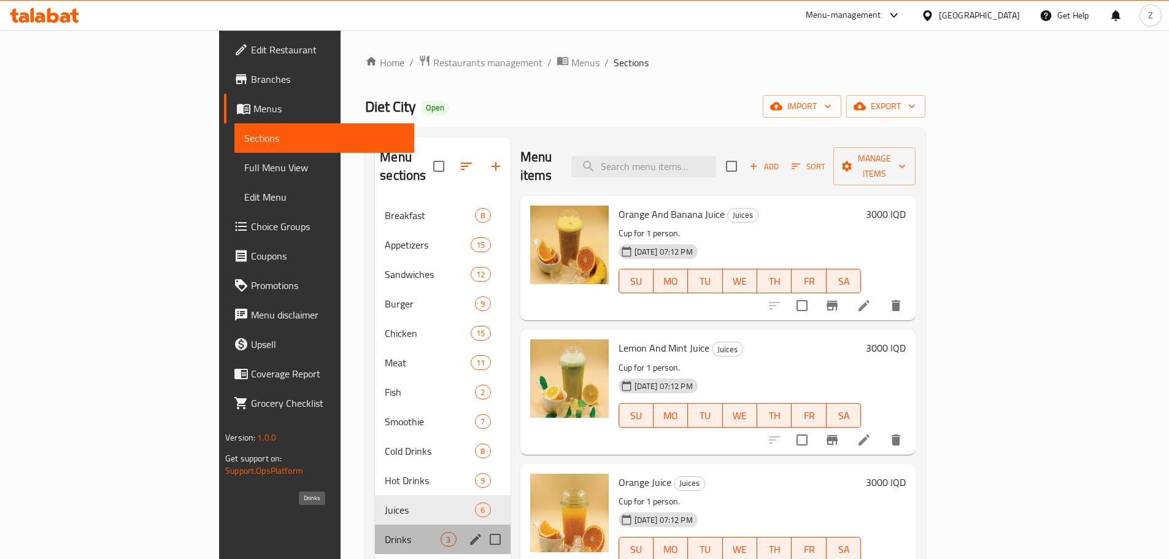
click at [385, 532] on span "Drinks" at bounding box center [413, 539] width 56 height 15
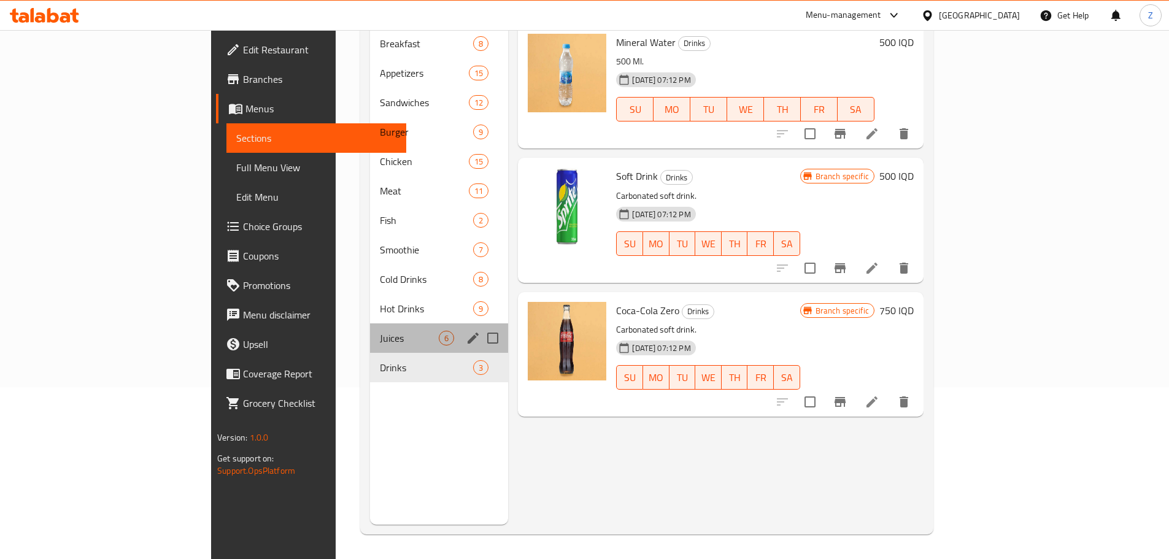
click at [370, 323] on div "Juices 6" at bounding box center [439, 337] width 138 height 29
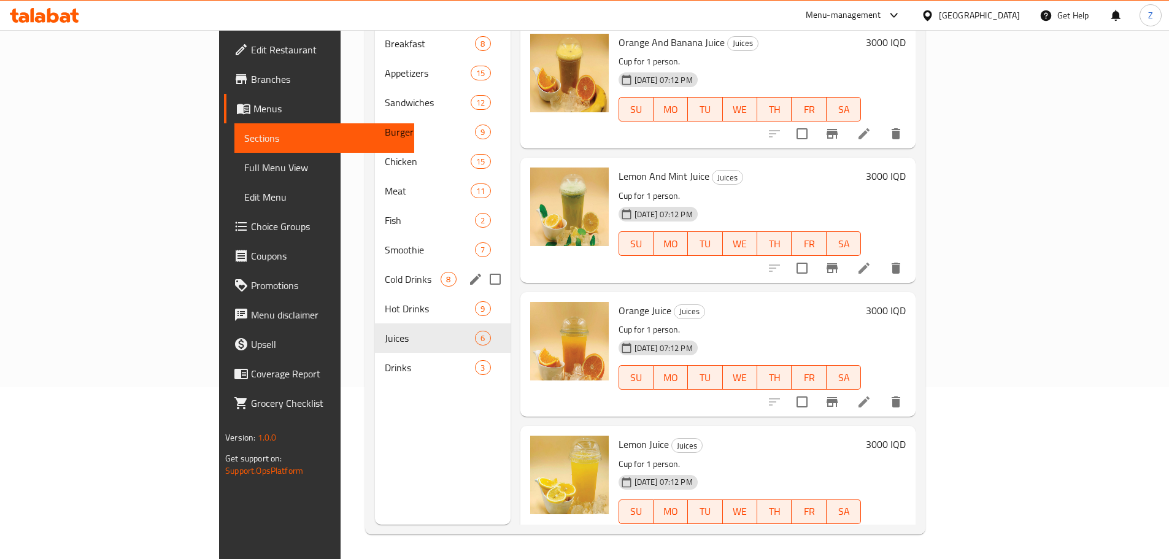
drag, startPoint x: 290, startPoint y: 271, endPoint x: 292, endPoint y: 261, distance: 10.0
click at [375, 271] on div "Cold Drinks 8" at bounding box center [442, 279] width 135 height 29
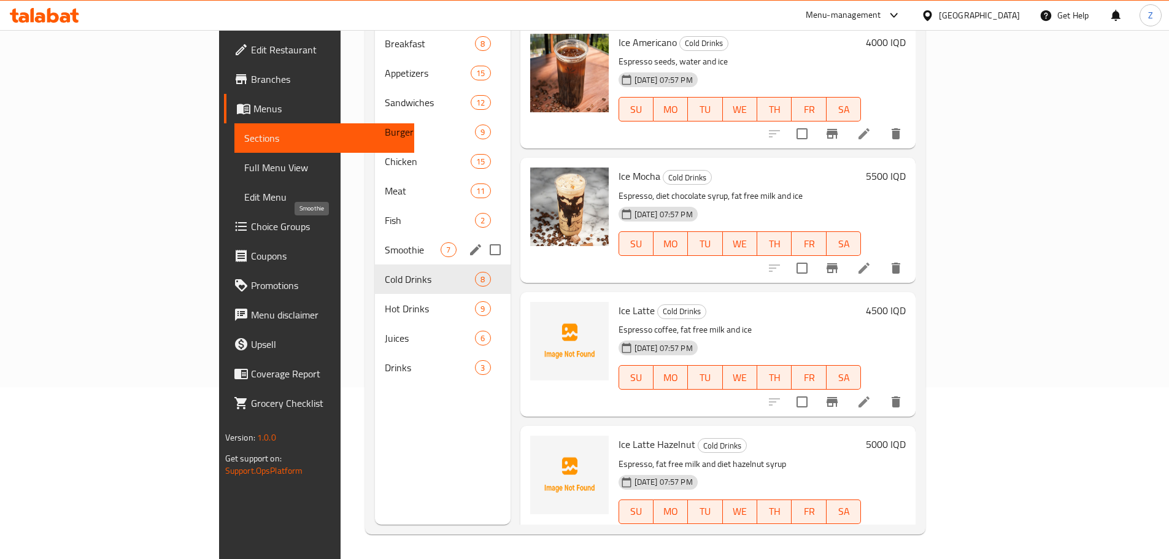
click at [385, 242] on span "Smoothie" at bounding box center [413, 249] width 56 height 15
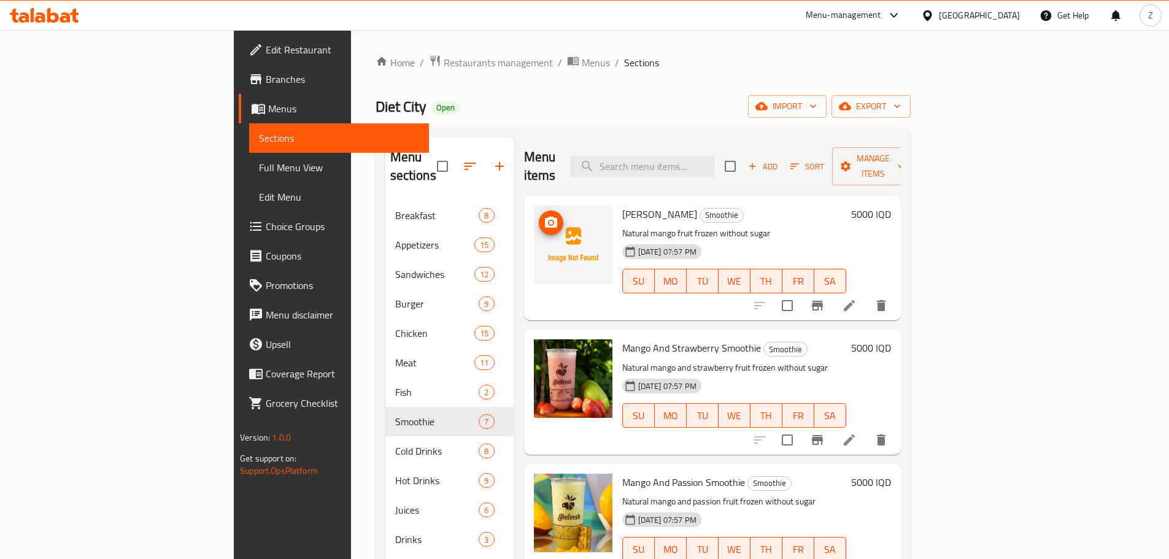
click at [539, 212] on button "upload picture" at bounding box center [551, 223] width 25 height 25
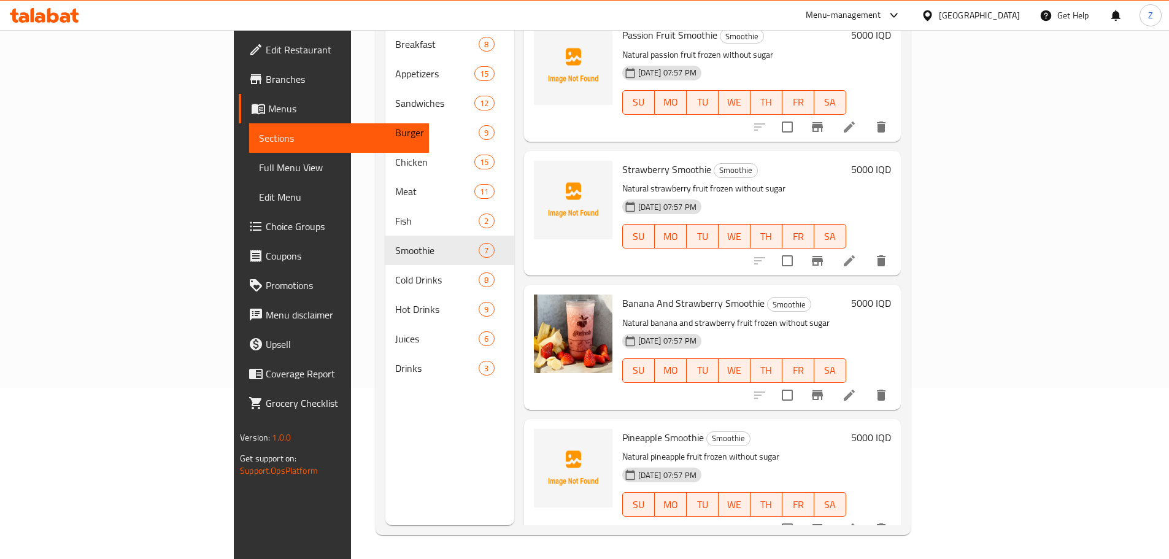
scroll to position [172, 0]
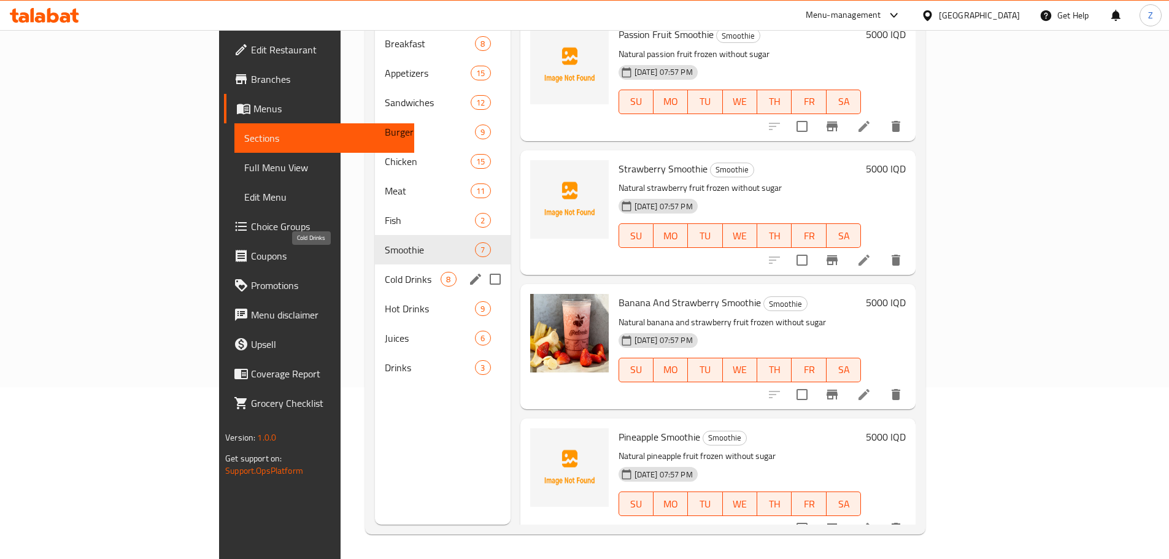
drag, startPoint x: 301, startPoint y: 264, endPoint x: 305, endPoint y: 273, distance: 9.3
click at [385, 272] on span "Cold Drinks" at bounding box center [413, 279] width 56 height 15
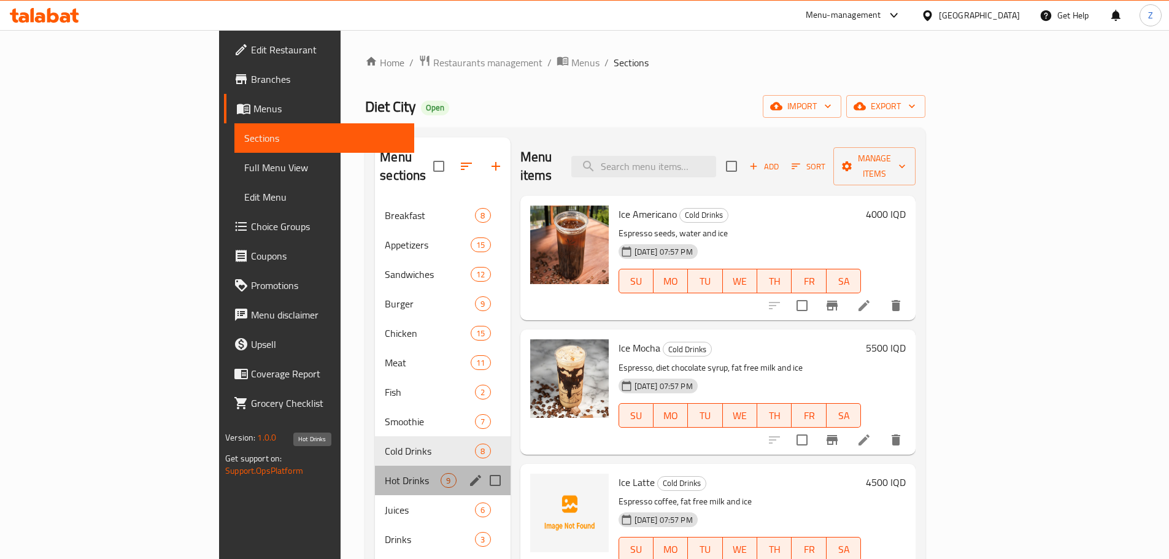
click at [385, 473] on span "Hot Drinks" at bounding box center [413, 480] width 56 height 15
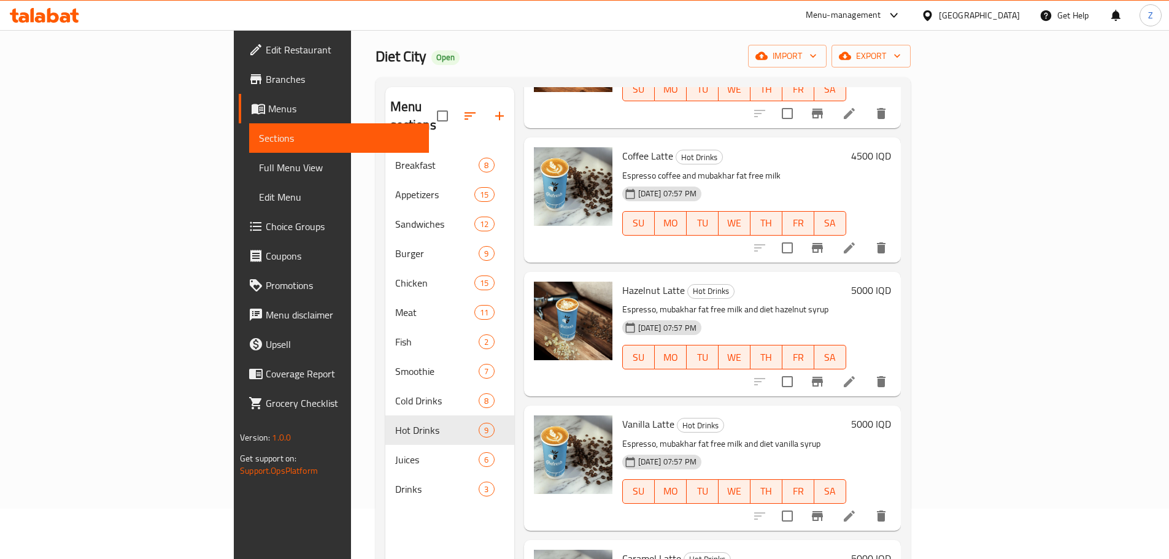
scroll to position [172, 0]
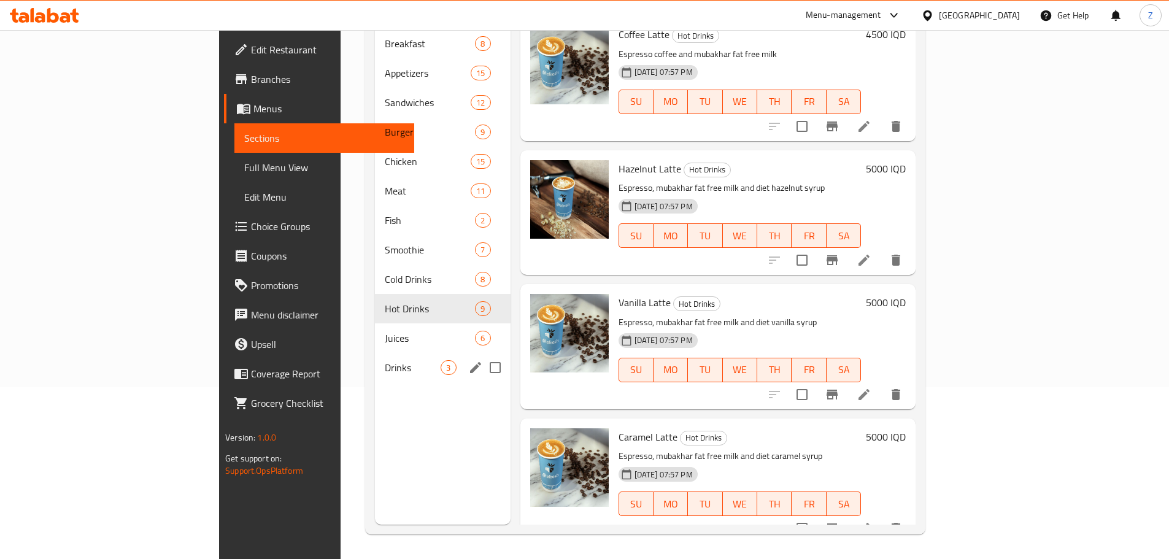
click at [375, 333] on div "Juices 6" at bounding box center [442, 337] width 135 height 29
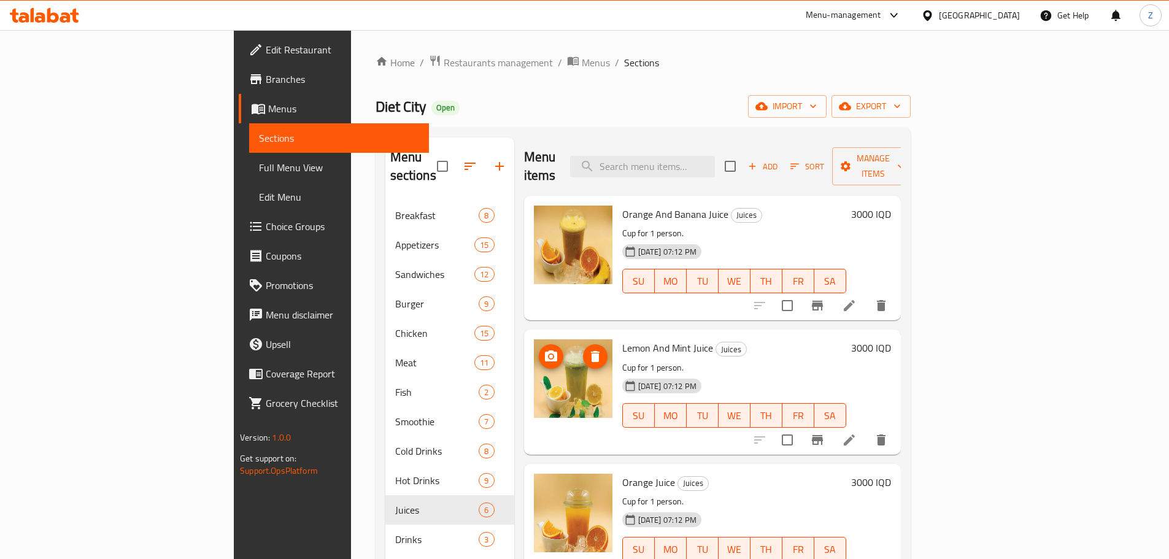
scroll to position [276, 0]
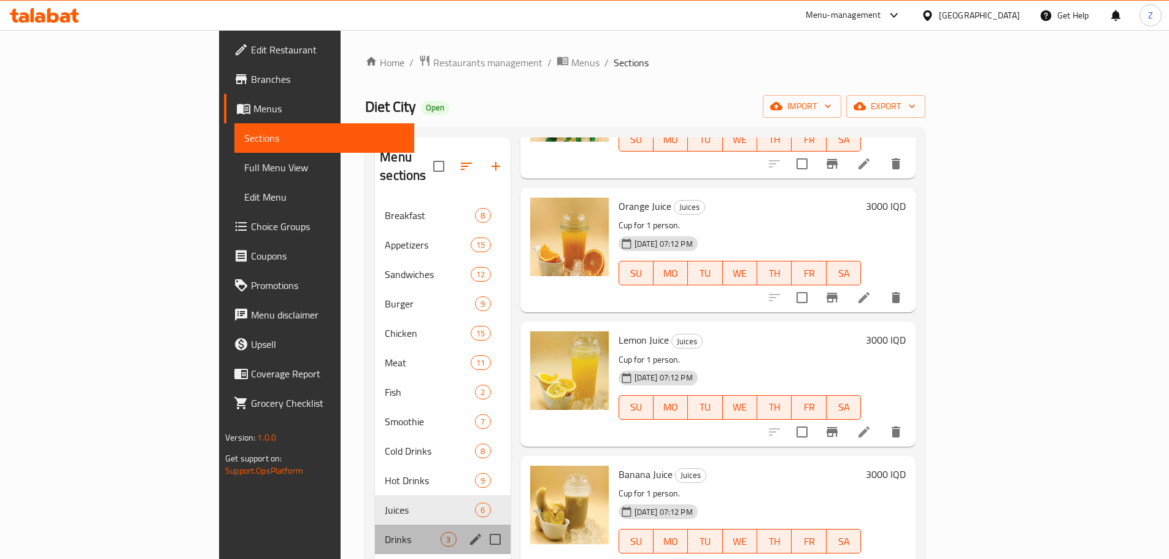
click at [375, 528] on div "Drinks 3" at bounding box center [442, 539] width 135 height 29
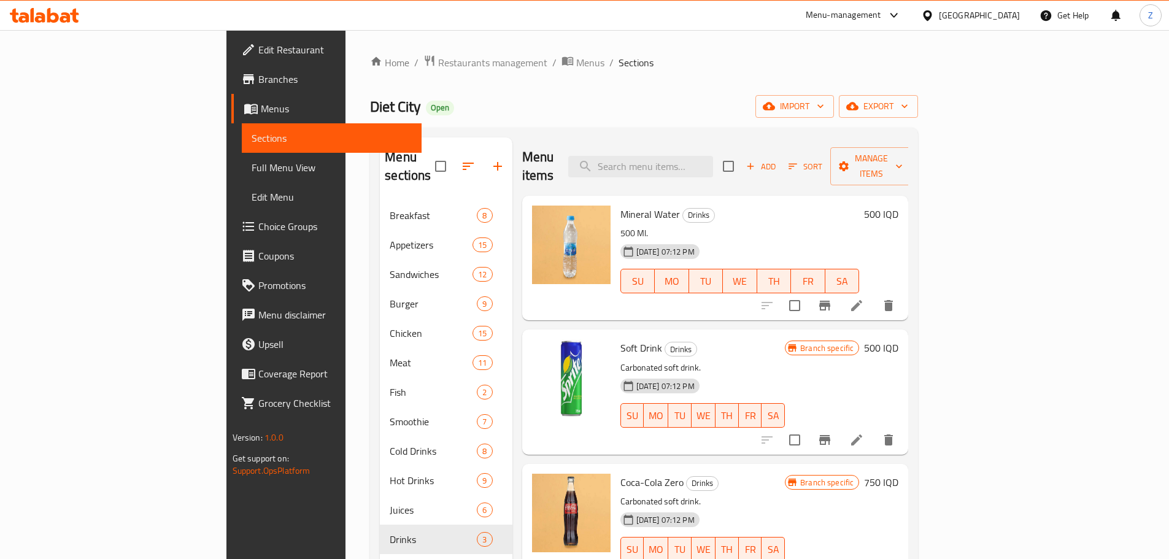
click at [370, 117] on span "Diet City" at bounding box center [395, 107] width 51 height 28
click at [370, 116] on span "Diet City" at bounding box center [395, 107] width 51 height 28
copy span "Diet City"
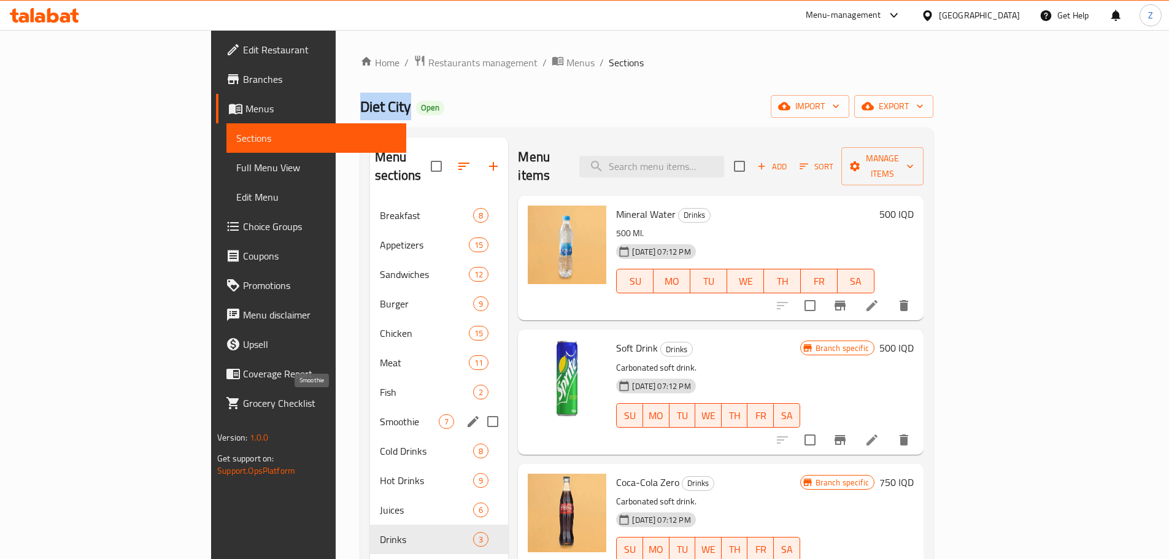
click at [380, 414] on span "Smoothie" at bounding box center [409, 421] width 59 height 15
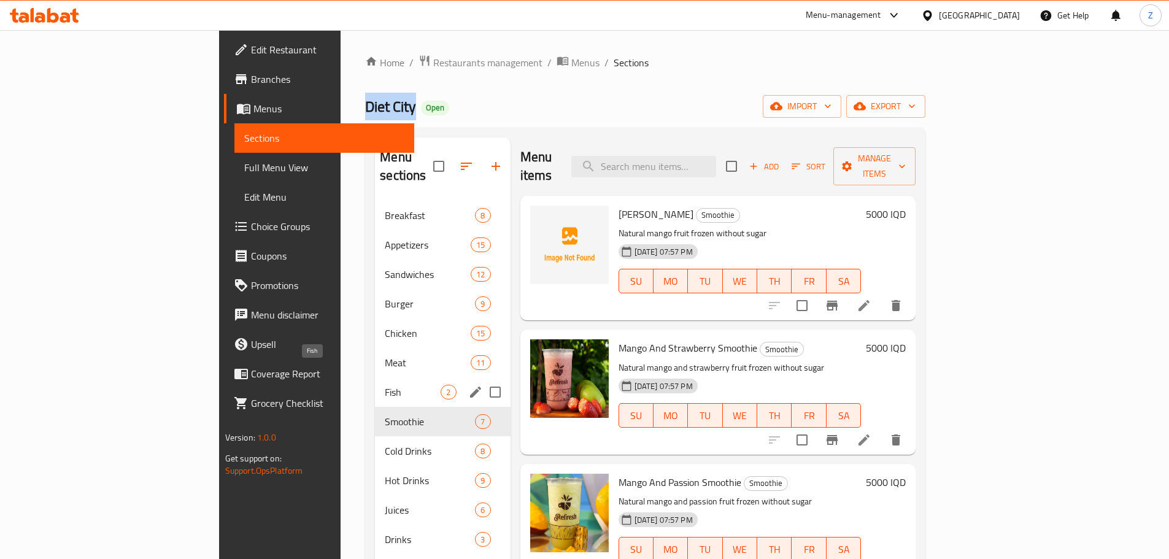
click at [385, 385] on span "Fish" at bounding box center [413, 392] width 56 height 15
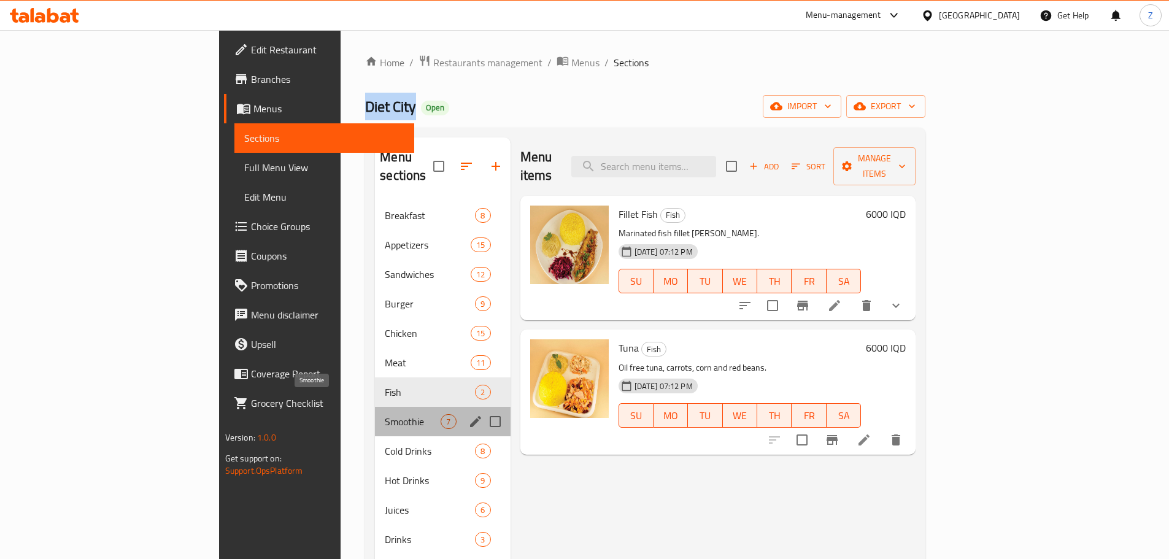
click at [385, 414] on span "Smoothie" at bounding box center [413, 421] width 56 height 15
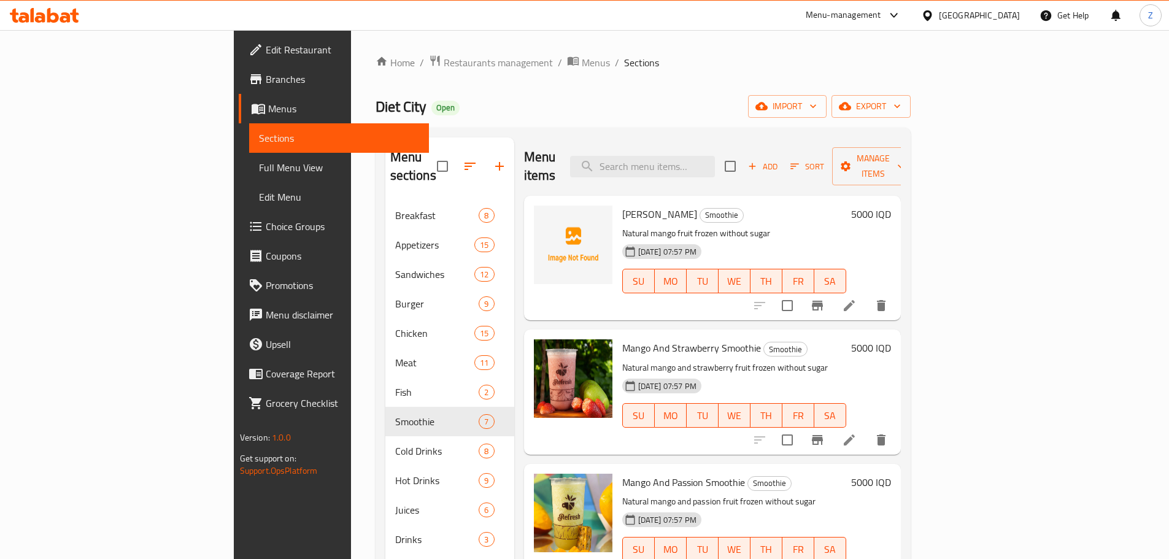
click at [622, 205] on span "[PERSON_NAME]" at bounding box center [659, 214] width 75 height 18
copy h6 "[PERSON_NAME]"
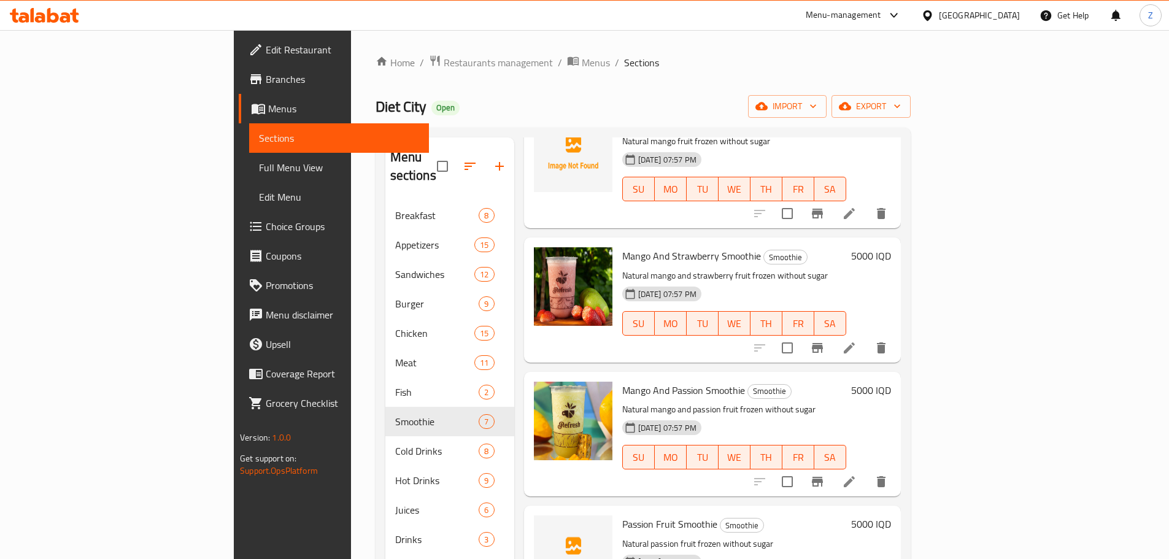
scroll to position [307, 0]
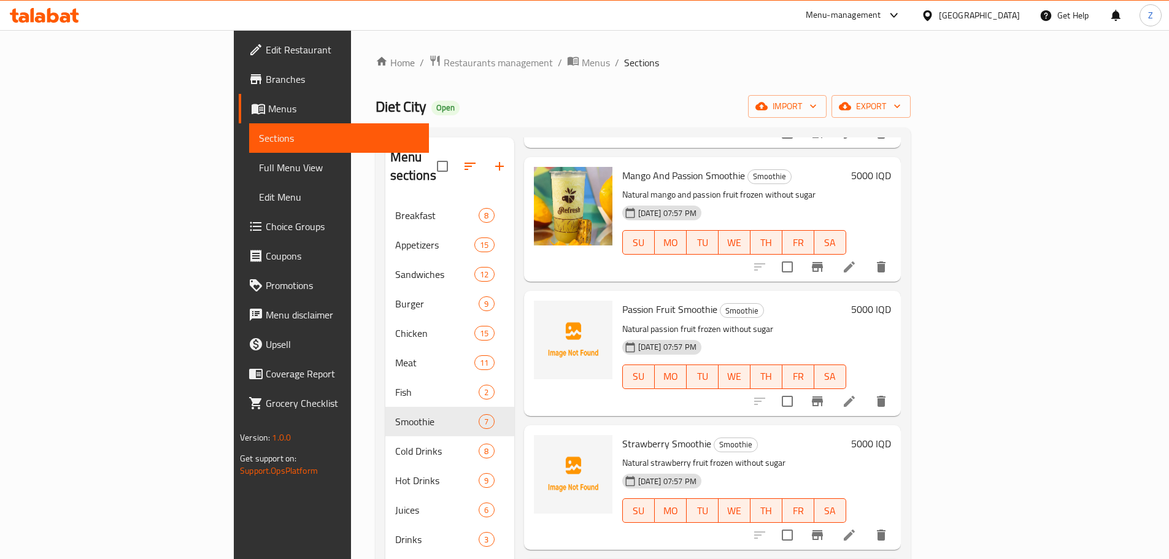
click at [622, 300] on span "Passion Fruit Smoothie" at bounding box center [669, 309] width 95 height 18
copy h6 "Passion Fruit Smoothie"
click at [629, 435] on span "Strawberry Smoothie" at bounding box center [666, 444] width 89 height 18
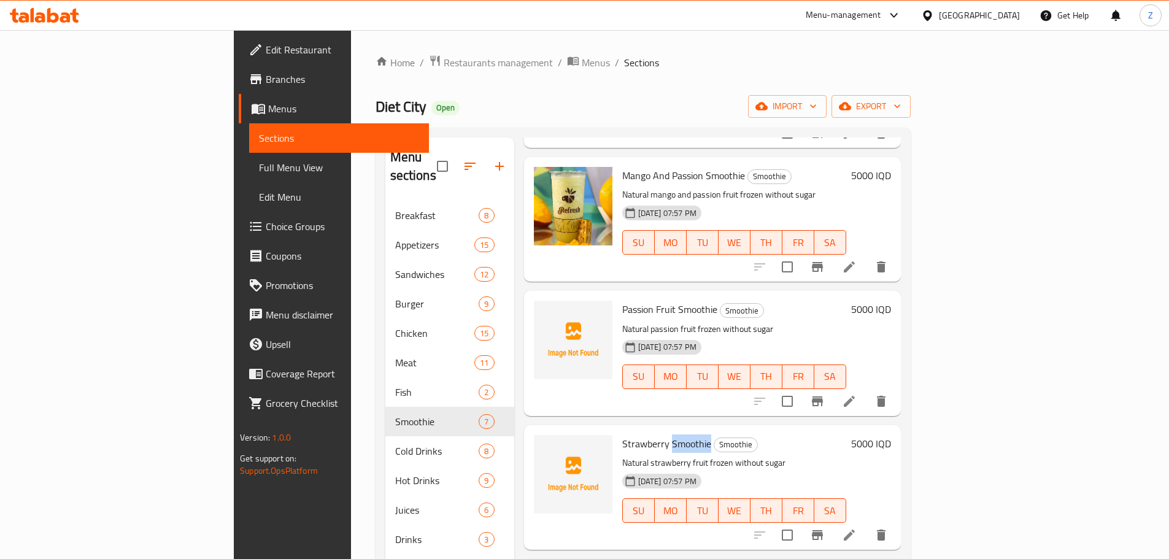
click at [629, 435] on span "Strawberry Smoothie" at bounding box center [666, 444] width 89 height 18
copy h6 "Strawberry Smoothie"
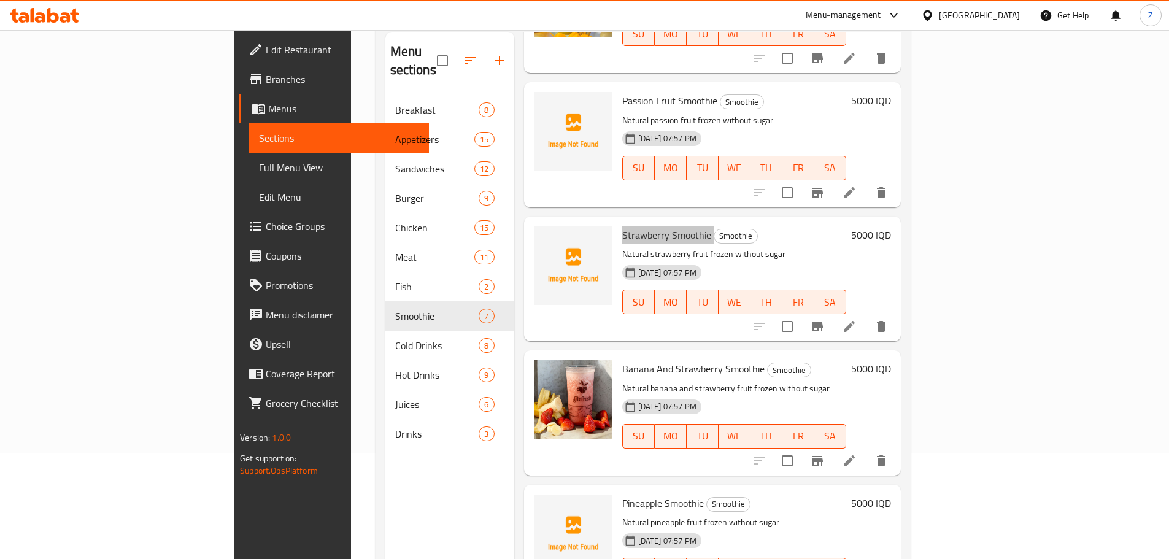
scroll to position [172, 0]
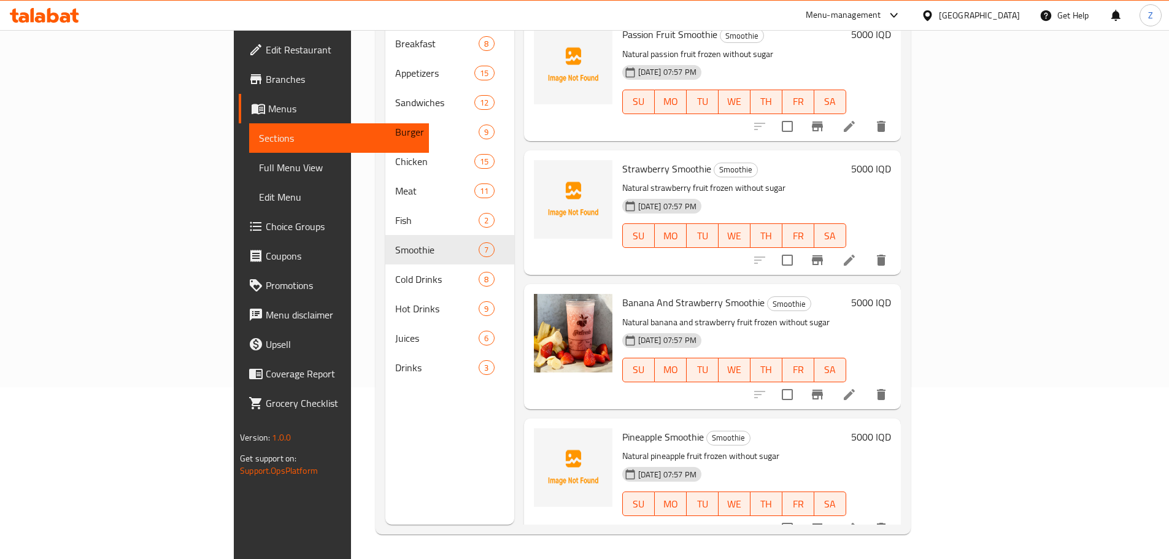
click at [622, 428] on span "Pineapple Smoothie" at bounding box center [663, 437] width 82 height 18
copy h6 "Pineapple Smoothie"
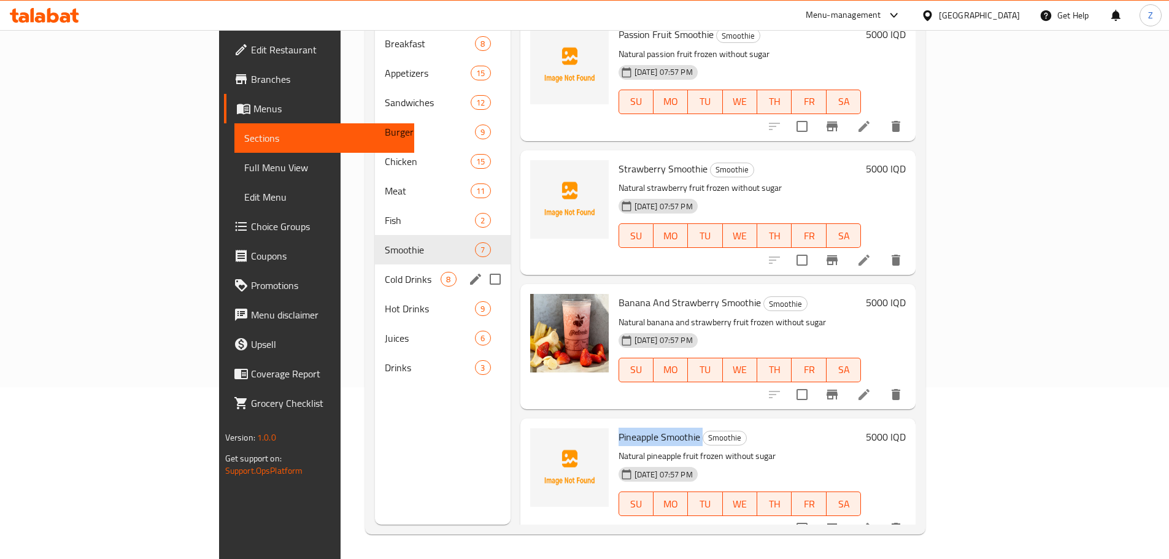
click at [375, 267] on div "Cold Drinks 8" at bounding box center [442, 279] width 135 height 29
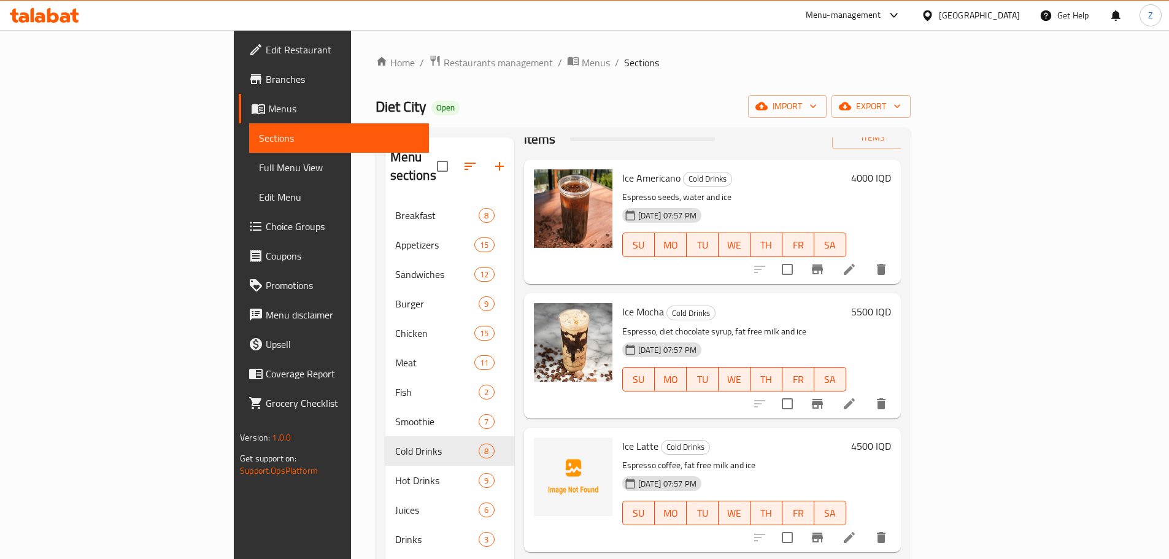
scroll to position [184, 0]
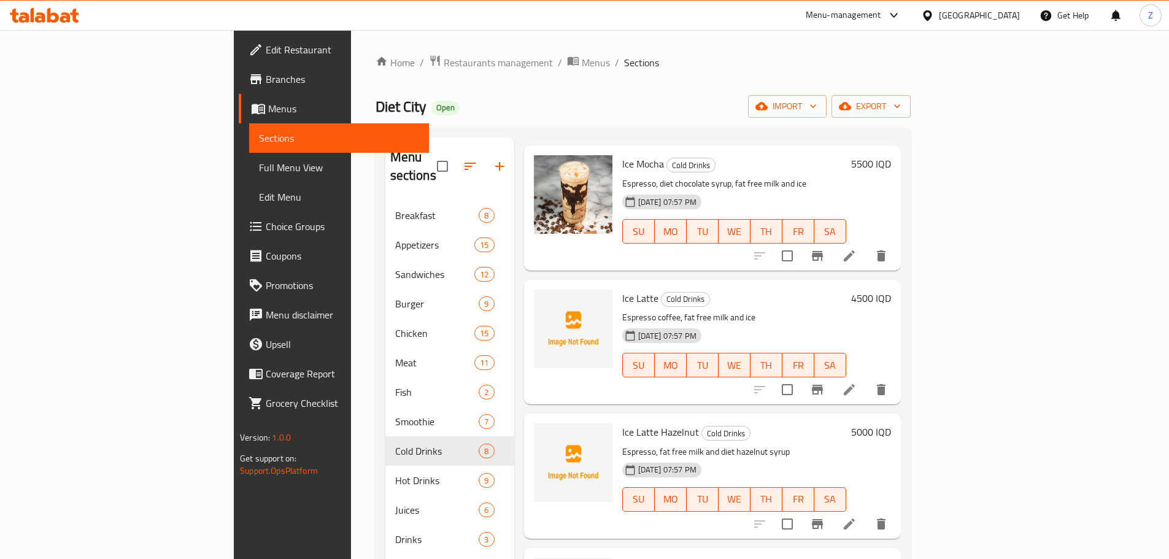
click at [622, 289] on span "Ice Latte" at bounding box center [640, 298] width 36 height 18
copy h6 "Ice Latte"
click at [622, 423] on span "Ice Latte Hazelnut" at bounding box center [660, 432] width 77 height 18
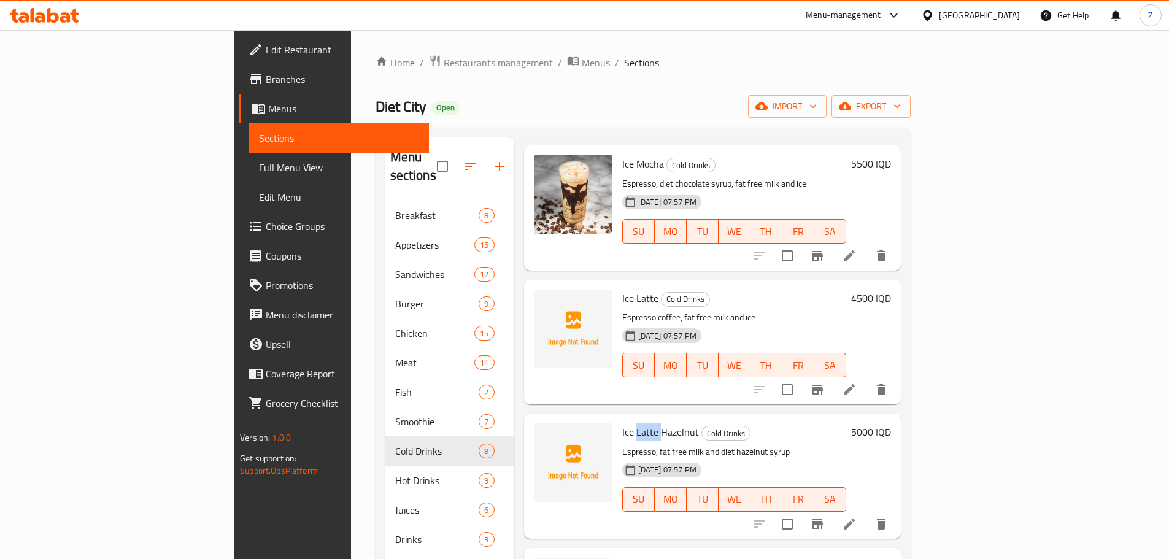
click at [622, 423] on span "Ice Latte Hazelnut" at bounding box center [660, 432] width 77 height 18
copy h6 "Ice Latte Hazelnut"
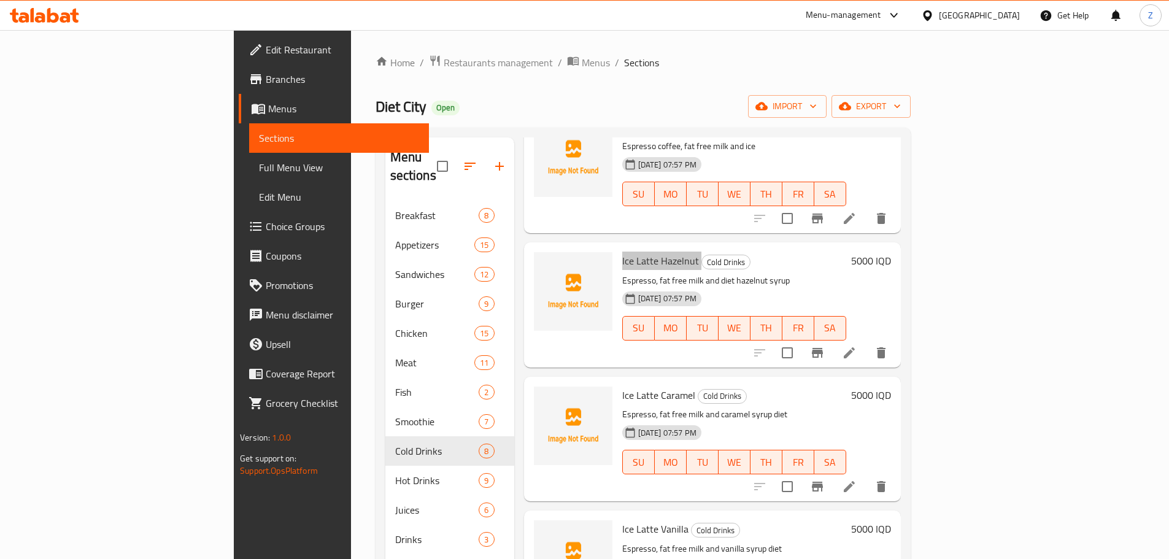
scroll to position [368, 0]
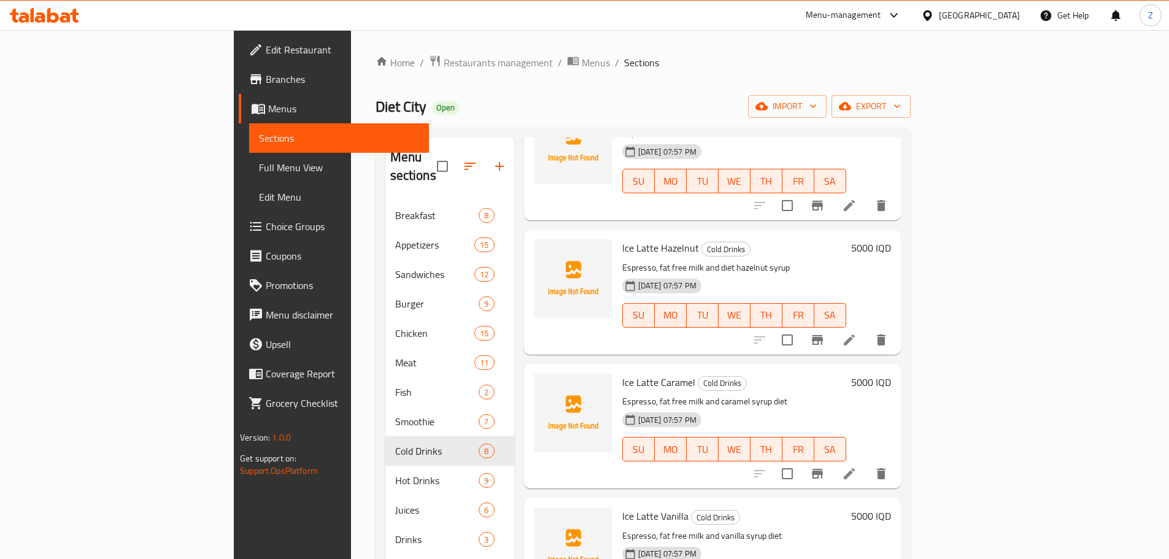
click at [622, 373] on span "Ice Latte Caramel" at bounding box center [658, 382] width 73 height 18
copy h6 "Ice Latte Caramel"
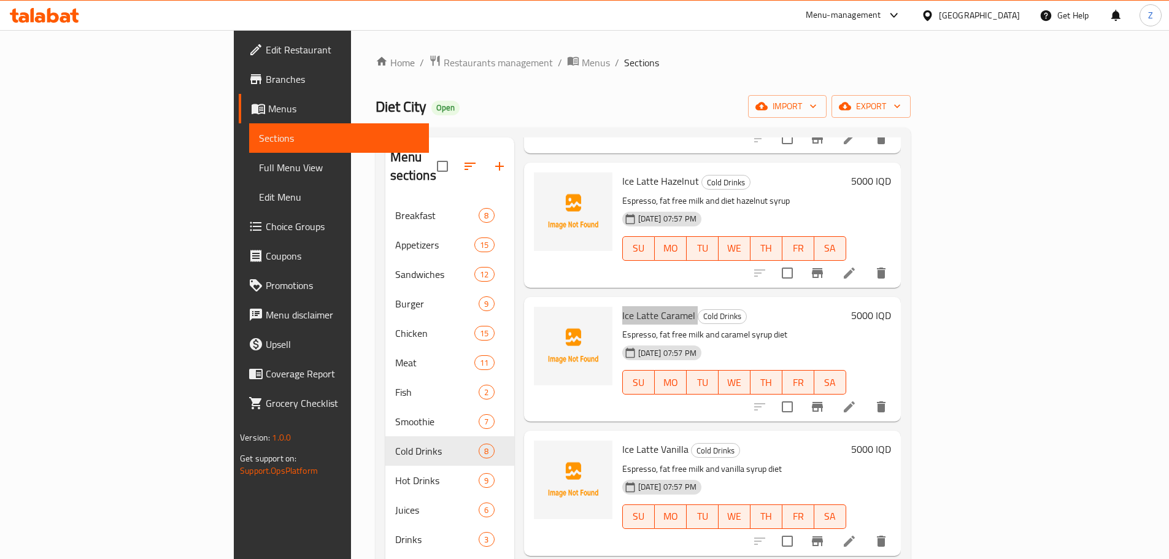
scroll to position [544, 0]
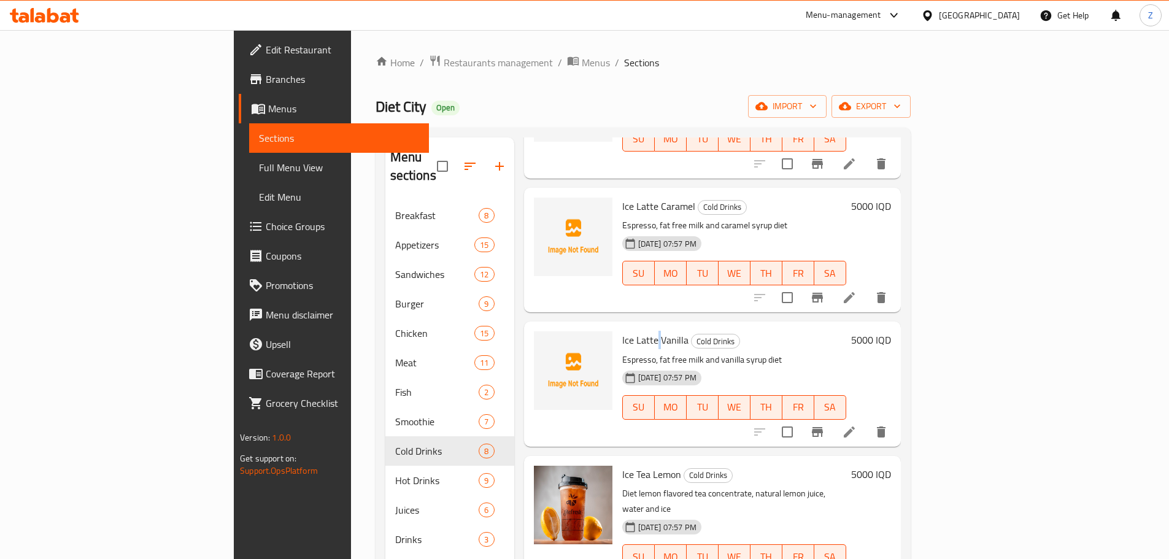
click at [622, 331] on span "Ice Latte Vanilla" at bounding box center [655, 340] width 66 height 18
copy h6 "Ice Latte Vanilla"
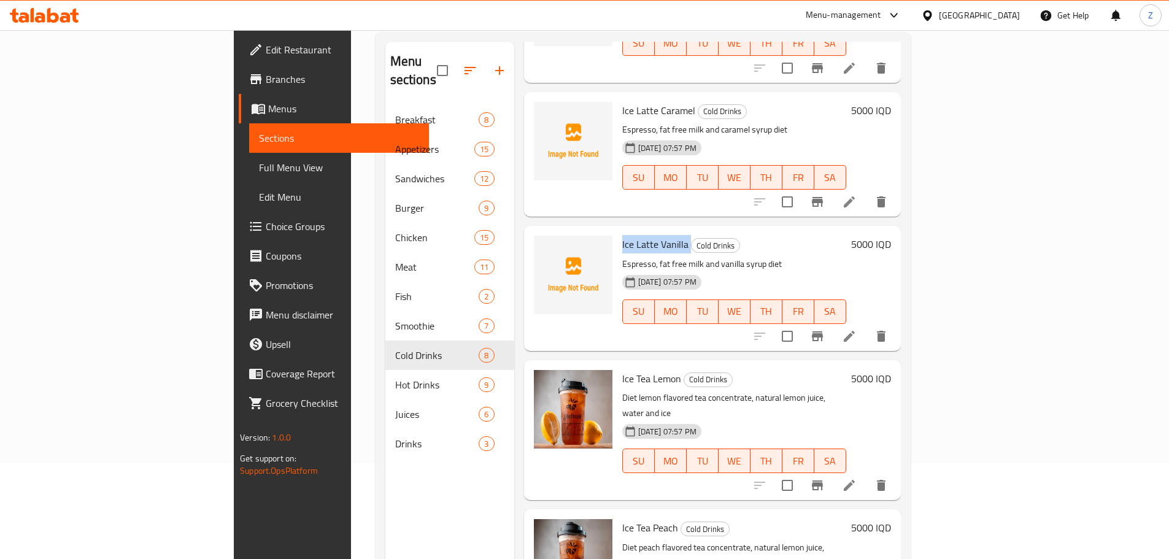
scroll to position [172, 0]
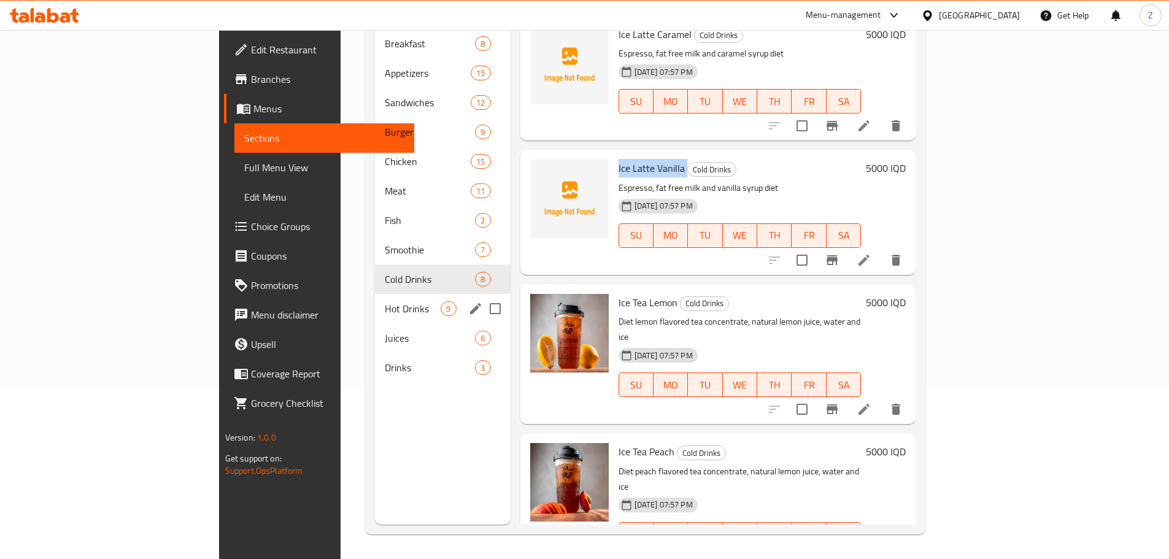
click at [385, 301] on span "Hot Drinks" at bounding box center [413, 308] width 56 height 15
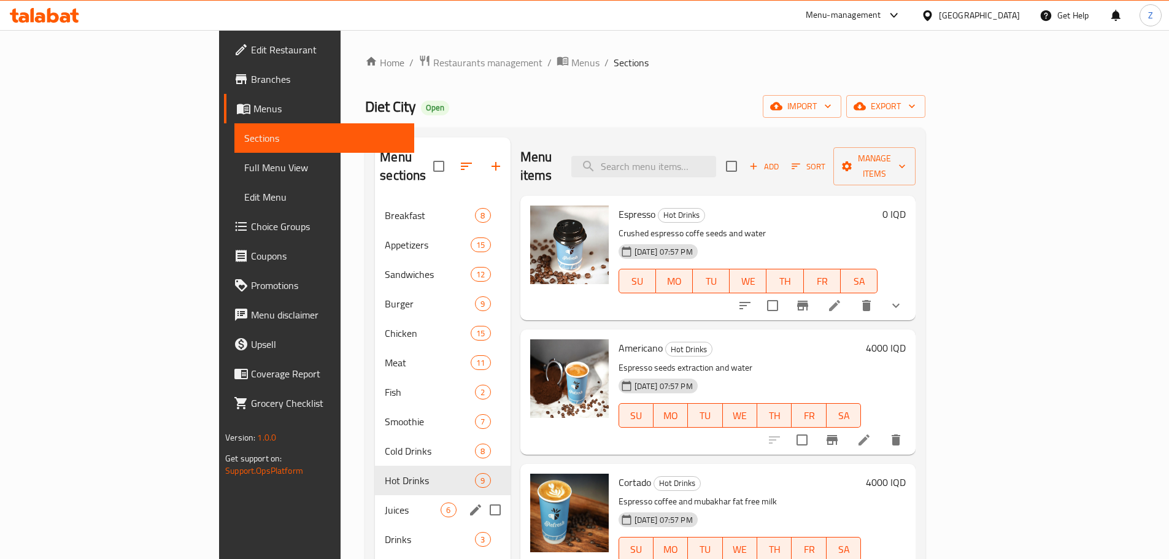
click at [385, 503] on span "Juices" at bounding box center [413, 510] width 56 height 15
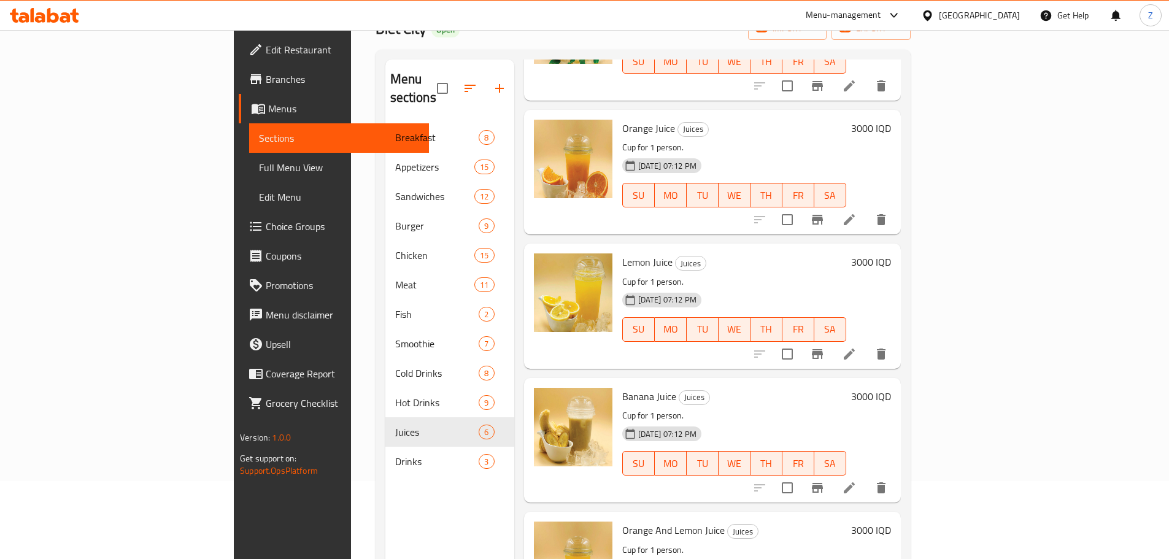
scroll to position [172, 0]
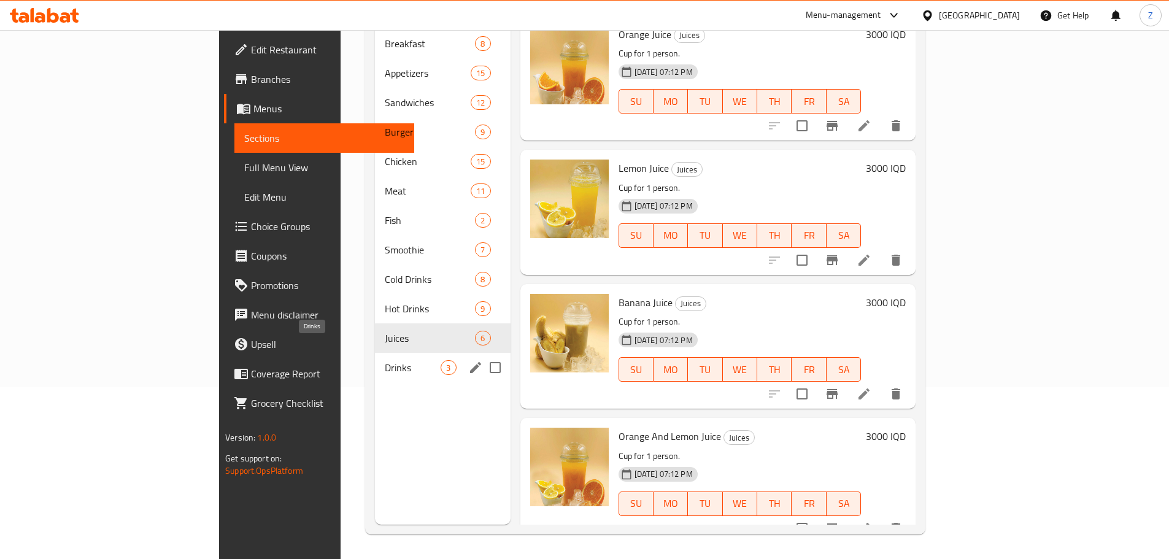
click at [385, 360] on span "Drinks" at bounding box center [413, 367] width 56 height 15
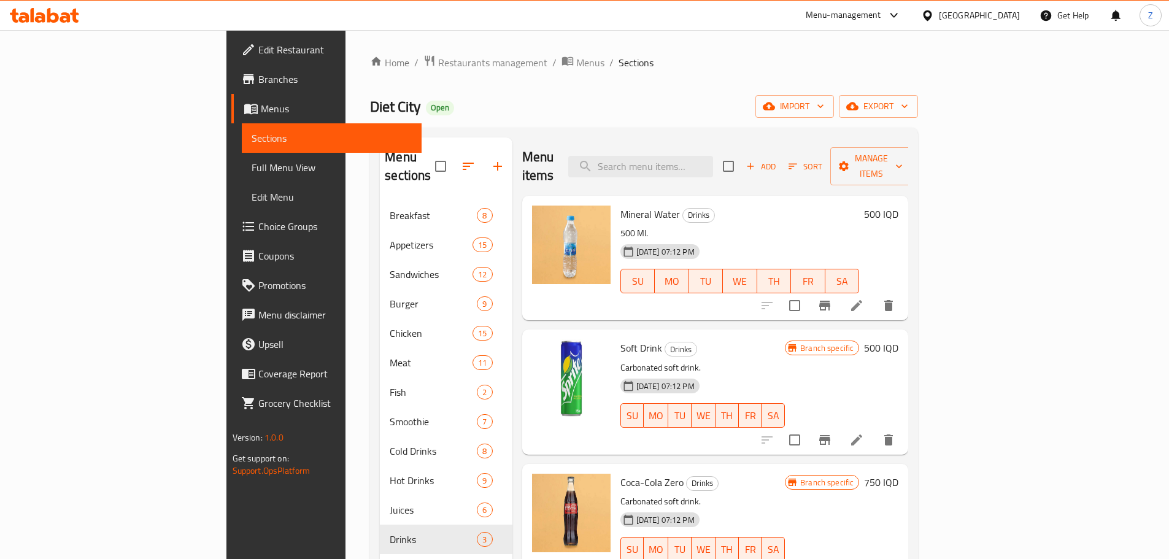
click at [790, 17] on div "Menu-management [GEOGRAPHIC_DATA] Get Help Z" at bounding box center [584, 15] width 1169 height 29
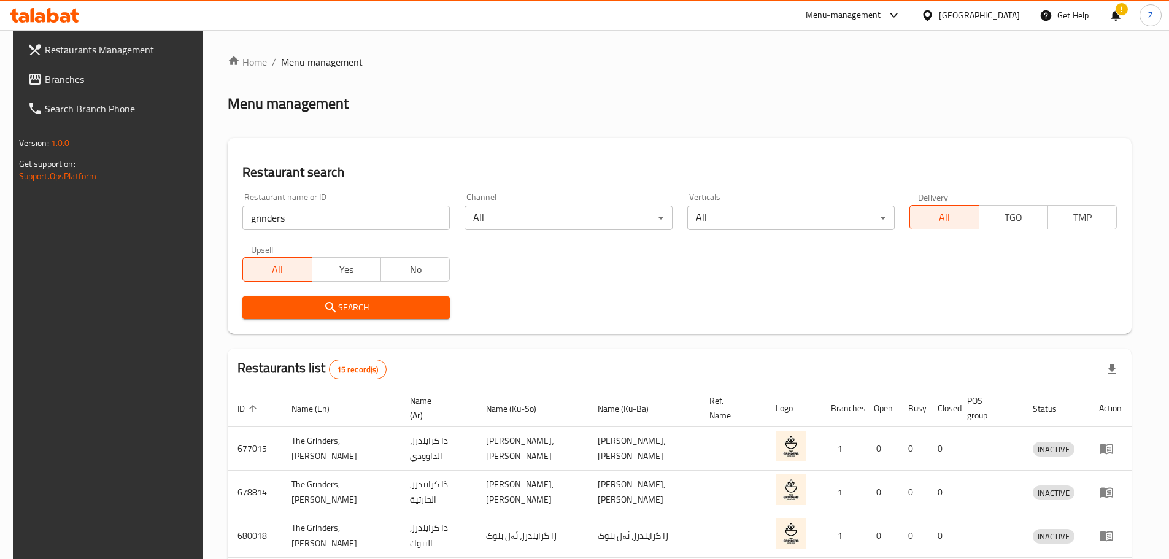
scroll to position [150, 0]
